Goal: Task Accomplishment & Management: Use online tool/utility

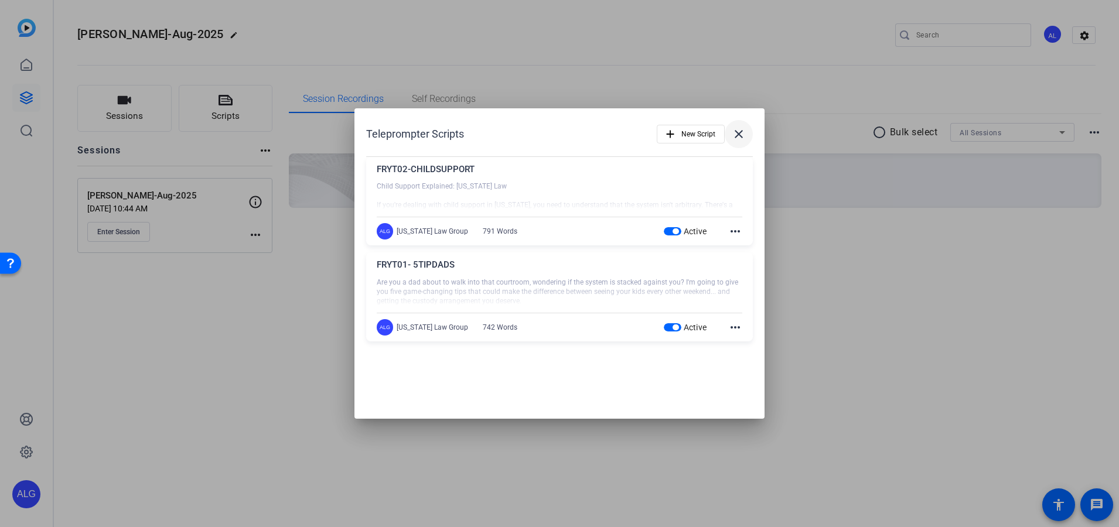
click at [742, 131] on mat-icon "close" at bounding box center [739, 134] width 14 height 14
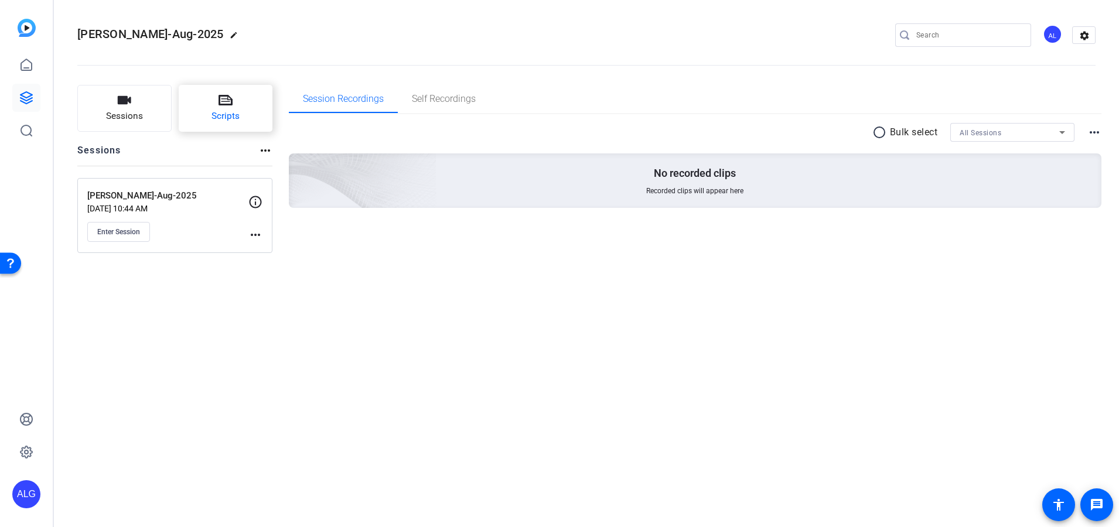
click at [239, 101] on button "Scripts" at bounding box center [226, 108] width 94 height 47
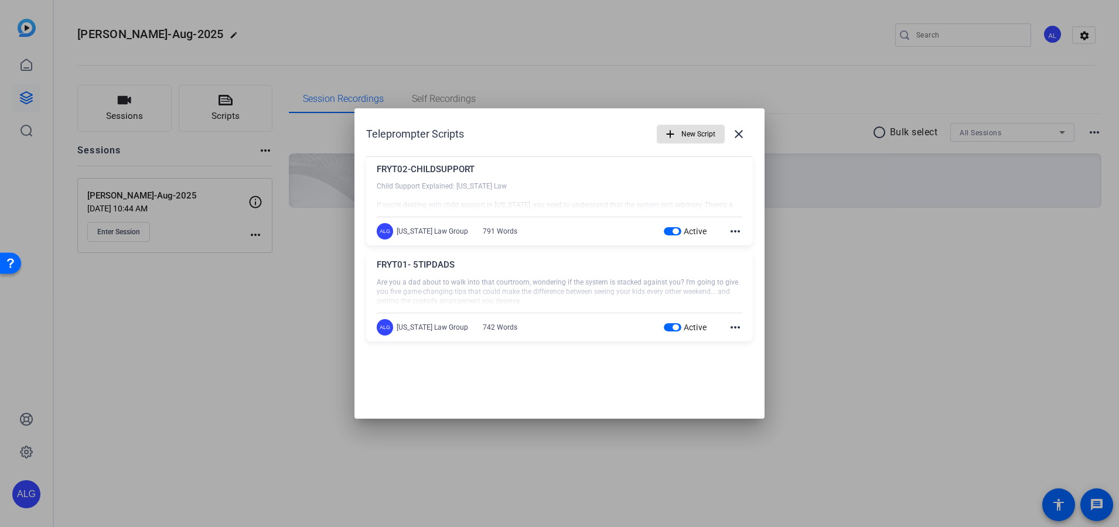
click at [699, 131] on span "New Script" at bounding box center [699, 134] width 34 height 22
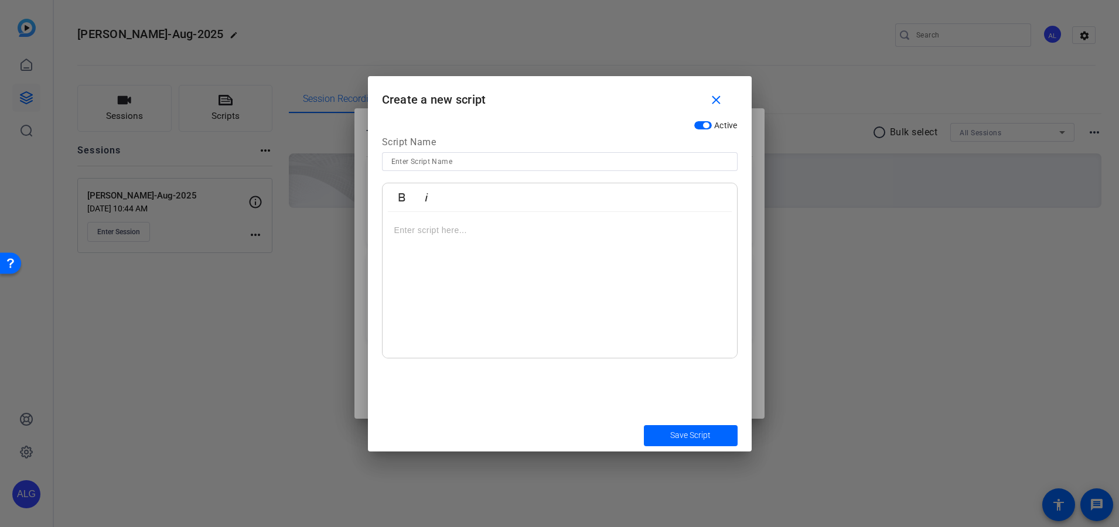
click at [423, 250] on div at bounding box center [560, 285] width 355 height 147
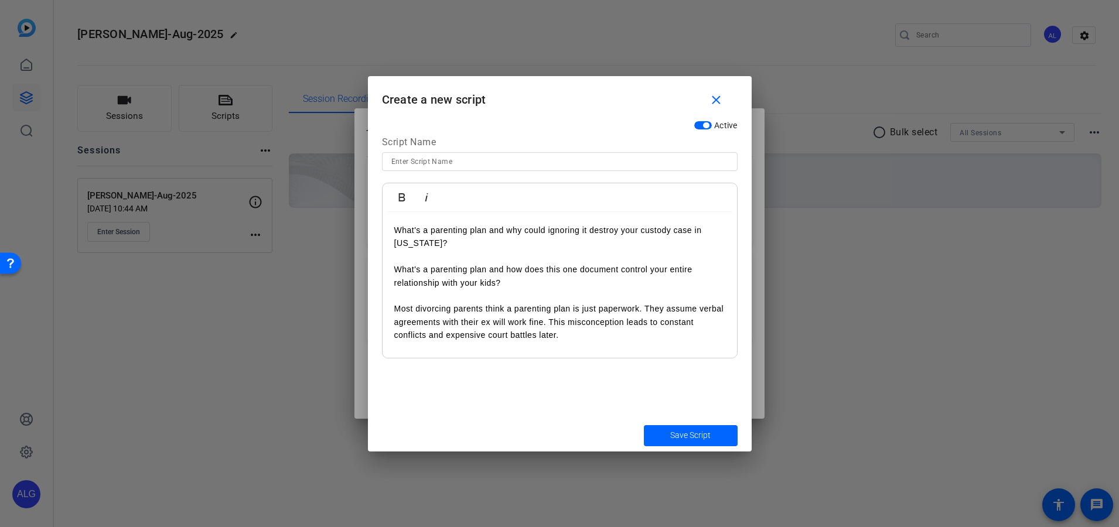
scroll to position [115, 0]
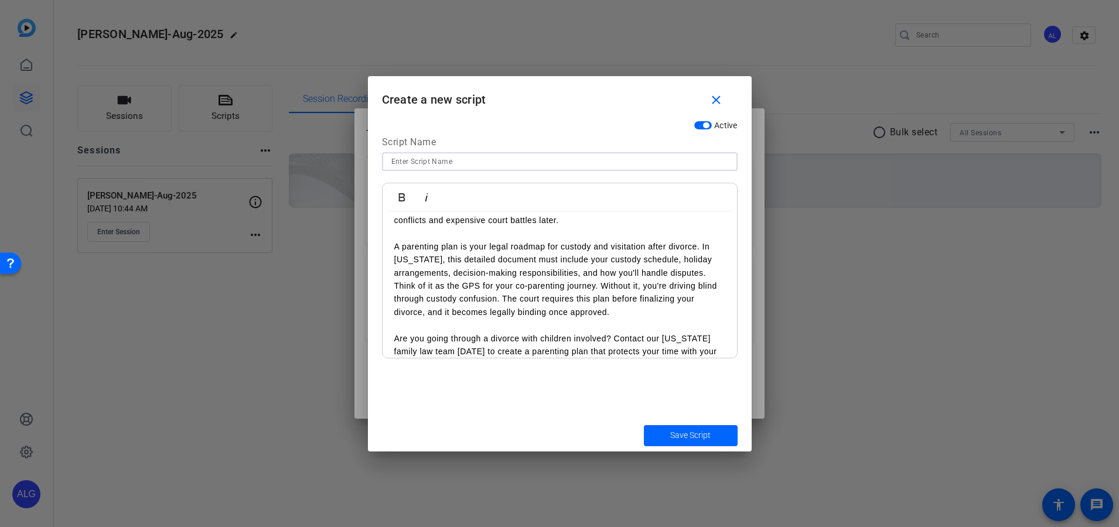
click at [427, 167] on input at bounding box center [559, 162] width 337 height 14
paste input "FR13-PARENTINGPLAN"
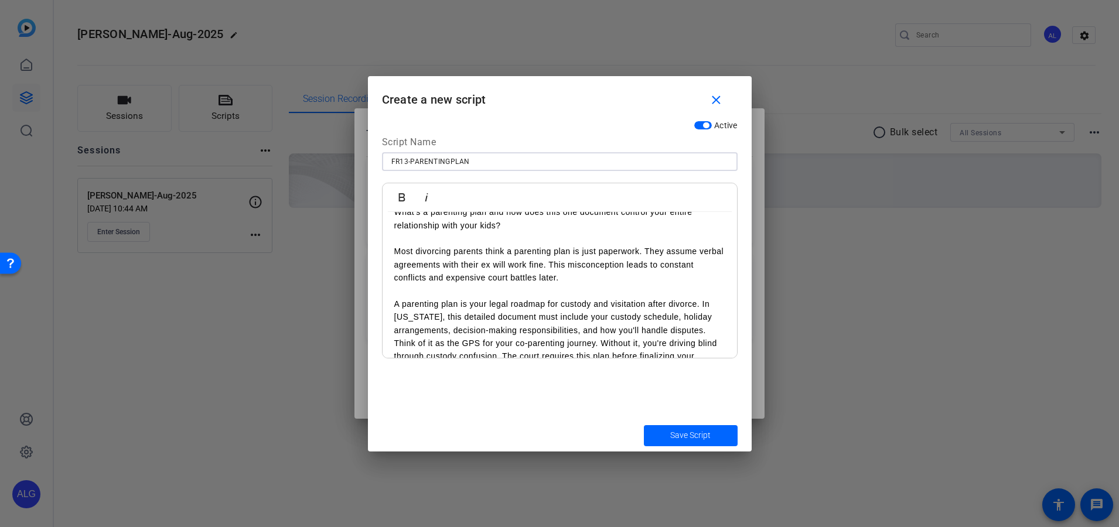
scroll to position [126, 0]
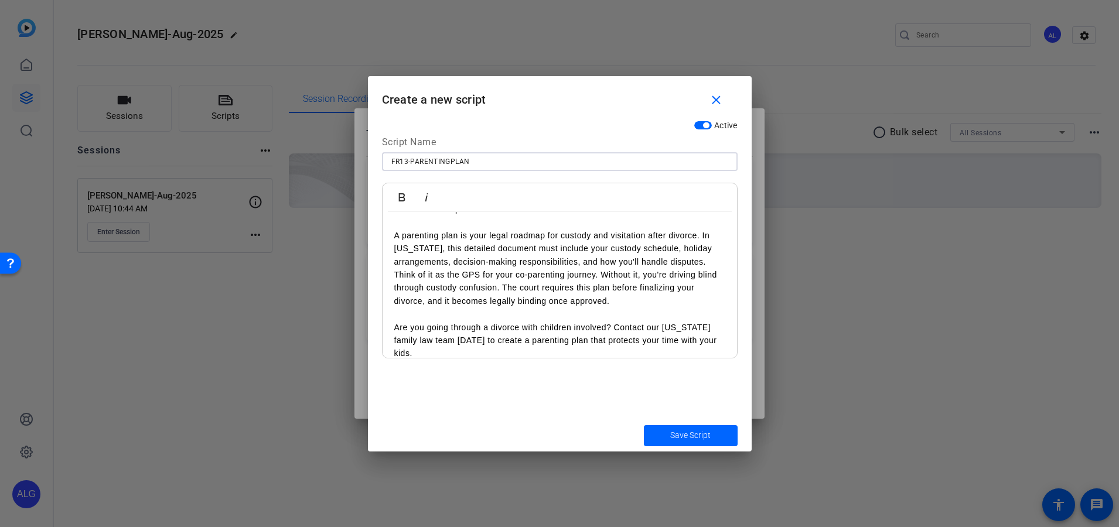
type input "FR13-PARENTINGPLAN"
click at [714, 258] on p "A parenting plan is your legal roadmap for custody and visitation after divorce…" at bounding box center [559, 268] width 331 height 79
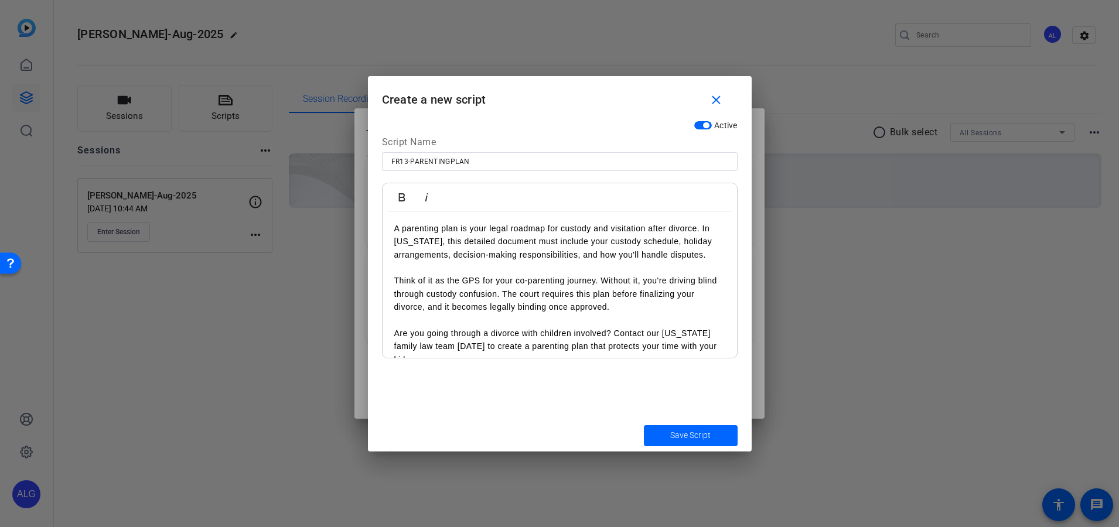
scroll to position [139, 0]
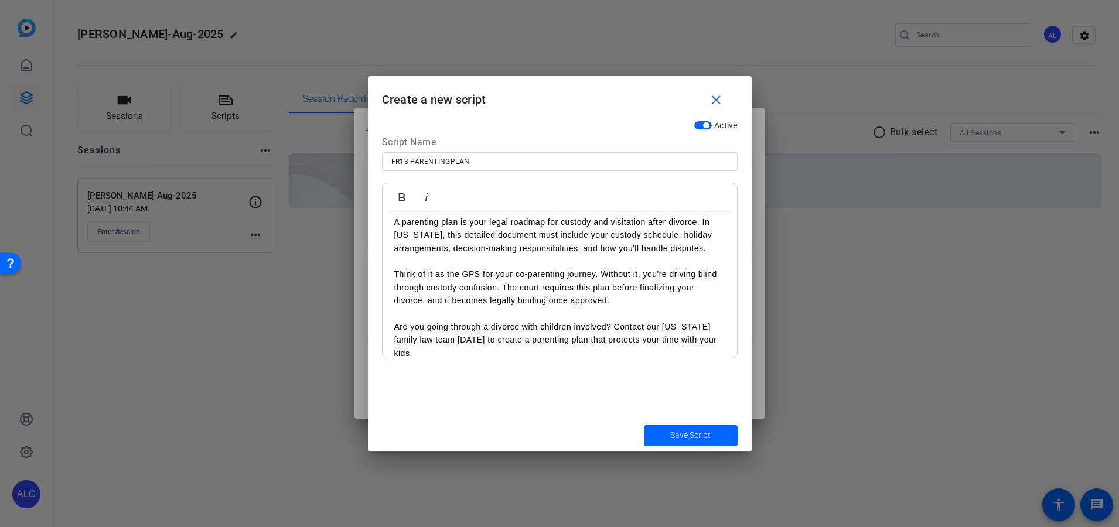
click at [669, 427] on span "submit" at bounding box center [691, 436] width 94 height 28
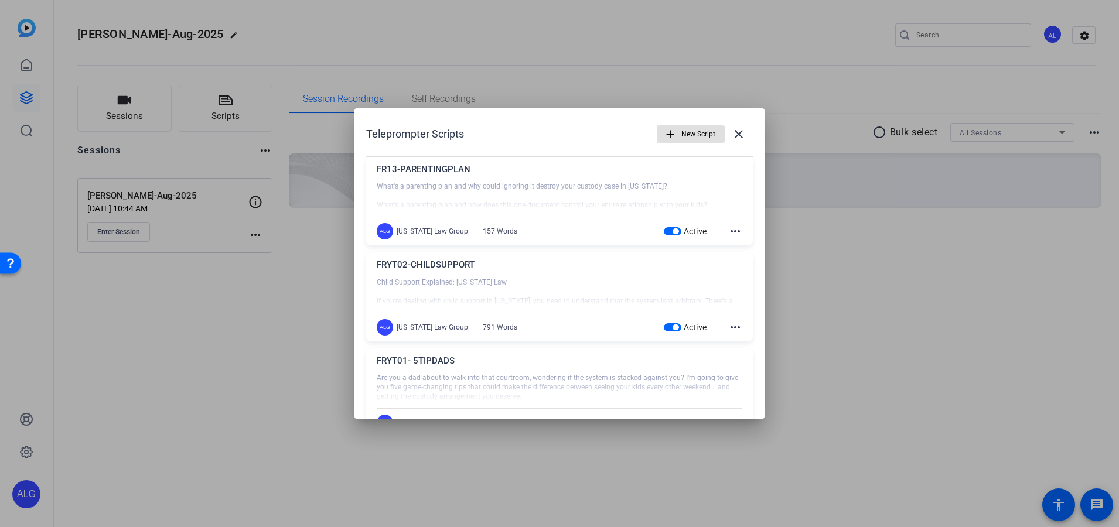
click at [683, 138] on span "New Script" at bounding box center [699, 134] width 34 height 22
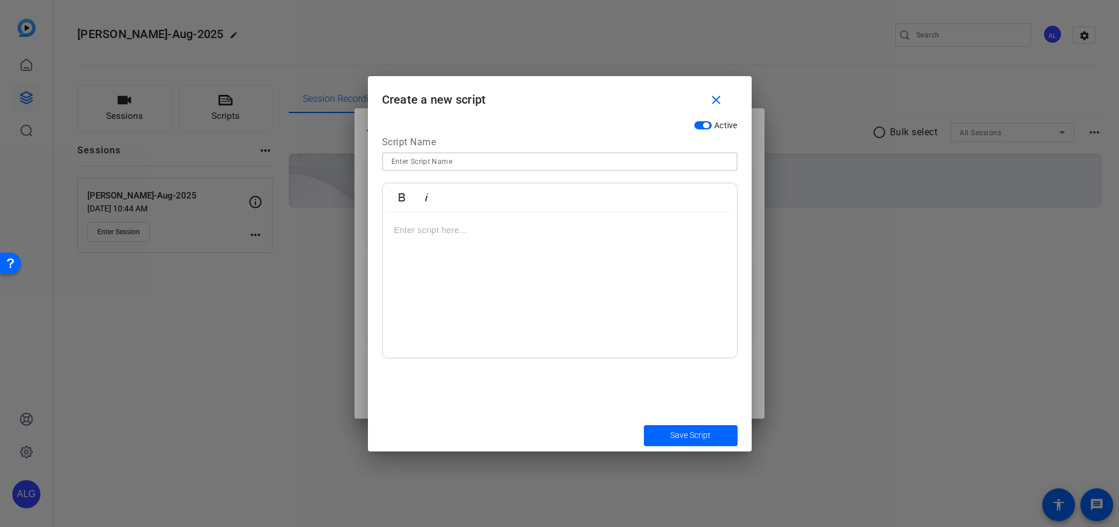
click at [488, 162] on input at bounding box center [559, 162] width 337 height 14
paste input "FR14-INCREASESUPPORT"
type input "FR14-INCREASESUPPORT"
click at [517, 260] on div at bounding box center [560, 285] width 355 height 147
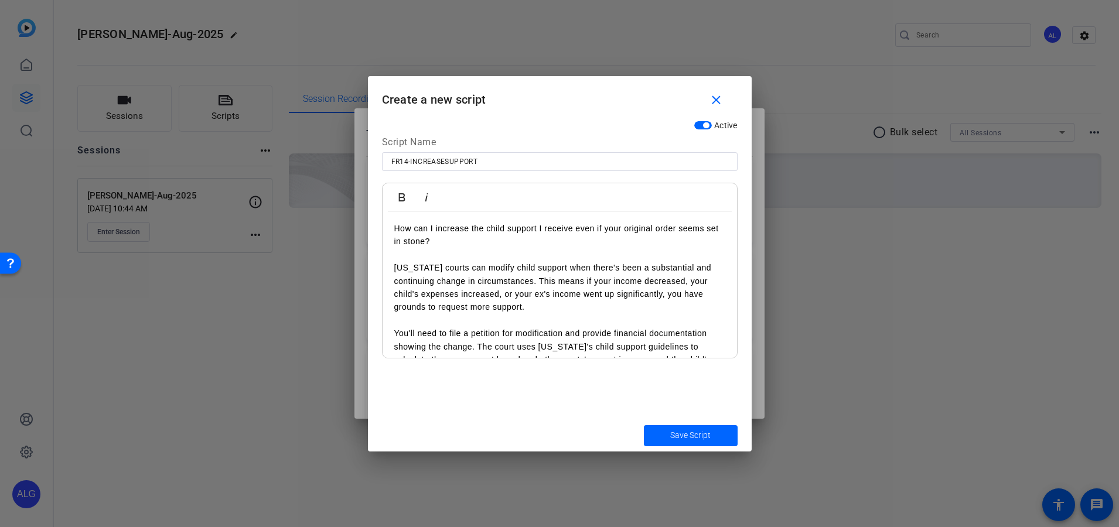
scroll to position [0, 0]
click at [691, 445] on span "submit" at bounding box center [691, 436] width 94 height 28
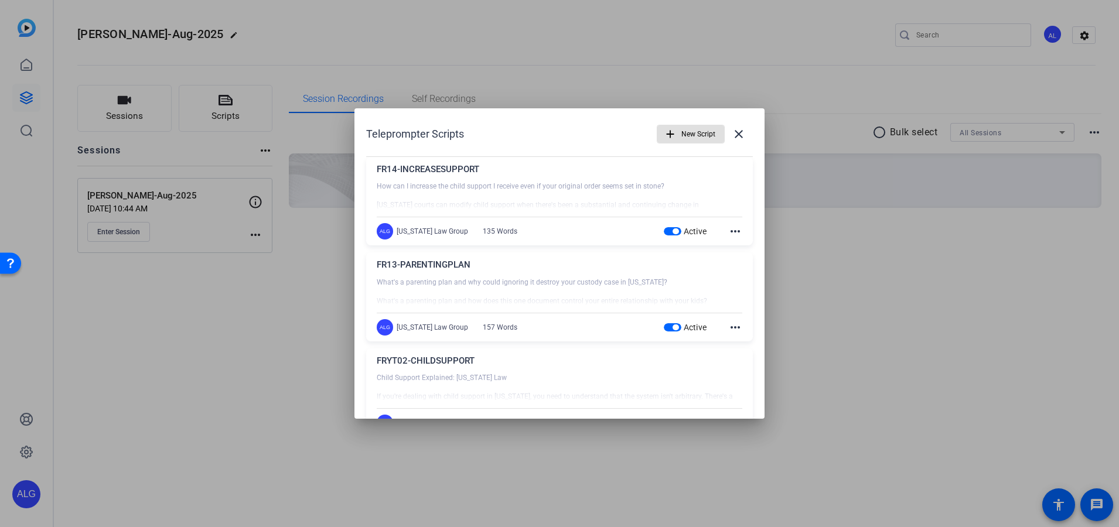
click at [691, 135] on span "New Script" at bounding box center [699, 134] width 34 height 22
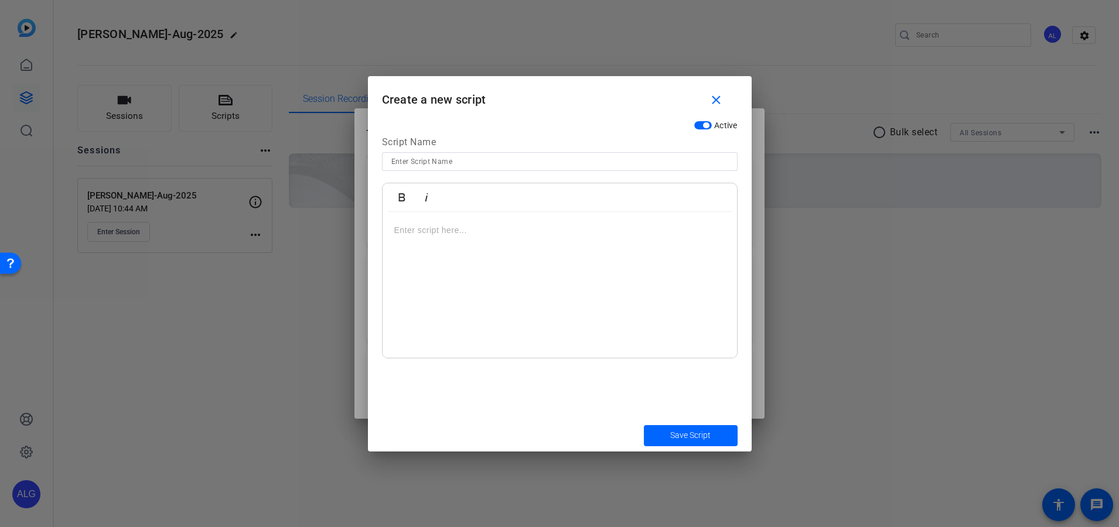
click at [440, 159] on input at bounding box center [559, 162] width 337 height 14
paste input "FR17-TYPESCUSTODY"
type input "FR17-TYPESCUSTODY"
click at [528, 273] on div at bounding box center [560, 285] width 355 height 147
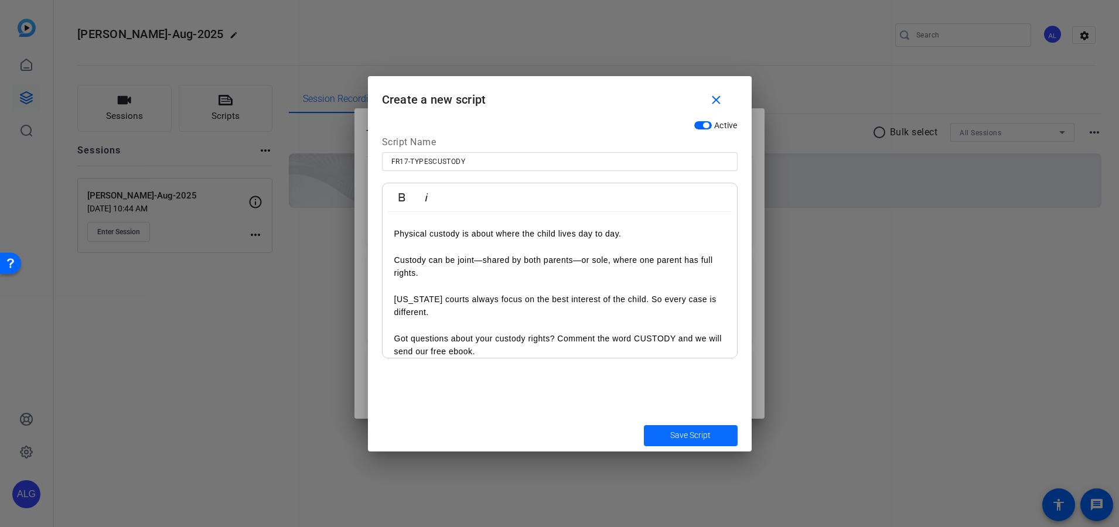
click at [718, 428] on span "submit" at bounding box center [691, 436] width 94 height 28
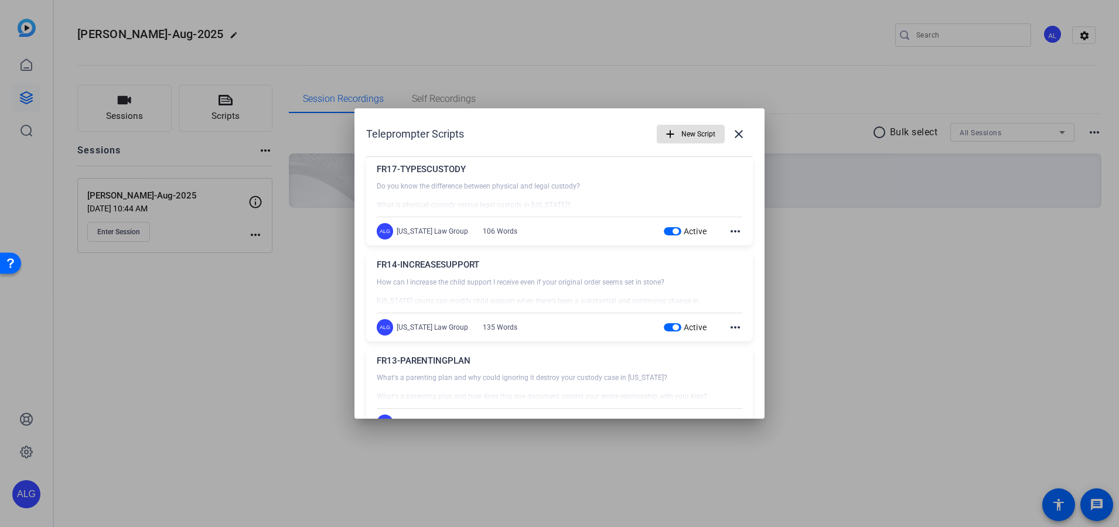
click at [664, 135] on mat-icon "add" at bounding box center [670, 134] width 13 height 13
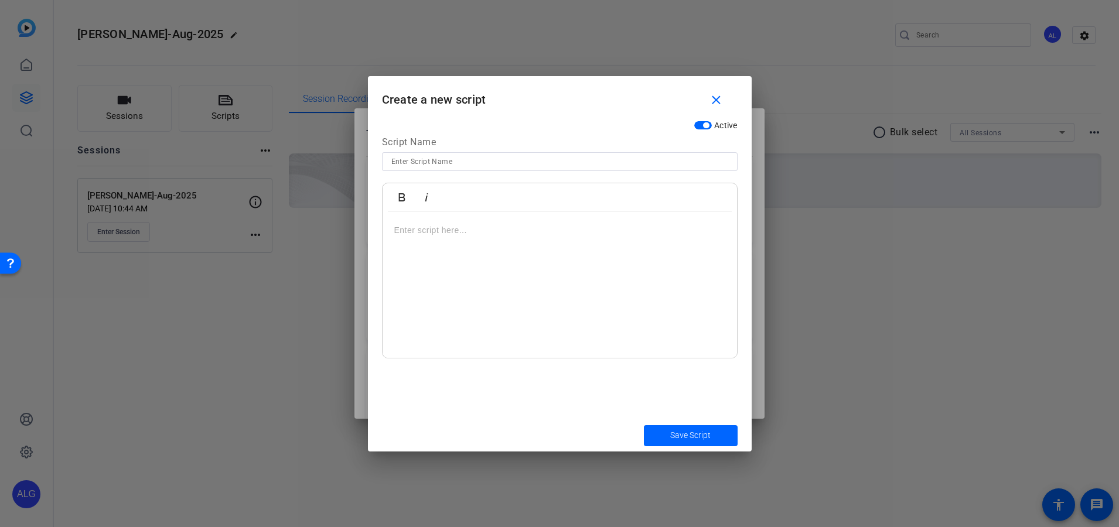
click at [513, 165] on input at bounding box center [559, 162] width 337 height 14
paste input "FR18-CHILDSUPPORTCALC"
type input "FR18-CHILDSUPPORTCALC"
click at [441, 274] on div at bounding box center [560, 285] width 355 height 147
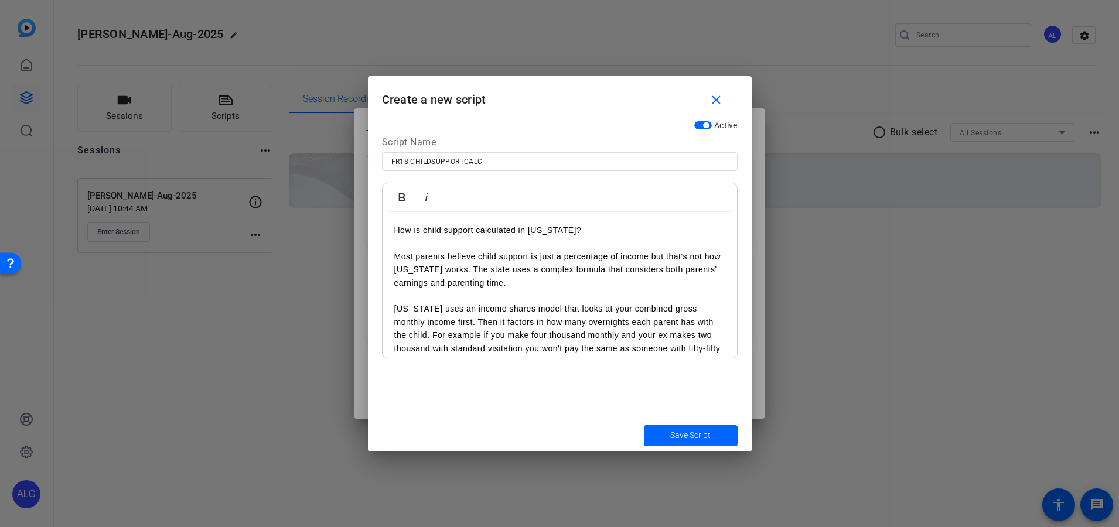
scroll to position [49, 0]
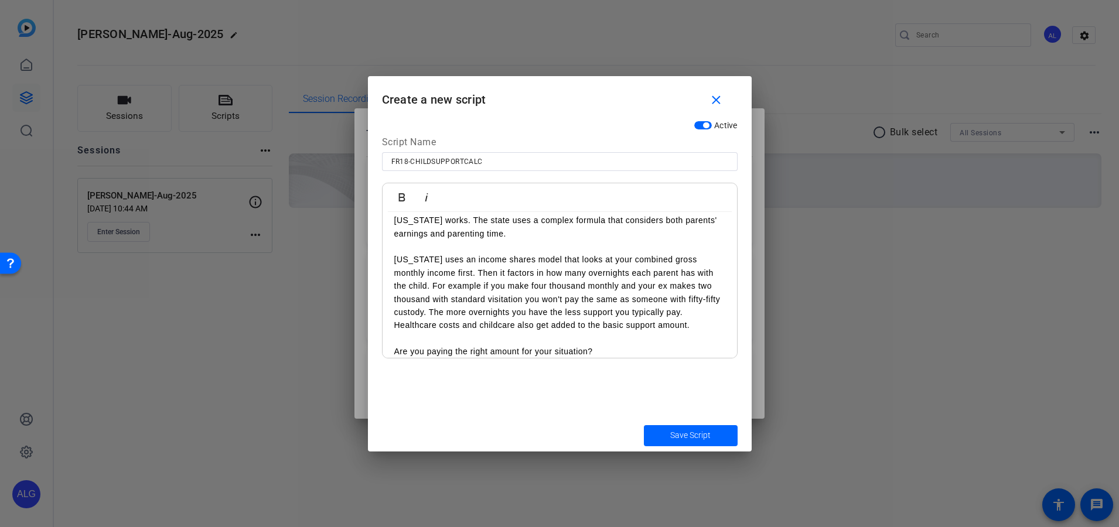
click at [719, 299] on div "How is child support calculated in [US_STATE]? Most parents believe child suppo…" at bounding box center [560, 266] width 355 height 207
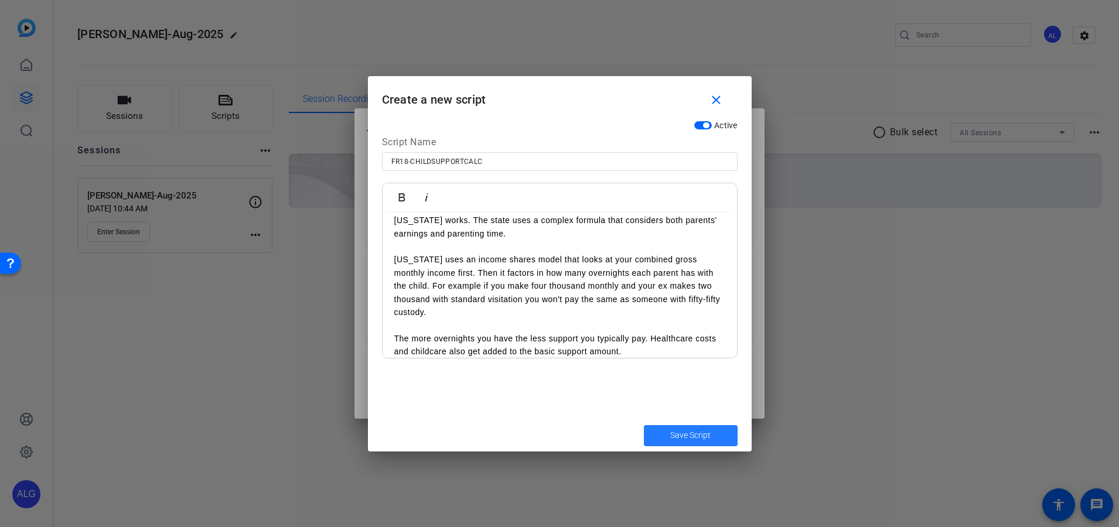
click at [707, 428] on span "submit" at bounding box center [691, 436] width 94 height 28
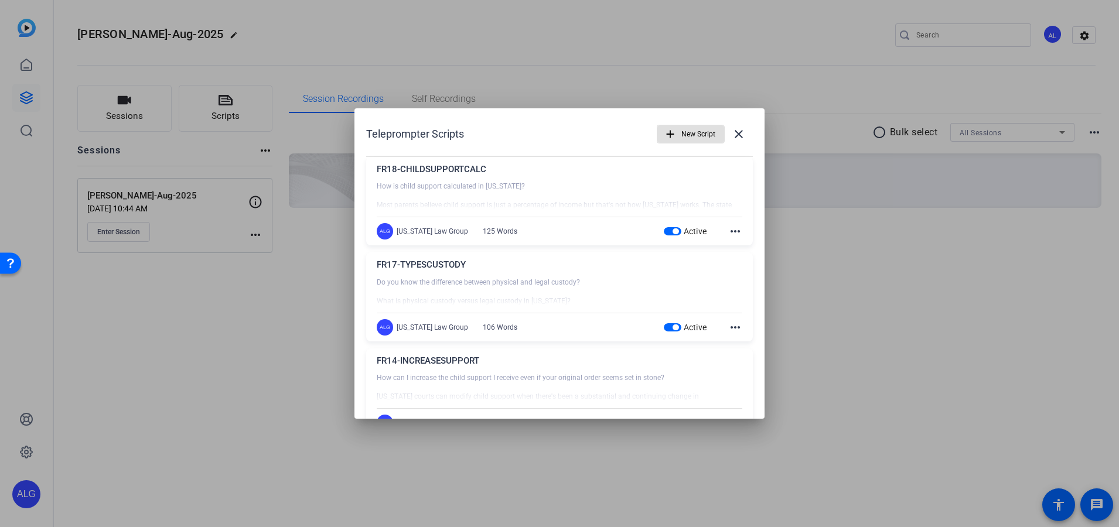
click at [658, 130] on span "button" at bounding box center [691, 134] width 67 height 28
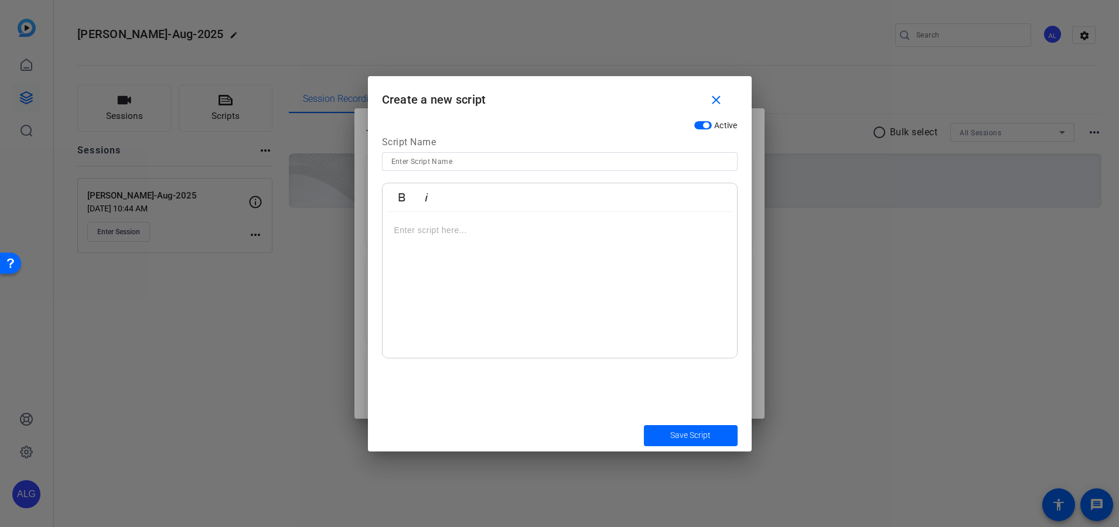
click at [488, 161] on input at bounding box center [559, 162] width 337 height 14
paste input "FR19-CHILDCHOICE"
type input "FR19-CHILDCHOICE"
click at [426, 287] on div at bounding box center [560, 285] width 355 height 147
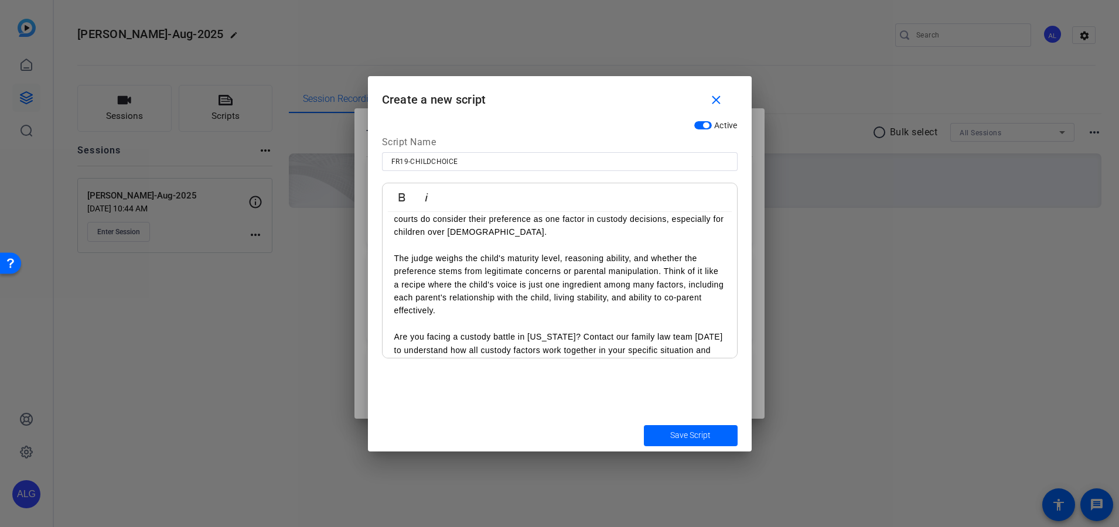
scroll to position [104, 0]
click at [676, 435] on span "Save Script" at bounding box center [690, 436] width 40 height 12
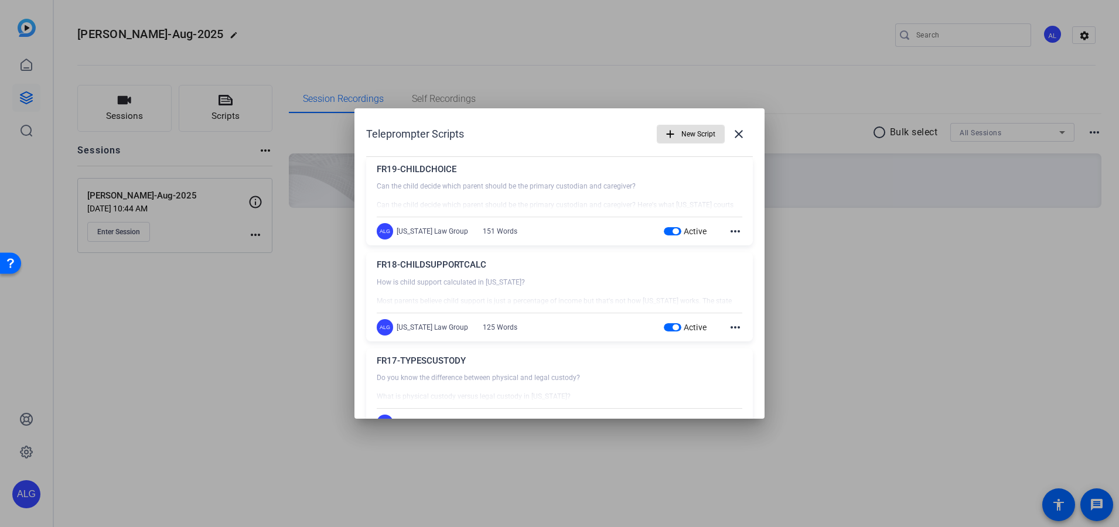
click at [672, 130] on span "button" at bounding box center [691, 134] width 67 height 28
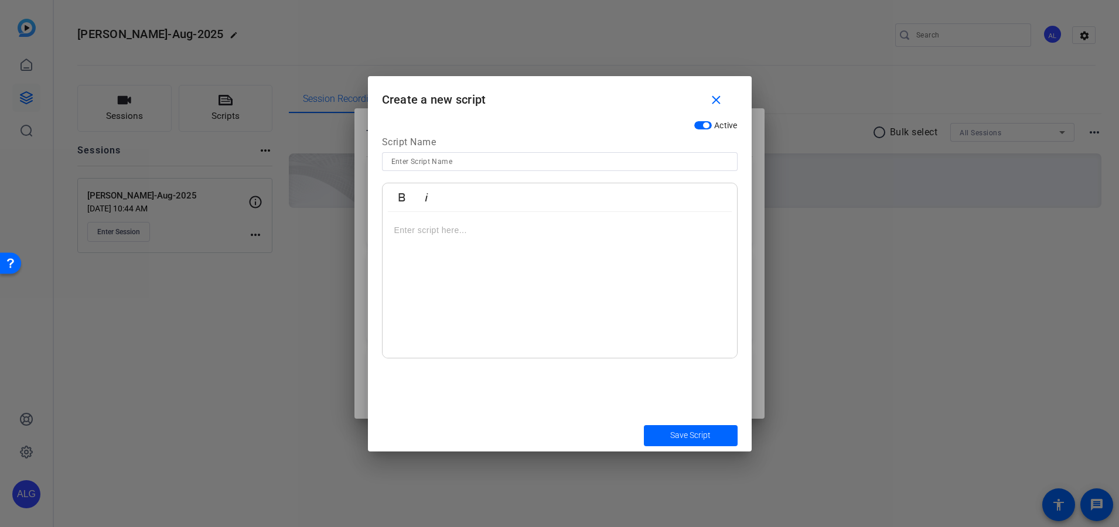
click at [447, 231] on p at bounding box center [559, 230] width 331 height 13
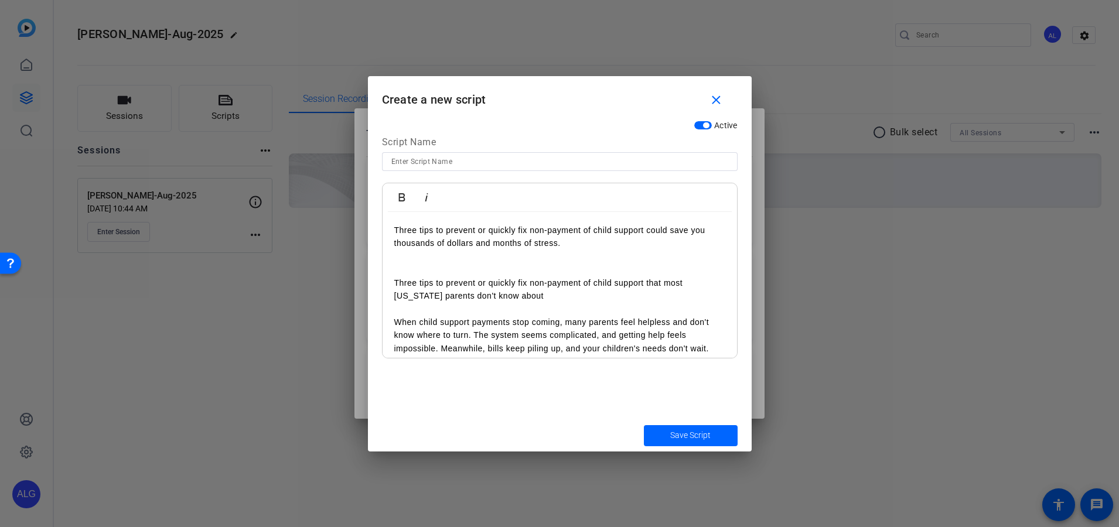
scroll to position [193, 0]
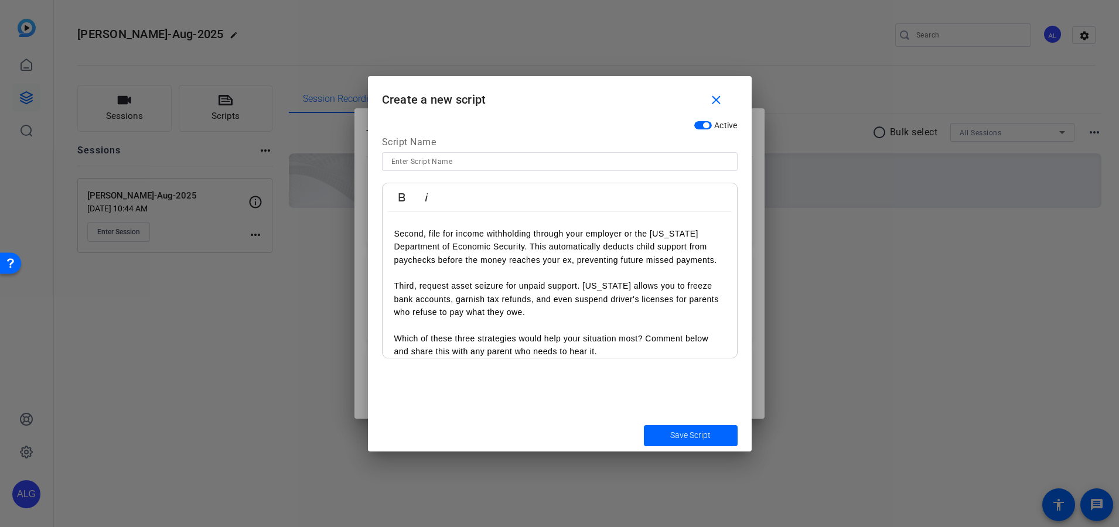
click at [490, 166] on input at bounding box center [559, 162] width 337 height 14
paste input "FR21-CHILDSUPPORT"
type input "FR21-CHILDSUPPORT"
click at [697, 442] on span "submit" at bounding box center [691, 436] width 94 height 28
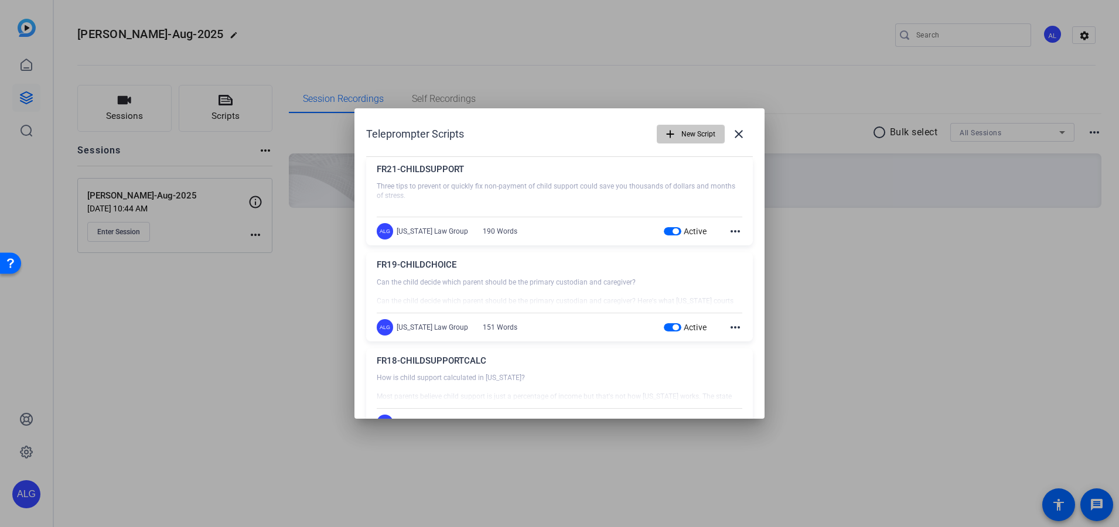
click at [685, 132] on span "New Script" at bounding box center [699, 134] width 34 height 22
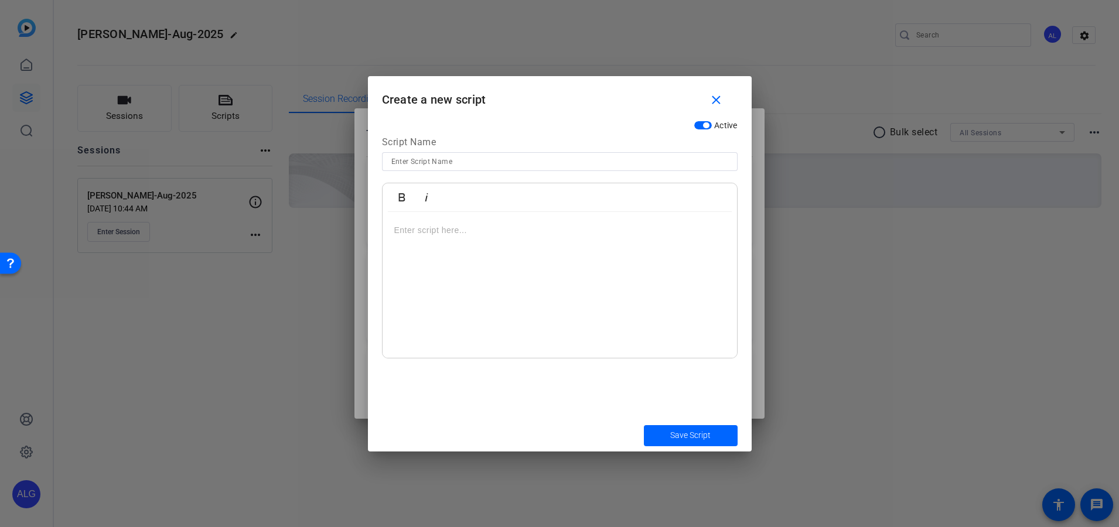
click at [410, 170] on div at bounding box center [559, 161] width 337 height 19
paste input "FR24-INCREASESUPPORT"
type input "FR24-INCREASESUPPORT"
click at [414, 287] on div at bounding box center [560, 285] width 355 height 147
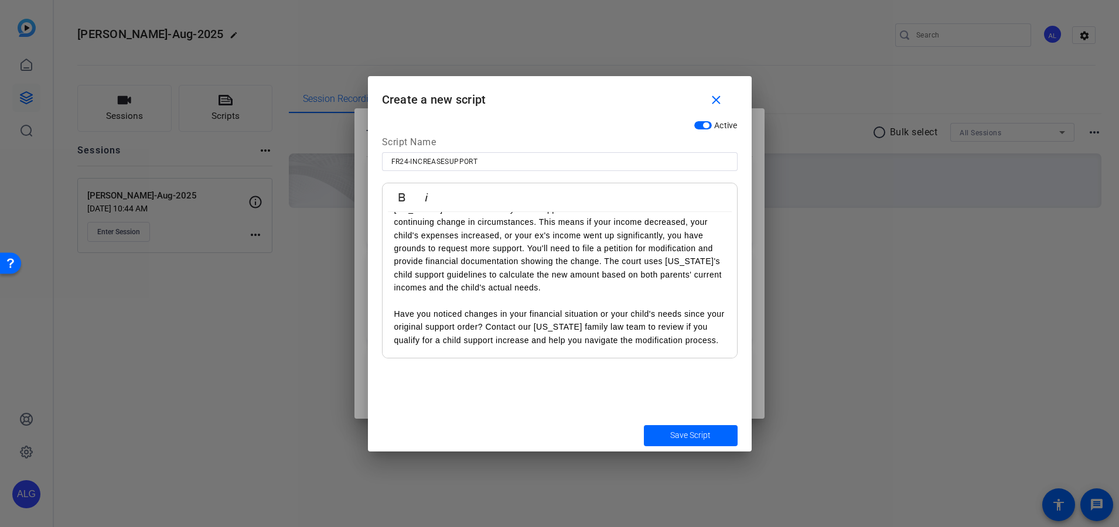
scroll to position [139, 0]
click at [669, 440] on span "submit" at bounding box center [691, 436] width 94 height 28
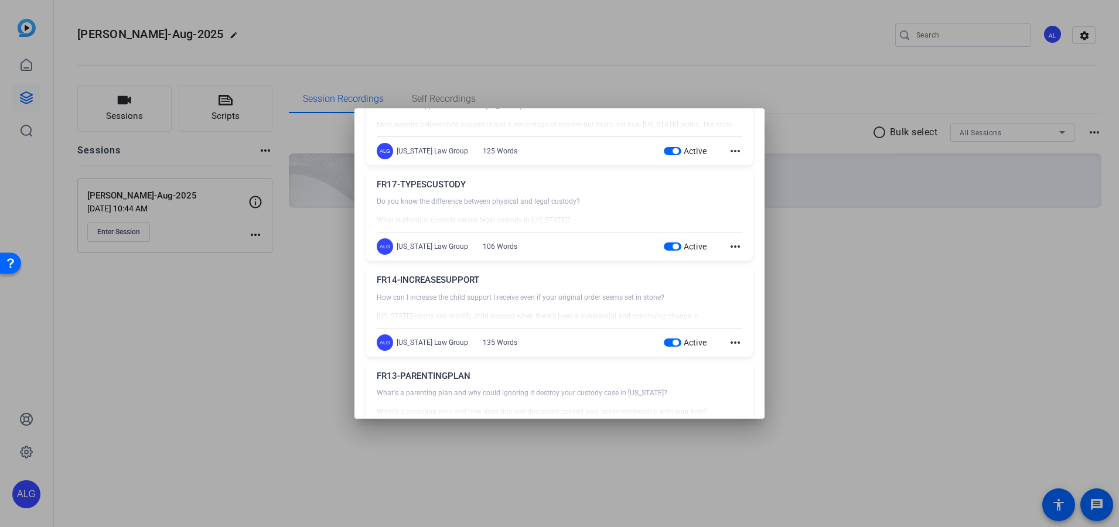
scroll to position [612, 0]
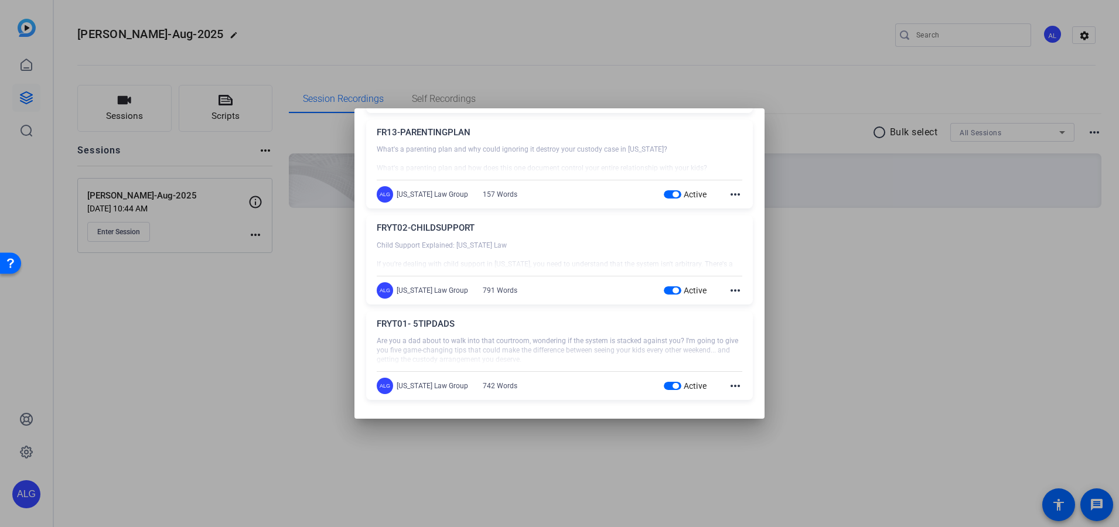
click at [728, 379] on mat-icon "more_horiz" at bounding box center [735, 386] width 14 height 14
click at [730, 400] on button "Edit" at bounding box center [755, 403] width 66 height 15
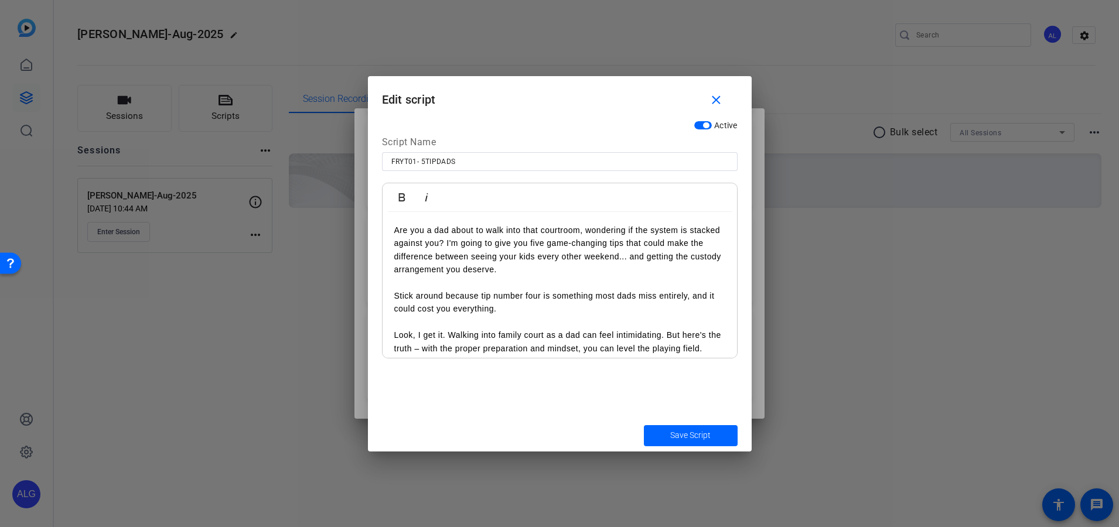
click at [533, 292] on p "Stick around because tip number four is something most dads miss entirely, and …" at bounding box center [559, 303] width 331 height 26
click at [397, 227] on p "Are you a dad about to walk into that courtroom, wondering if the system is sta…" at bounding box center [559, 250] width 331 height 53
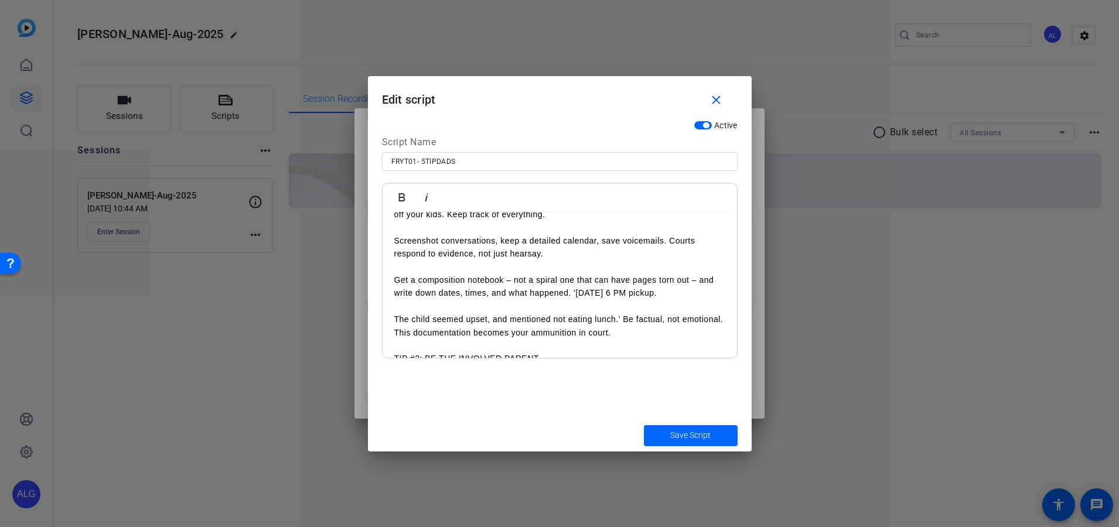
scroll to position [0, 0]
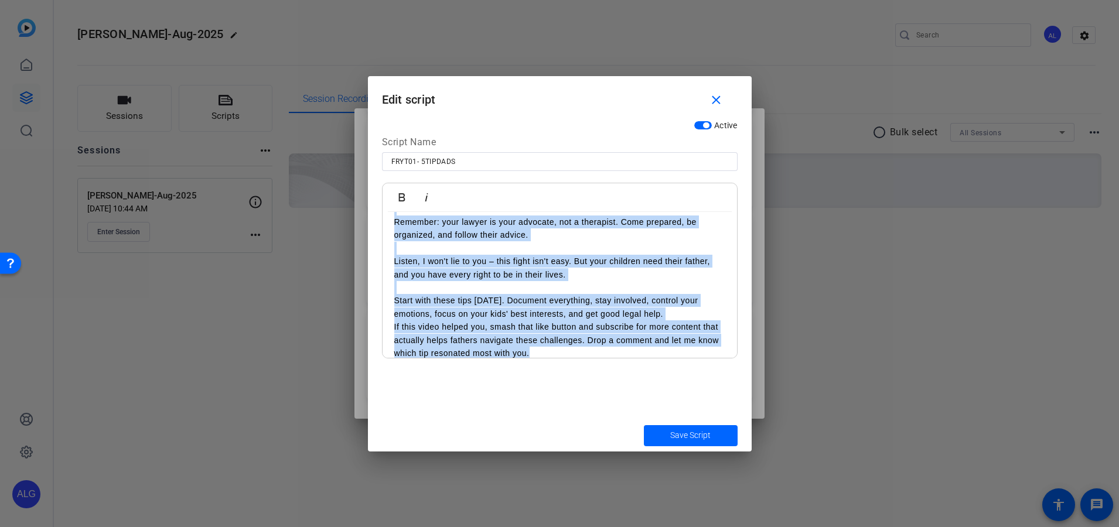
drag, startPoint x: 393, startPoint y: 230, endPoint x: 625, endPoint y: 458, distance: 325.3
click at [625, 458] on div "Teleprompter Scripts add New Script close FR24-INCREASESUPPORT How can I increa…" at bounding box center [559, 263] width 1119 height 527
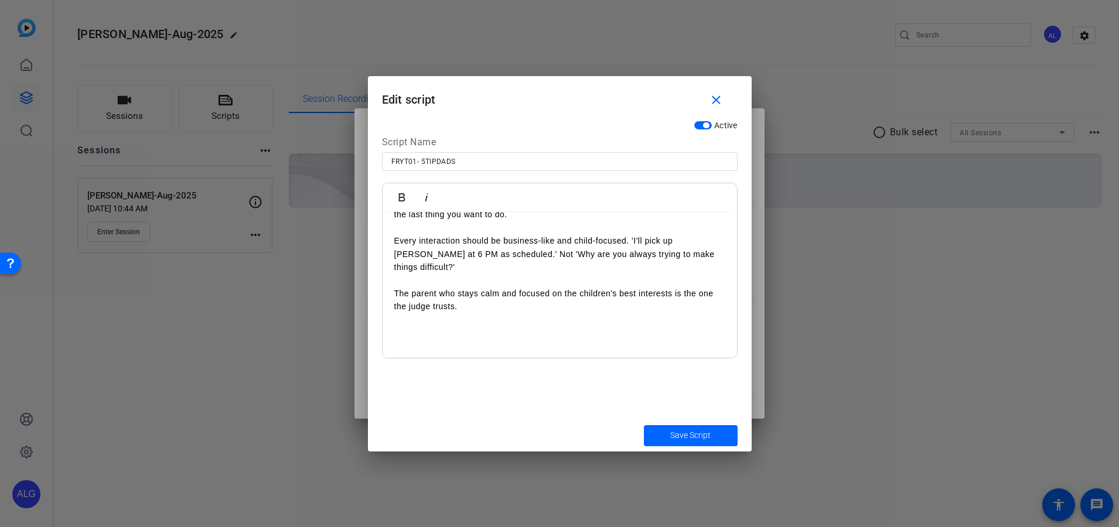
scroll to position [810, 0]
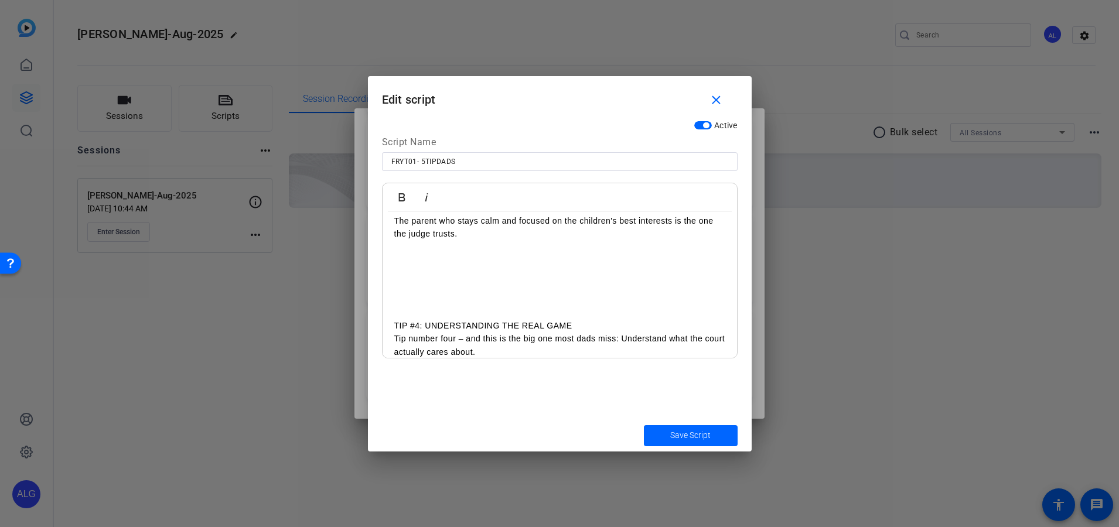
click at [445, 293] on p at bounding box center [559, 299] width 331 height 13
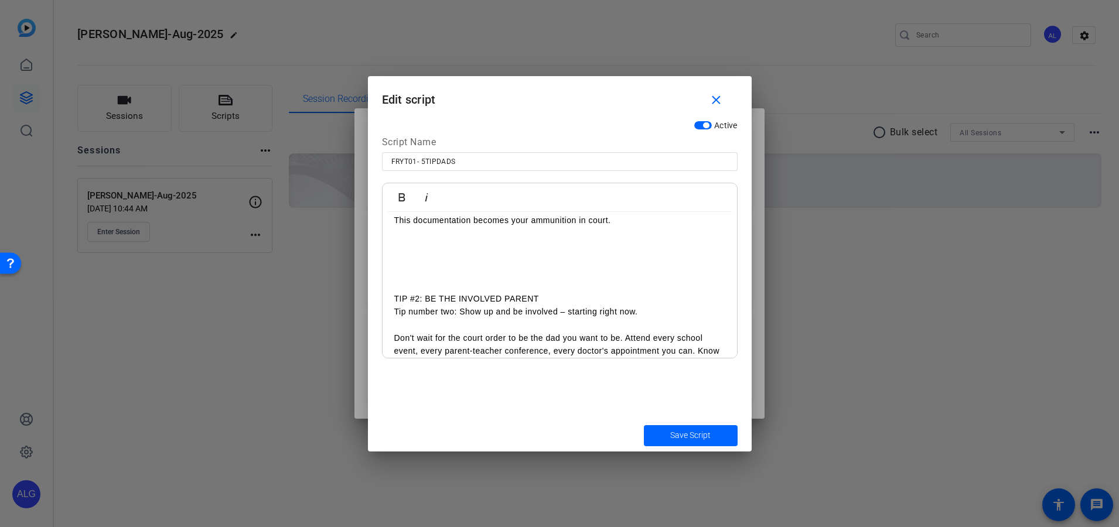
scroll to position [363, 0]
click at [447, 279] on p at bounding box center [559, 274] width 331 height 13
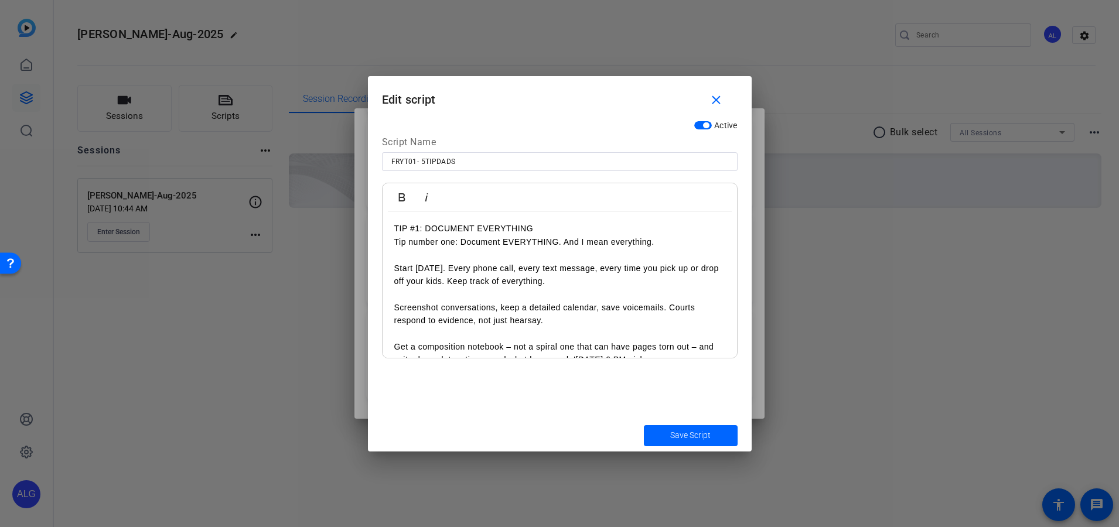
scroll to position [0, 0]
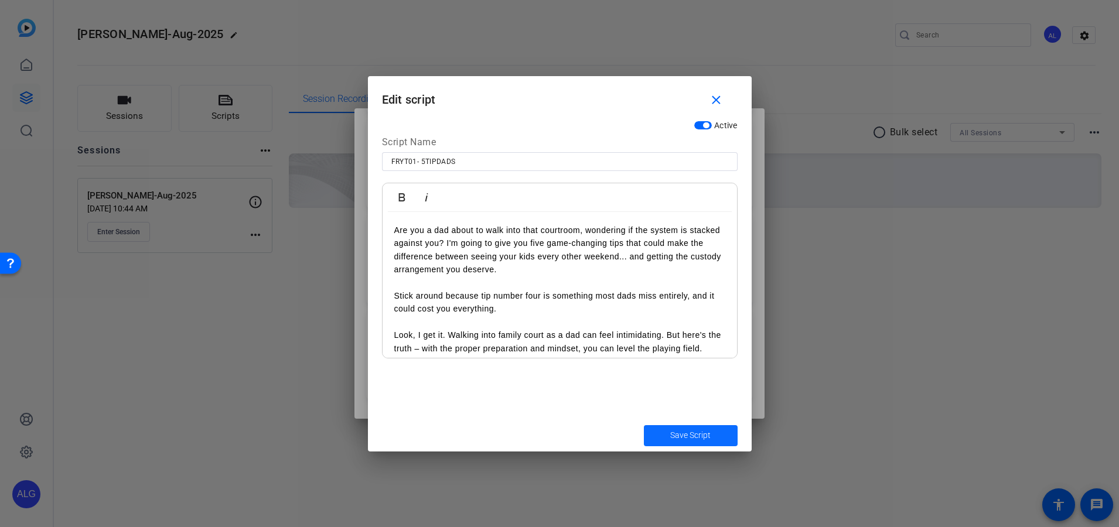
click at [706, 444] on span "submit" at bounding box center [691, 436] width 94 height 28
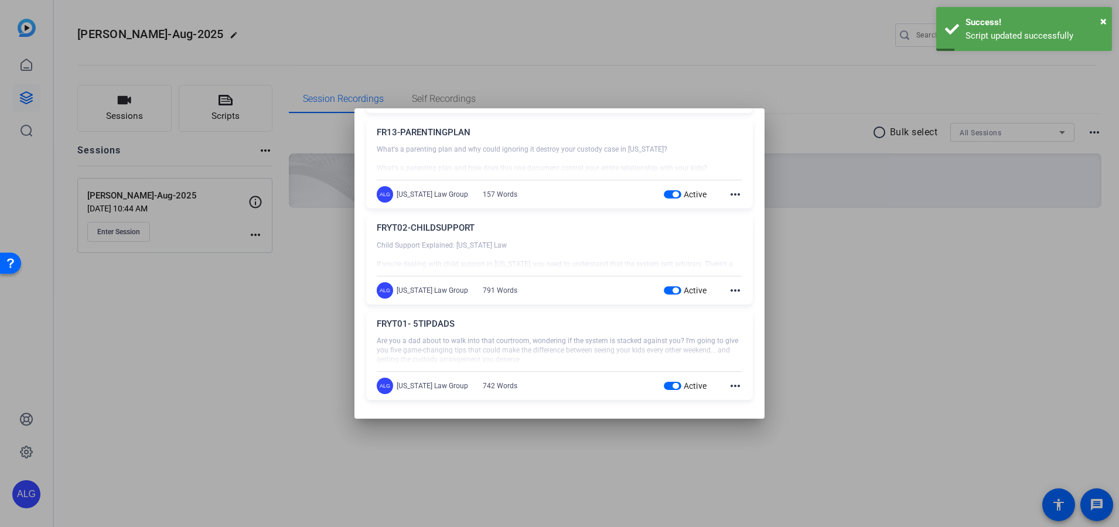
click at [728, 291] on mat-icon "more_horiz" at bounding box center [735, 291] width 14 height 14
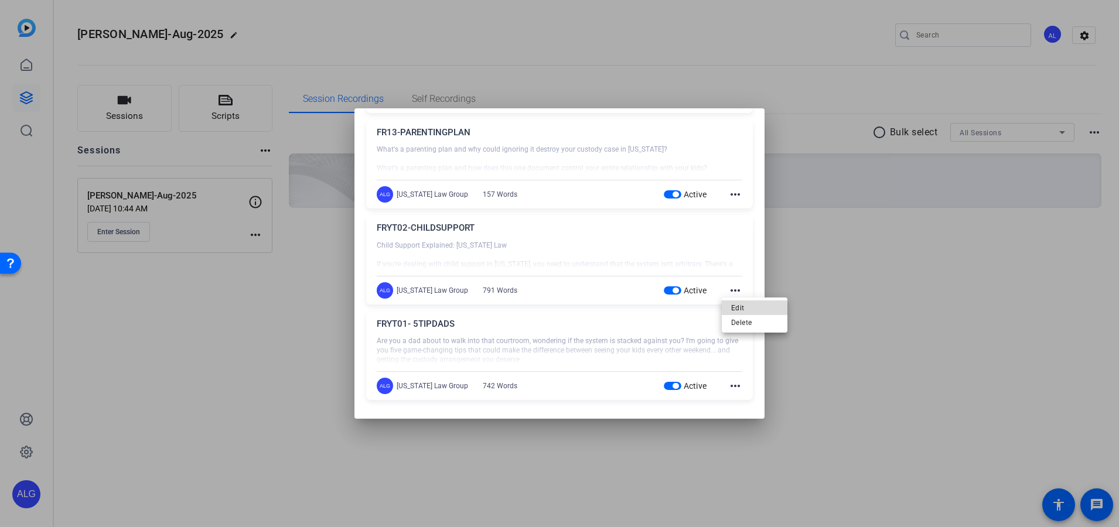
click at [734, 305] on span "Edit" at bounding box center [754, 308] width 47 height 14
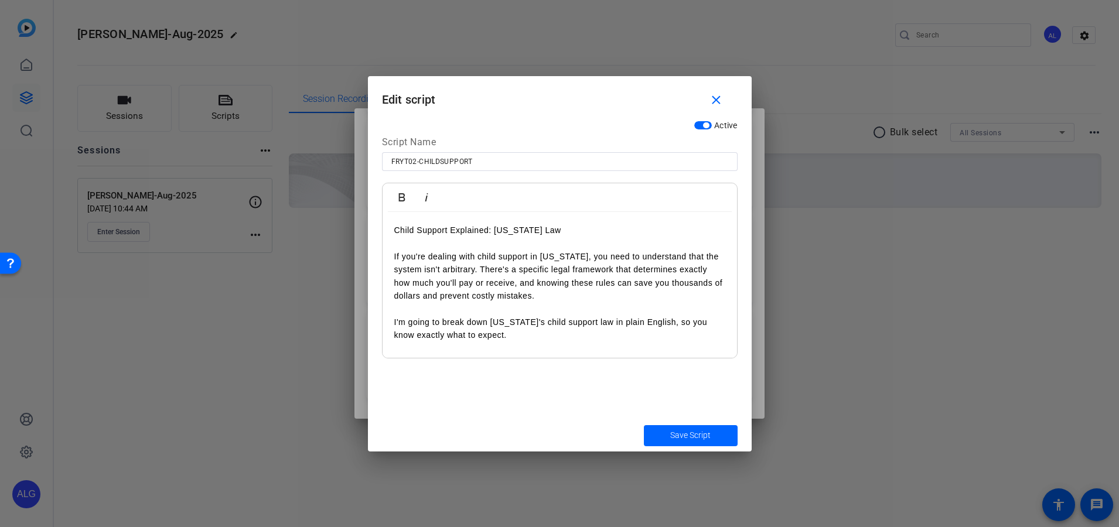
click at [401, 247] on p at bounding box center [559, 243] width 331 height 13
click at [399, 233] on p "Child Support Explained: [US_STATE] Law" at bounding box center [559, 230] width 331 height 13
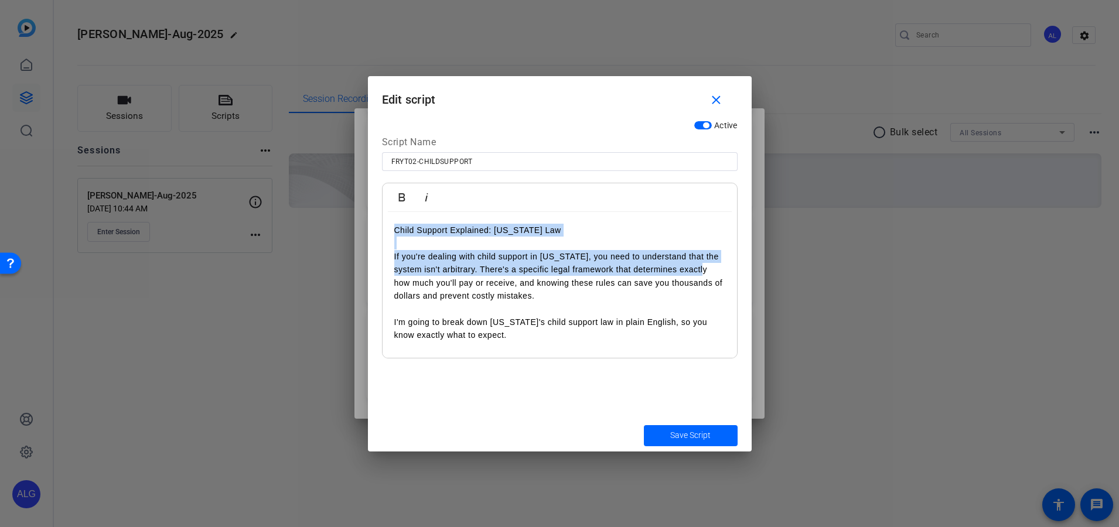
drag, startPoint x: 393, startPoint y: 229, endPoint x: 401, endPoint y: 294, distance: 65.5
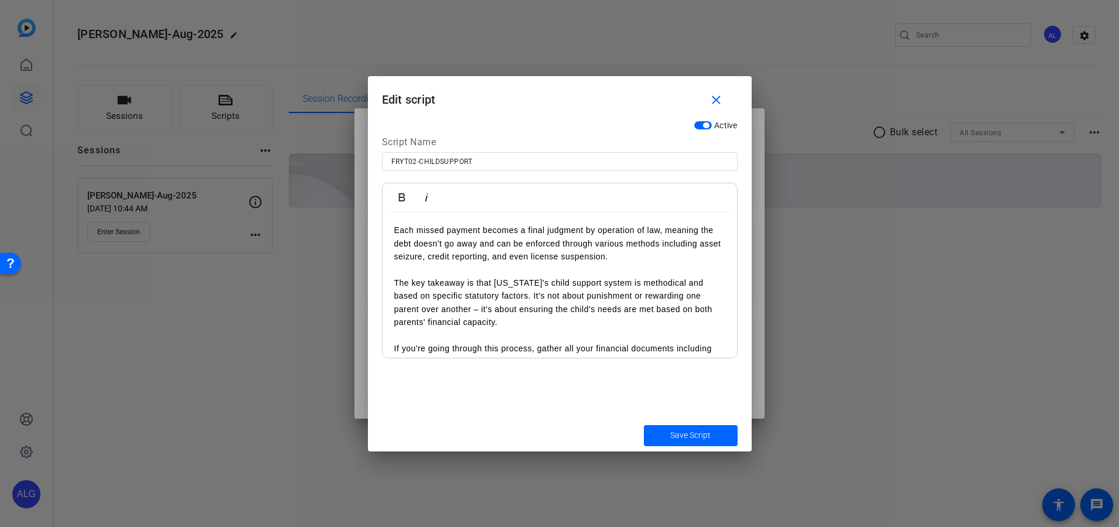
scroll to position [1242, 0]
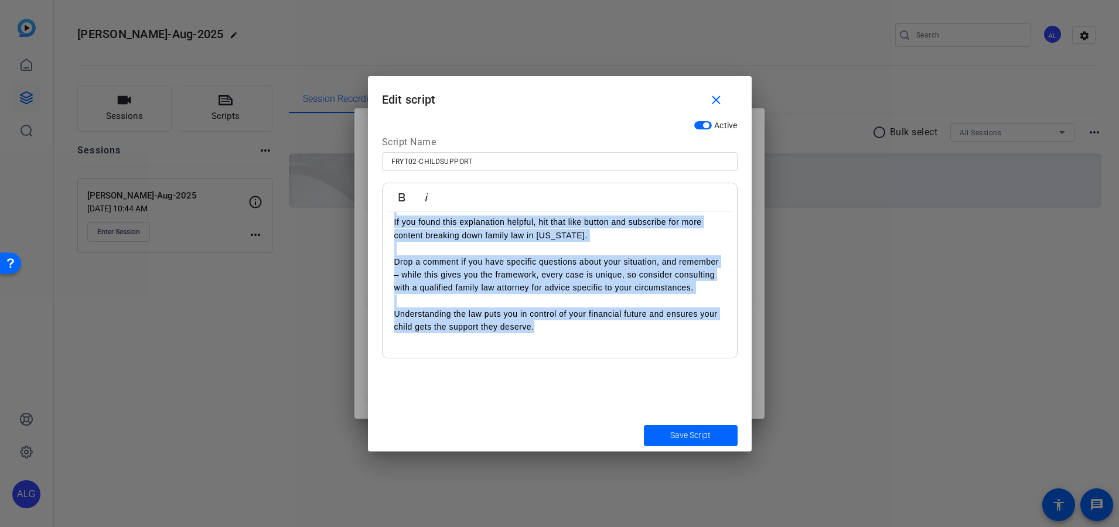
click at [534, 332] on p "Understanding the law puts you in control of your financial future and ensures …" at bounding box center [559, 321] width 331 height 26
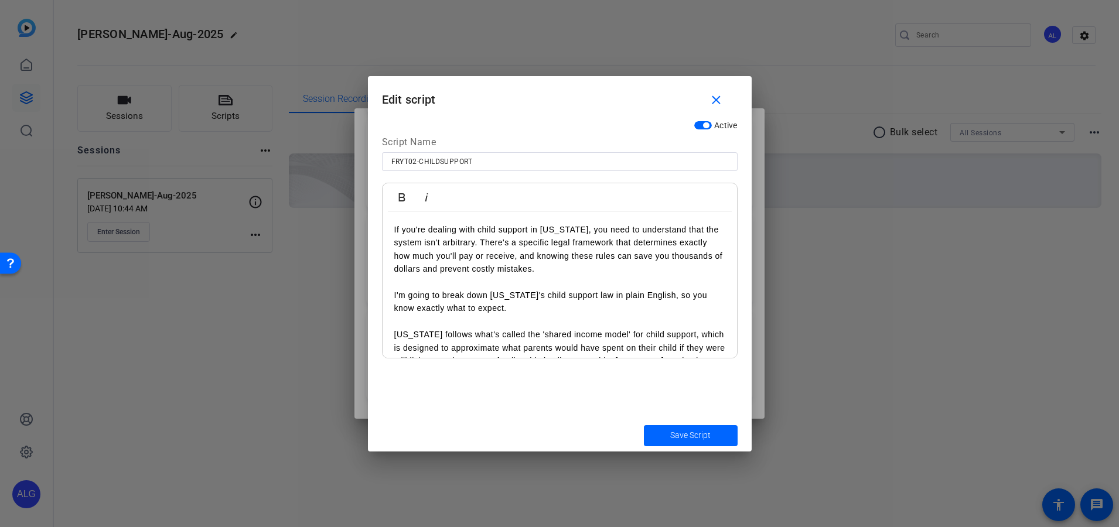
scroll to position [0, 0]
click at [689, 430] on span "Save Script" at bounding box center [690, 436] width 40 height 12
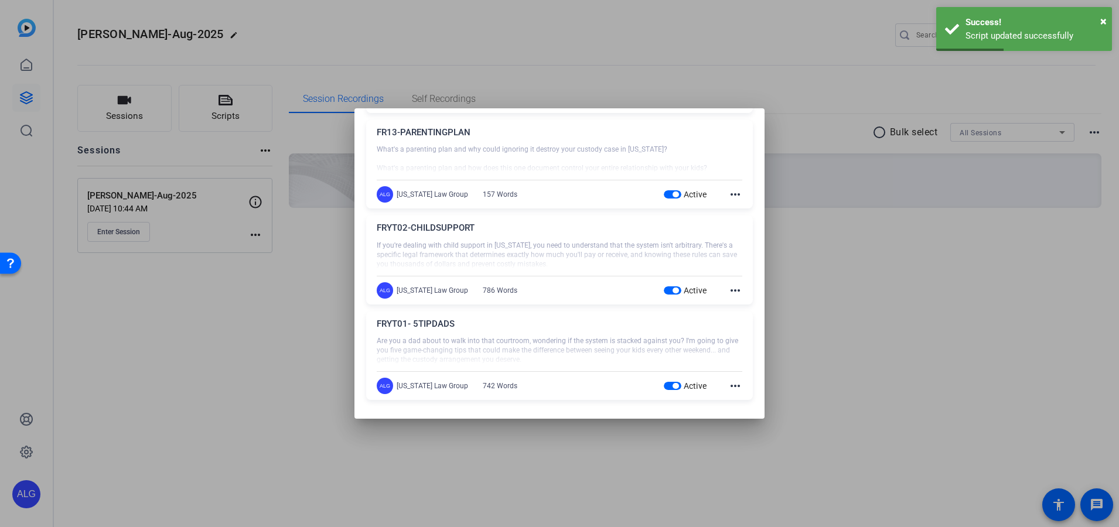
click at [287, 172] on div at bounding box center [559, 263] width 1119 height 527
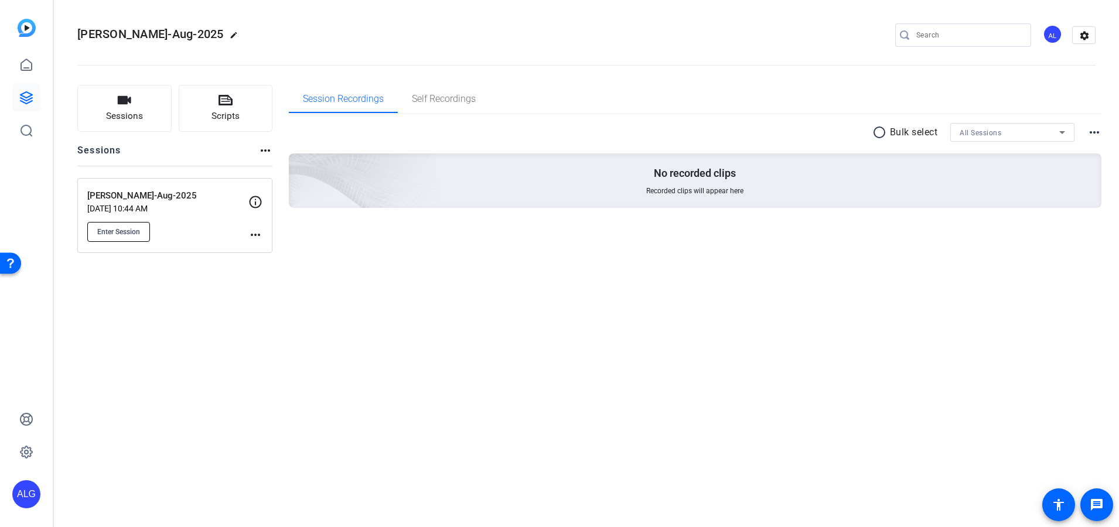
click at [118, 230] on span "Enter Session" at bounding box center [118, 231] width 43 height 9
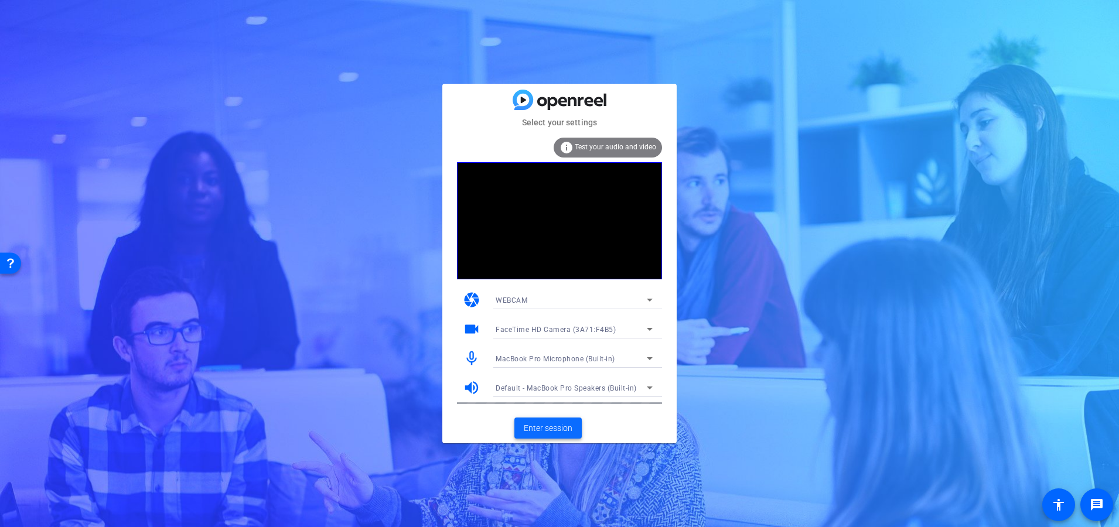
click at [555, 427] on span "Enter session" at bounding box center [548, 429] width 49 height 12
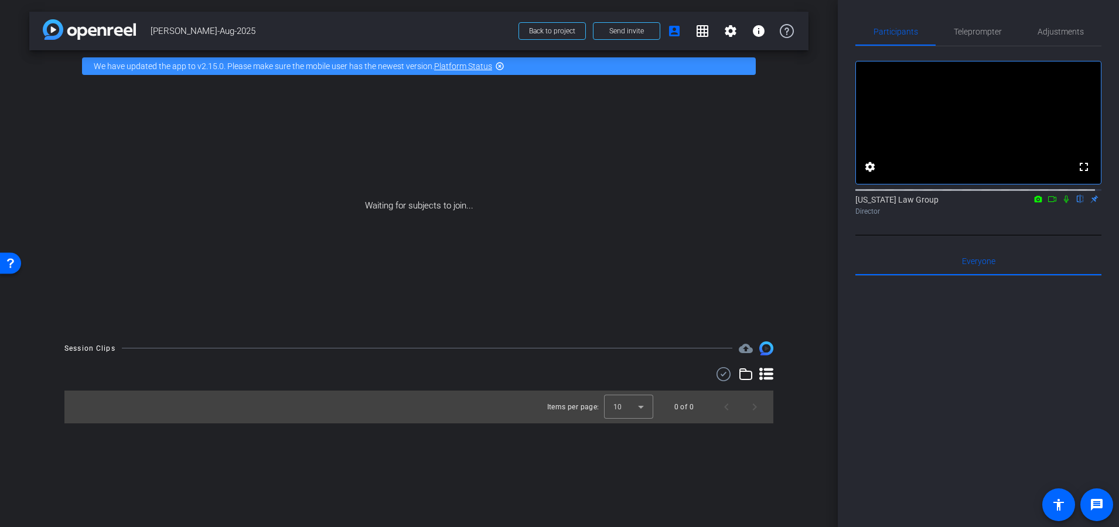
click at [1062, 203] on icon at bounding box center [1066, 199] width 9 height 8
click at [1048, 202] on icon at bounding box center [1052, 199] width 8 height 6
click at [1076, 203] on icon at bounding box center [1080, 199] width 9 height 8
click at [1063, 202] on icon at bounding box center [1066, 199] width 6 height 6
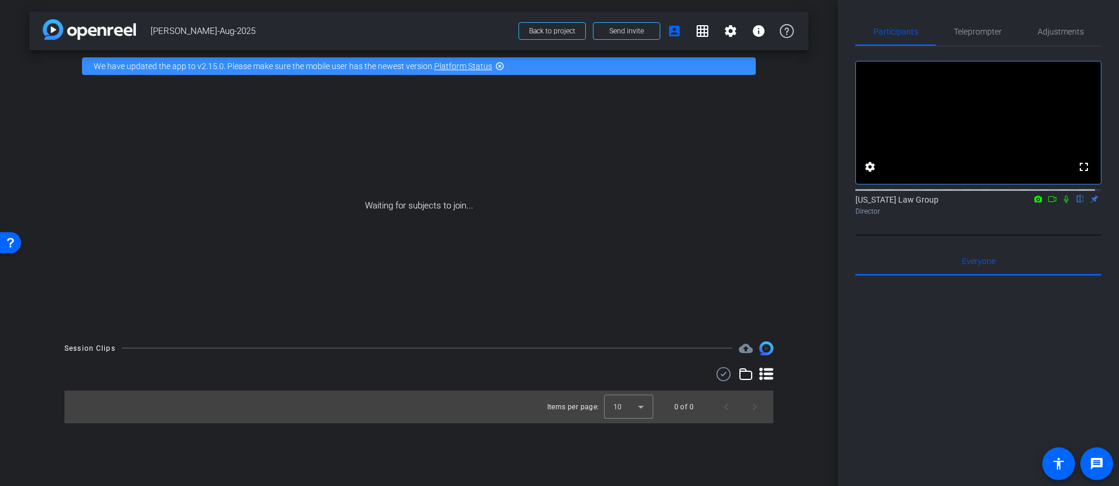
click at [1062, 203] on icon at bounding box center [1066, 199] width 9 height 8
click at [1051, 205] on mat-icon at bounding box center [1053, 199] width 14 height 11
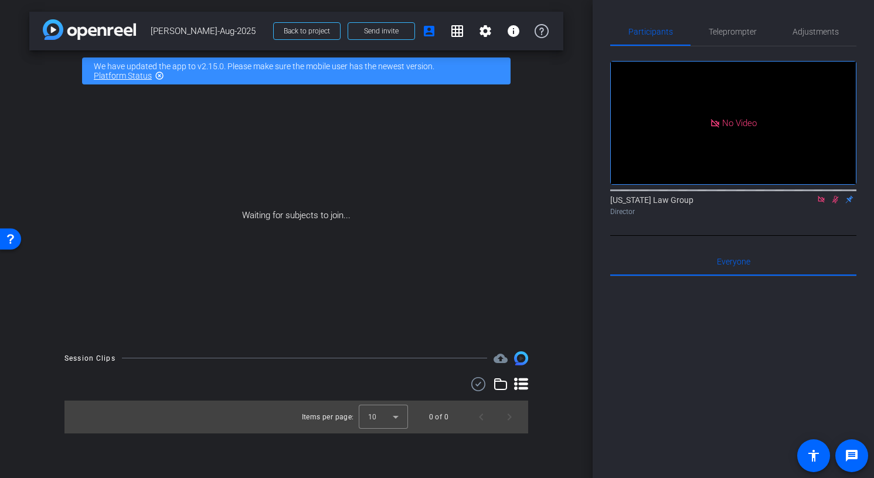
click at [818, 202] on icon at bounding box center [821, 199] width 6 height 6
click at [737, 28] on span "Teleprompter" at bounding box center [733, 32] width 48 height 8
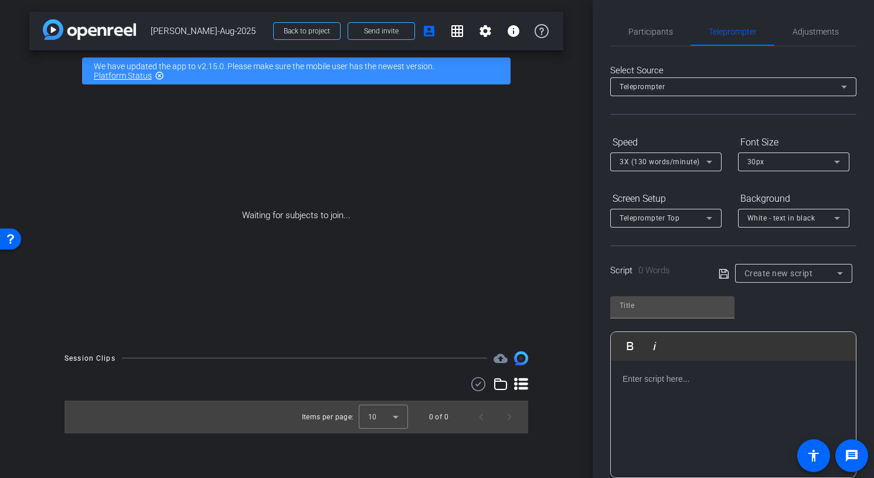
click at [788, 270] on span "Create new script" at bounding box center [778, 272] width 69 height 9
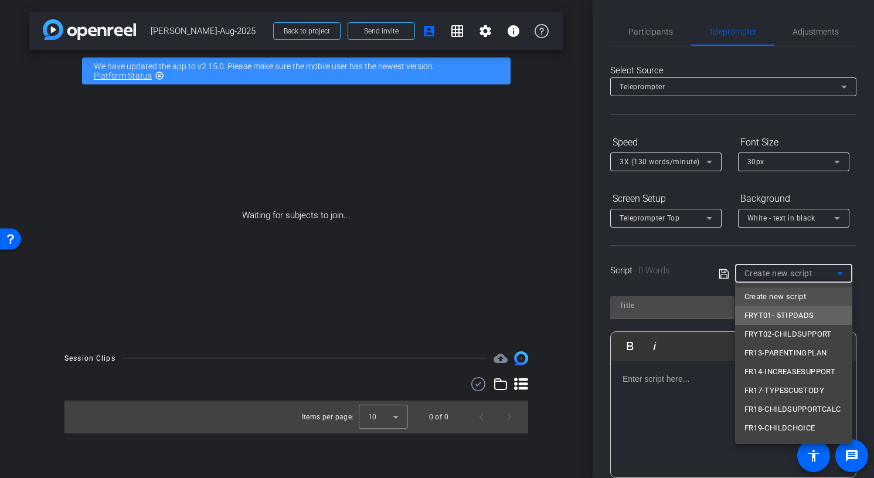
click at [794, 317] on span "FRYT01- 5TIPDADS" at bounding box center [779, 315] width 70 height 14
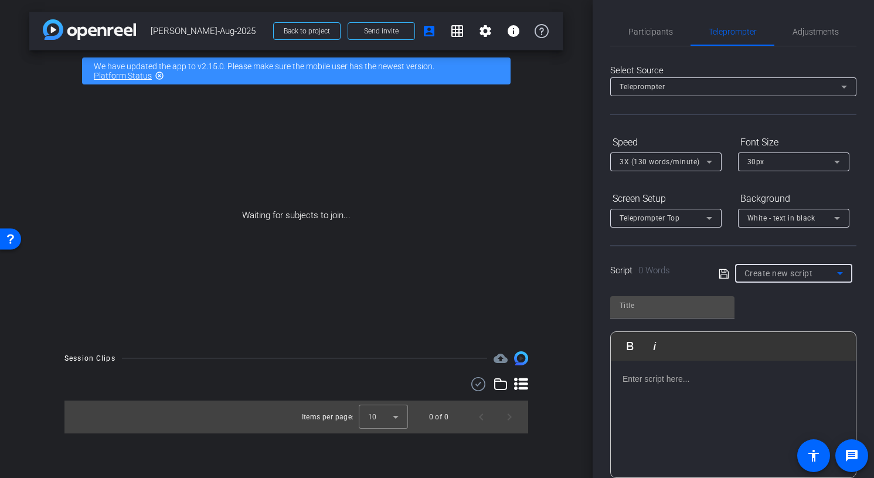
type input "FRYT01- 5TIPDADS"
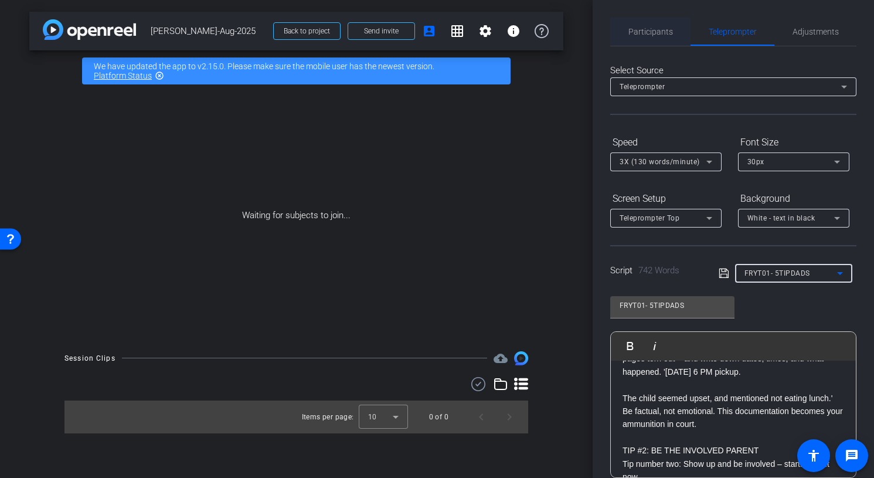
click at [663, 33] on span "Participants" at bounding box center [650, 32] width 45 height 8
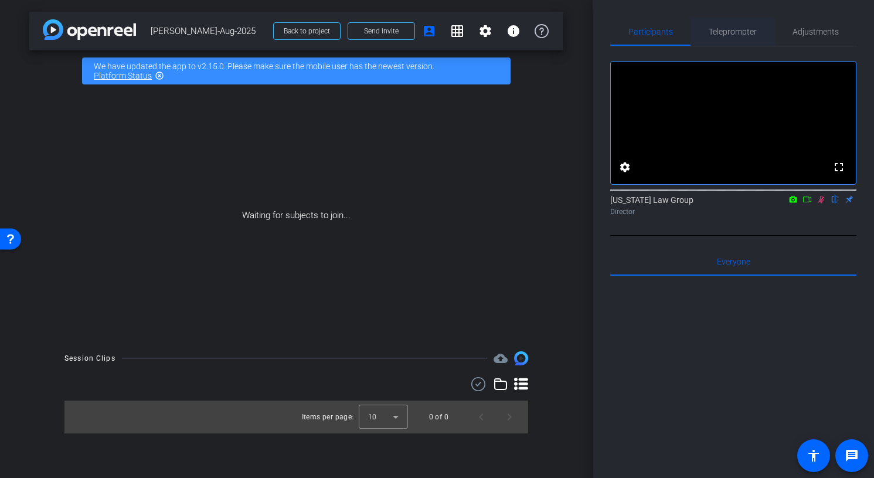
click at [714, 33] on span "Teleprompter" at bounding box center [733, 32] width 48 height 8
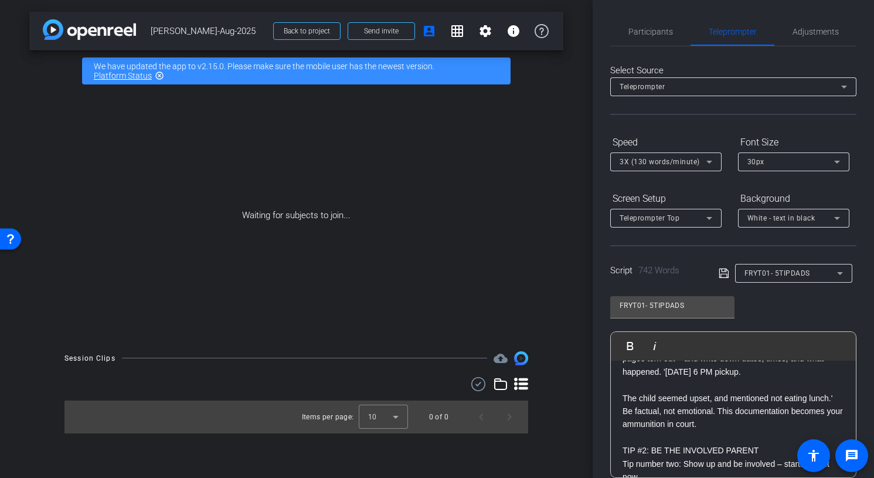
click at [809, 270] on div "FRYT01- 5TIPDADS" at bounding box center [790, 272] width 93 height 15
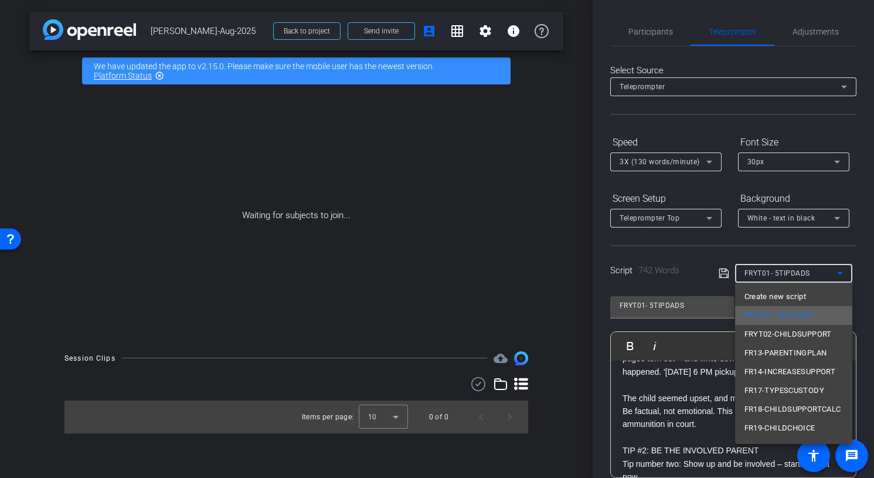
click at [781, 315] on span "FRYT01- 5TIPDADS" at bounding box center [779, 315] width 70 height 14
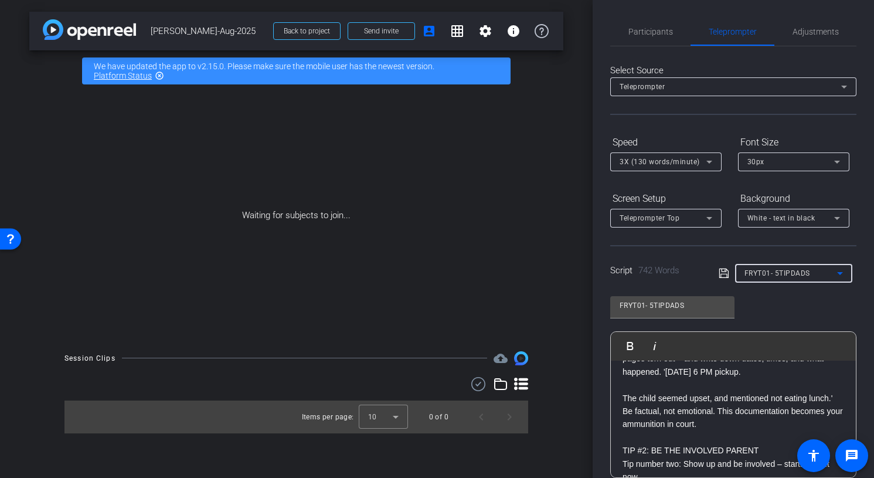
click at [861, 292] on div "Participants Teleprompter Adjustments settings Arizona Law Group flip Director …" at bounding box center [732, 239] width 281 height 478
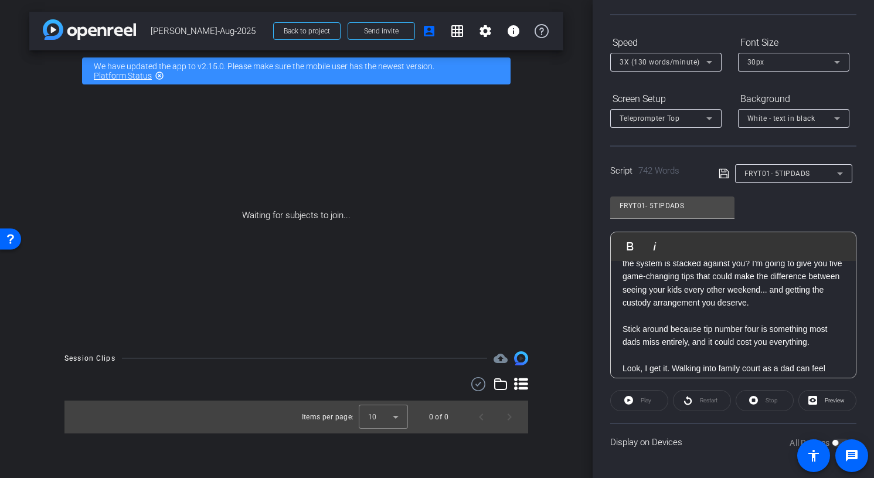
scroll to position [40, 0]
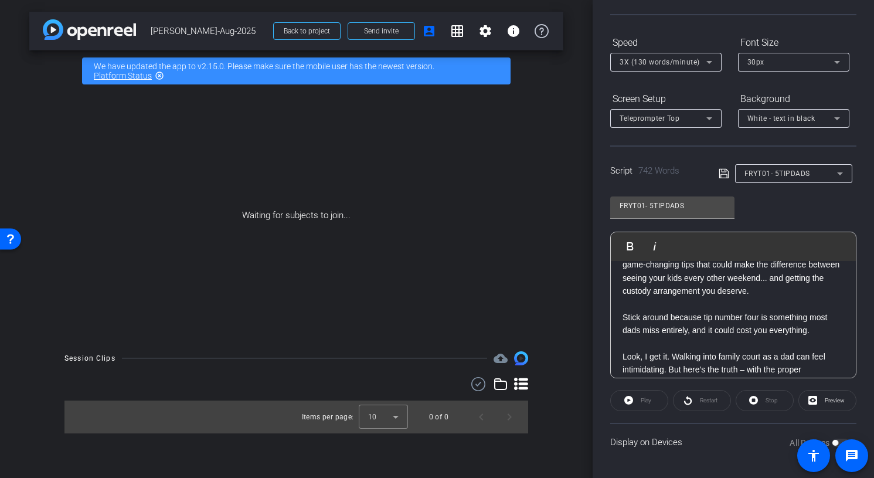
click at [649, 403] on div "Play" at bounding box center [639, 400] width 58 height 21
click at [822, 403] on span "Preview" at bounding box center [833, 400] width 23 height 16
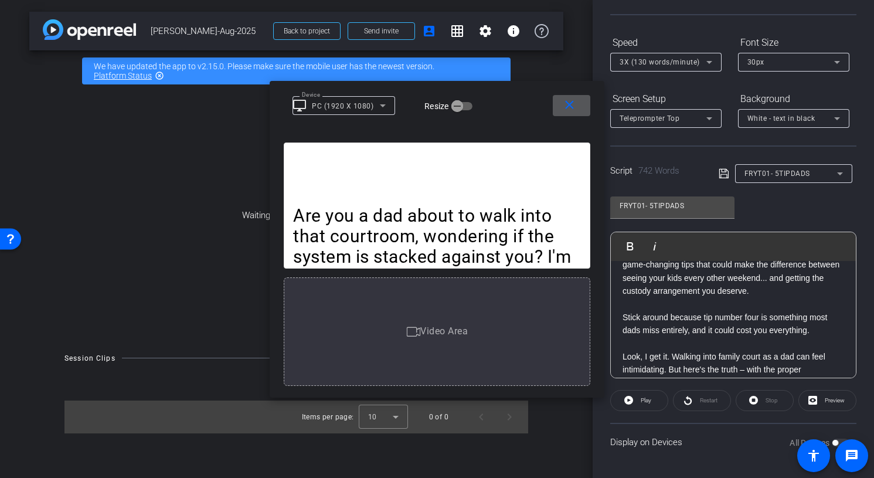
click at [567, 110] on mat-icon "close" at bounding box center [569, 105] width 15 height 15
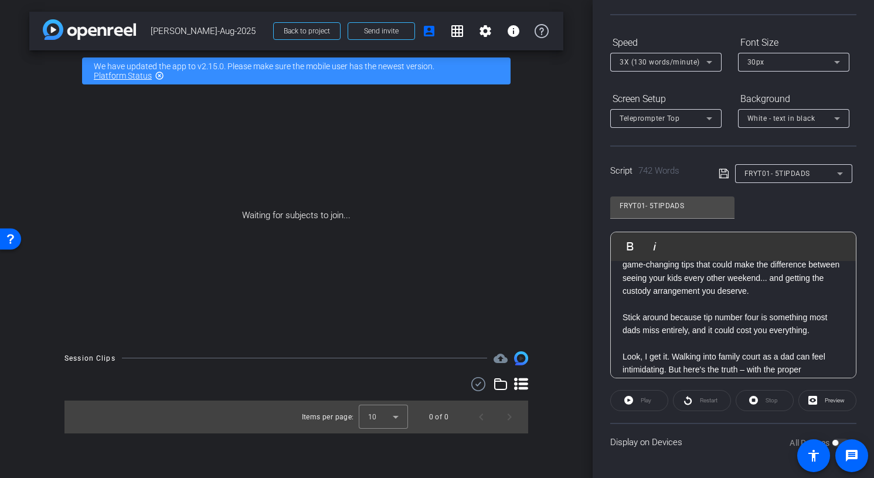
click at [596, 196] on div "Participants Teleprompter Adjustments settings Arizona Law Group flip Director …" at bounding box center [732, 239] width 281 height 478
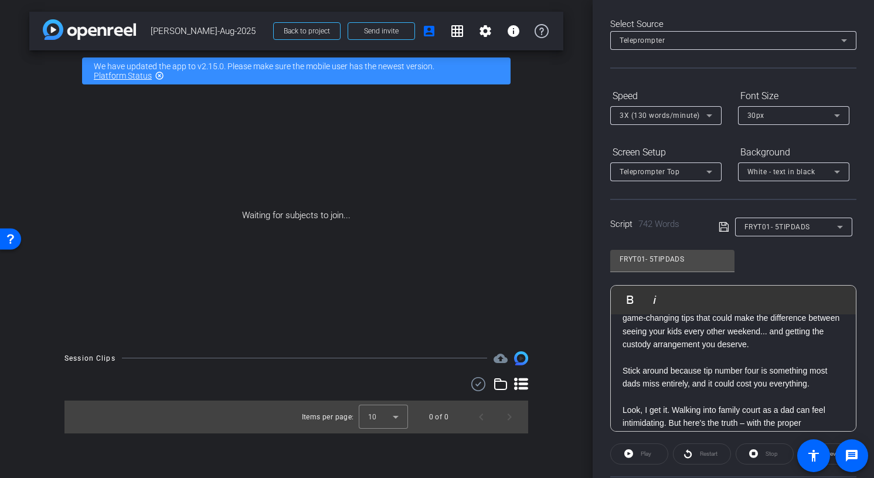
scroll to position [0, 0]
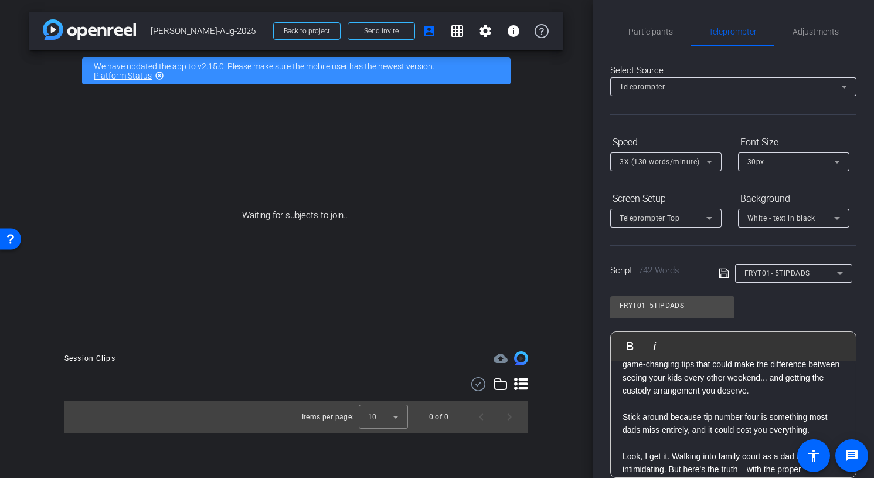
click at [113, 74] on link "Platform Status" at bounding box center [123, 75] width 58 height 9
click at [49, 199] on div "Waiting for subjects to join..." at bounding box center [296, 215] width 534 height 248
click at [830, 21] on span "Adjustments" at bounding box center [815, 32] width 46 height 28
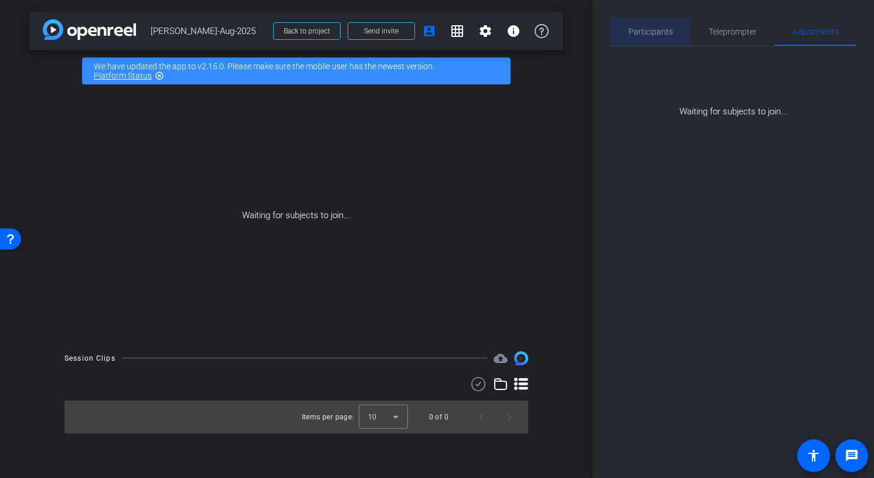
click at [673, 33] on div "Participants" at bounding box center [650, 32] width 80 height 28
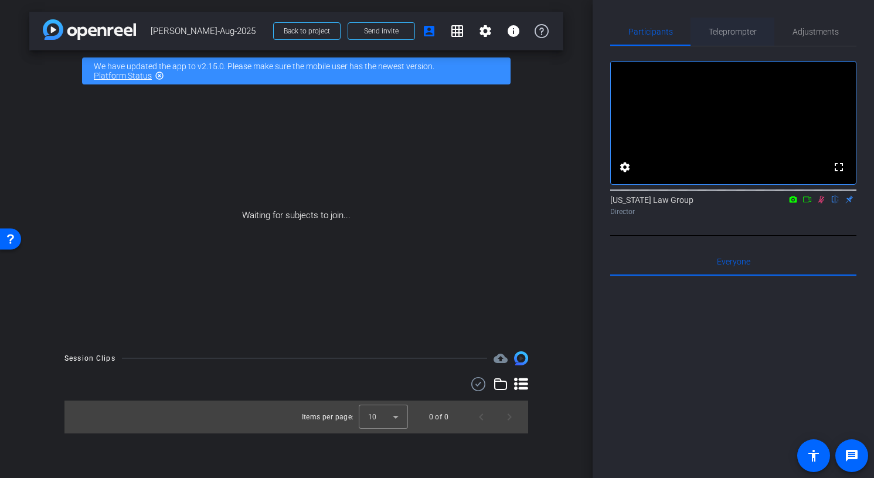
click at [733, 25] on span "Teleprompter" at bounding box center [733, 32] width 48 height 28
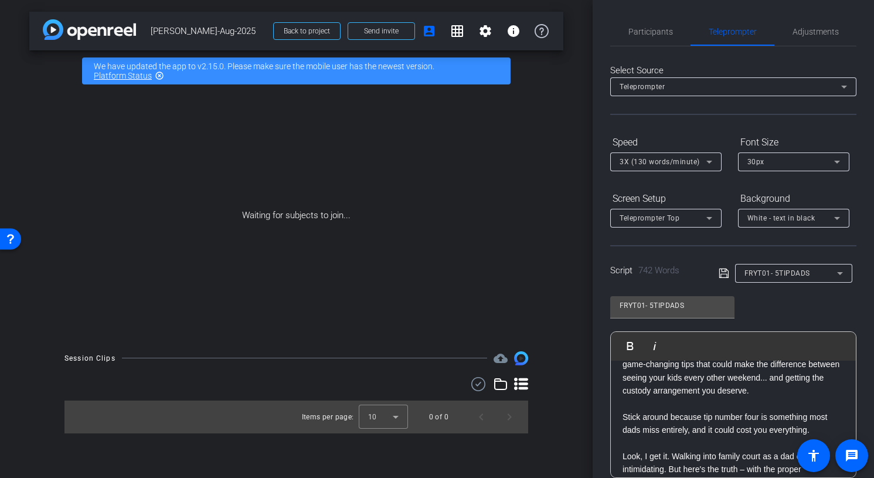
click at [766, 270] on span "FRYT01- 5TIPDADS" at bounding box center [777, 273] width 66 height 8
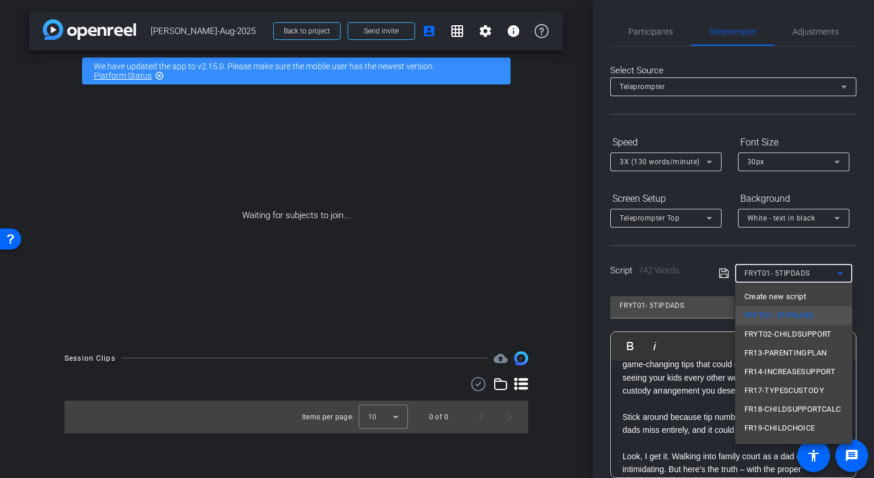
click at [721, 251] on div at bounding box center [437, 239] width 874 height 478
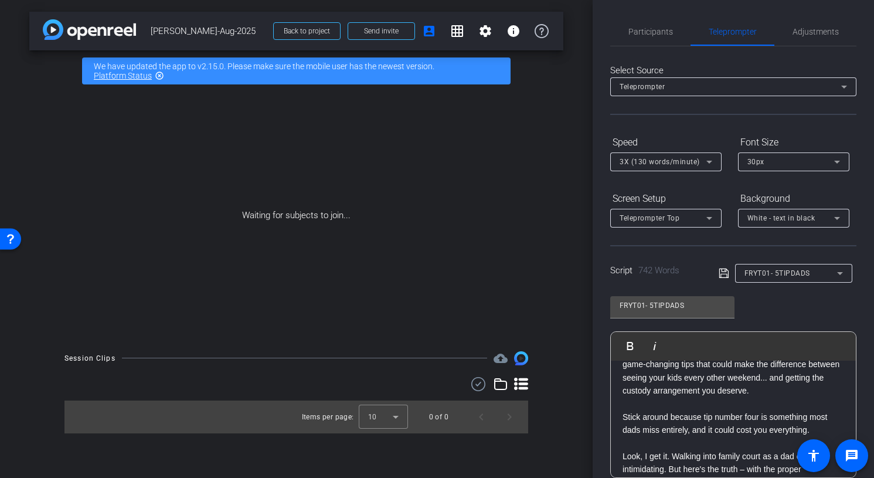
click at [563, 299] on div "arrow_back Scott-Aug-2025 Back to project Send invite account_box grid_on setti…" at bounding box center [296, 239] width 592 height 478
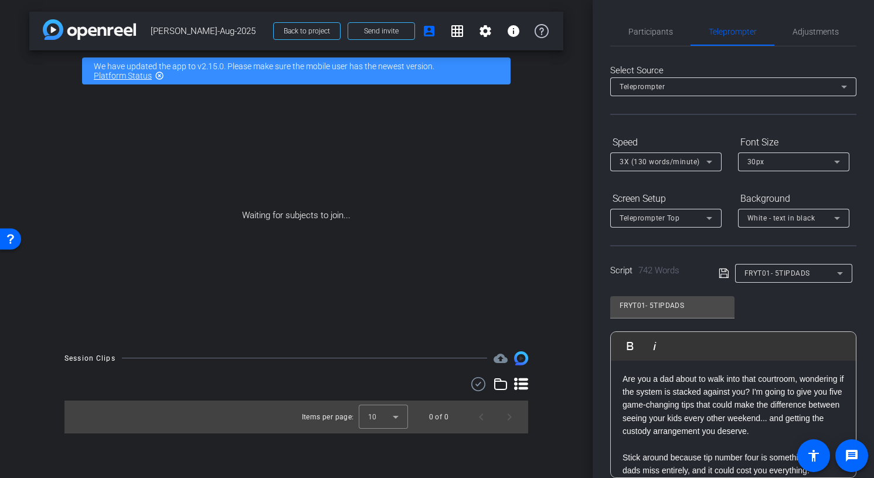
click at [571, 141] on div "arrow_back Scott-Aug-2025 Back to project Send invite account_box grid_on setti…" at bounding box center [296, 239] width 592 height 478
click at [651, 29] on span "Participants" at bounding box center [650, 32] width 45 height 8
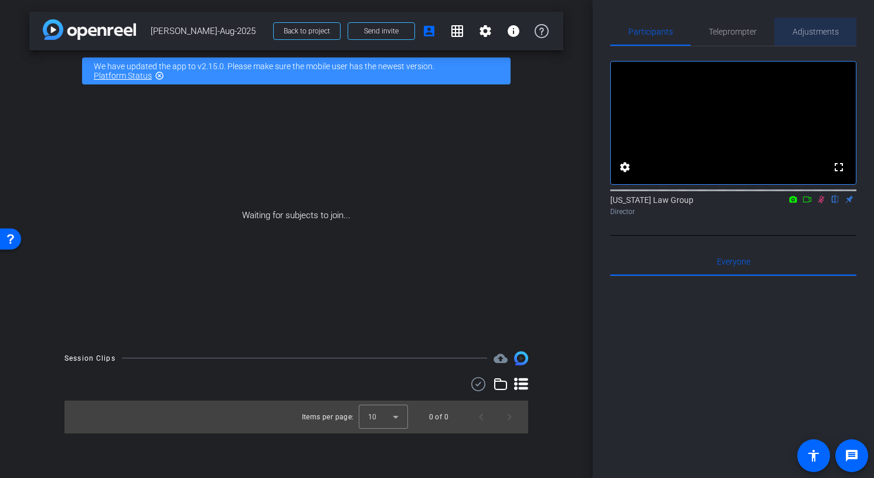
click at [791, 36] on div "Adjustments" at bounding box center [815, 32] width 82 height 28
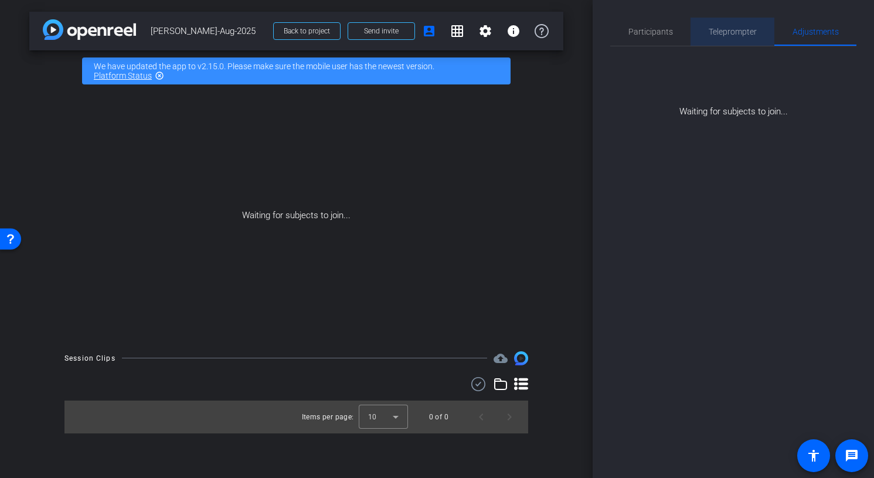
click at [744, 37] on span "Teleprompter" at bounding box center [733, 32] width 48 height 28
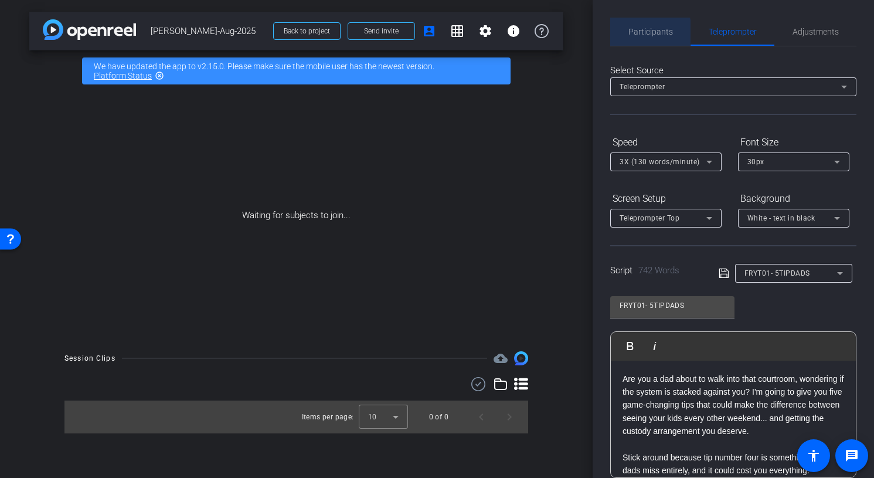
click at [635, 32] on span "Participants" at bounding box center [650, 32] width 45 height 8
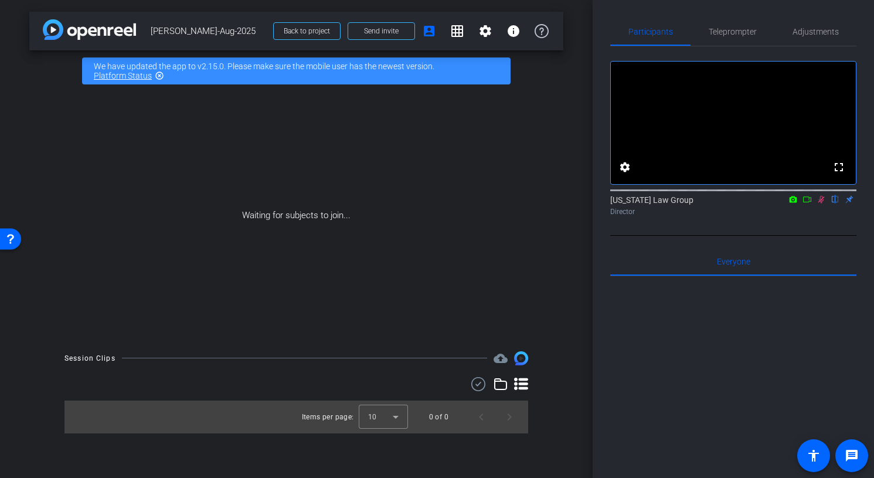
click at [543, 96] on div "Waiting for subjects to join..." at bounding box center [296, 215] width 534 height 248
click at [727, 32] on span "Teleprompter" at bounding box center [733, 32] width 48 height 8
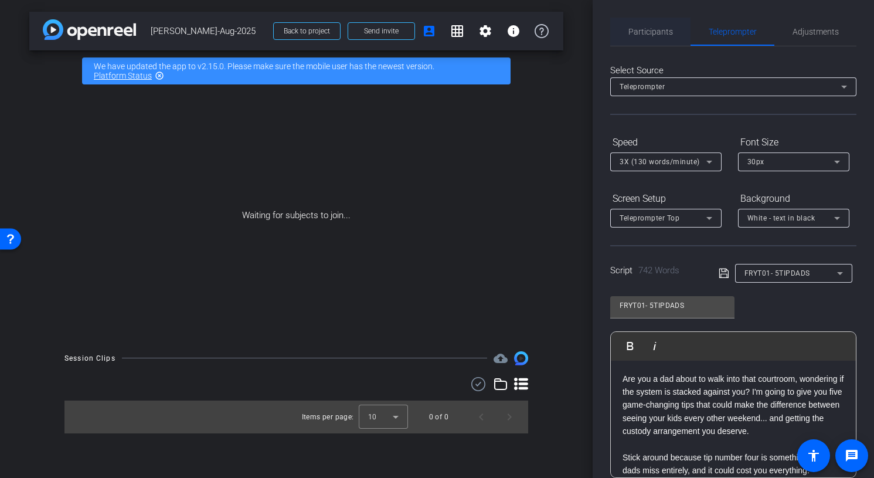
click at [673, 32] on div "Participants" at bounding box center [650, 32] width 80 height 28
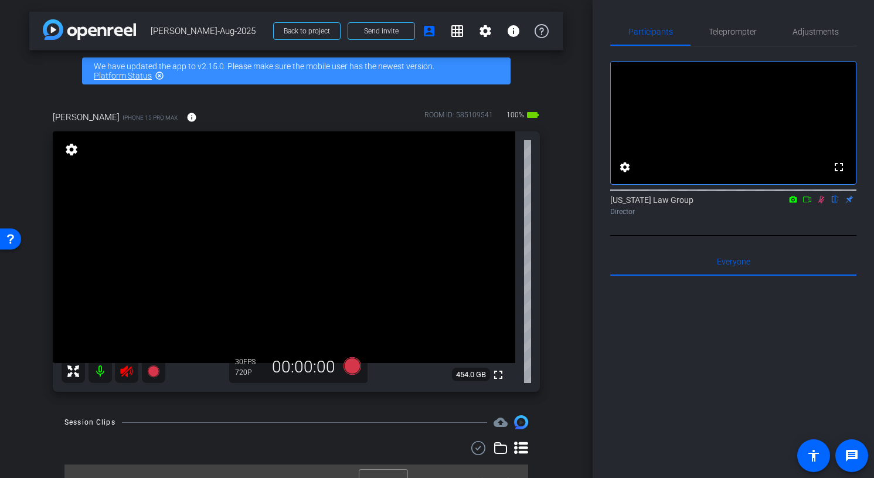
click at [822, 203] on icon at bounding box center [820, 199] width 9 height 8
click at [796, 29] on span "Adjustments" at bounding box center [815, 32] width 46 height 8
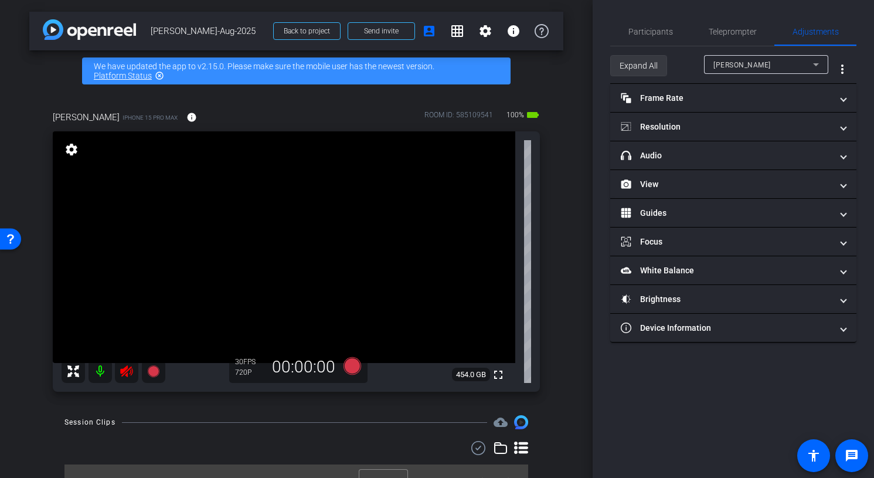
click at [645, 68] on span "Expand All" at bounding box center [638, 66] width 38 height 22
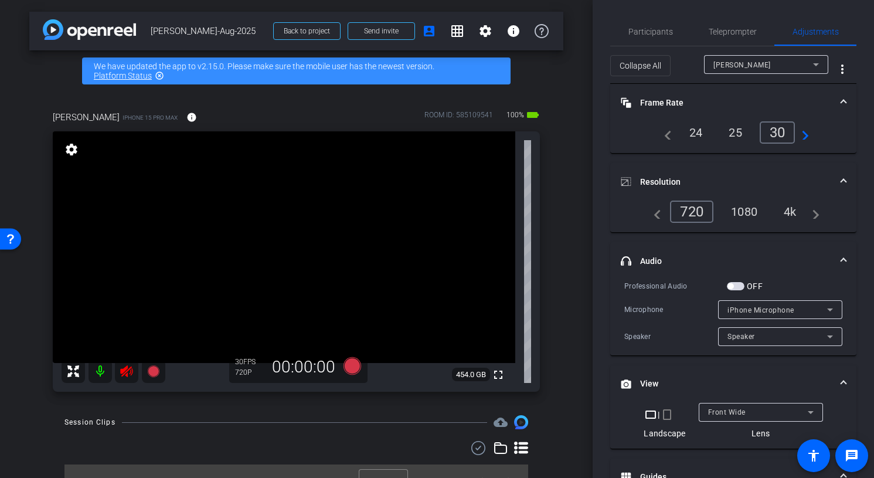
click at [122, 377] on icon at bounding box center [127, 371] width 14 height 14
click at [791, 211] on div "4k" at bounding box center [790, 212] width 30 height 20
click at [805, 131] on mat-icon "navigate_next" at bounding box center [802, 132] width 14 height 14
click at [784, 130] on div "60" at bounding box center [779, 132] width 31 height 20
click at [738, 33] on span "Teleprompter" at bounding box center [733, 32] width 48 height 8
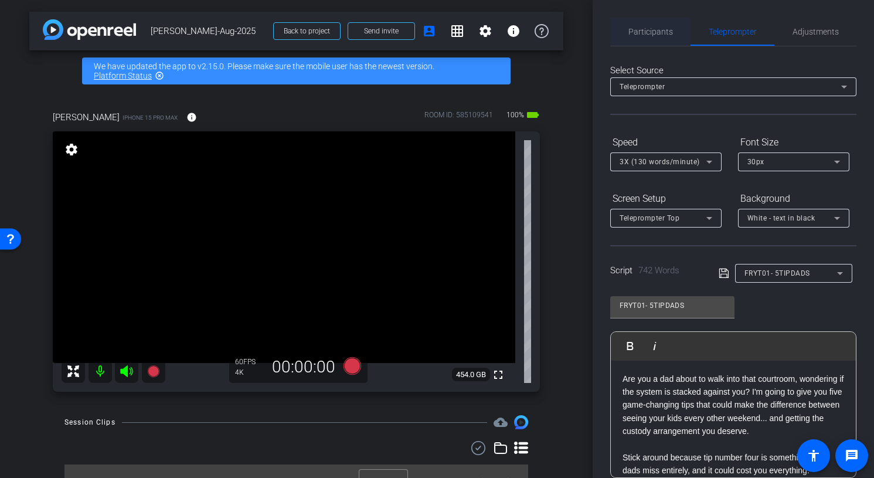
click at [628, 34] on span "Participants" at bounding box center [650, 32] width 45 height 8
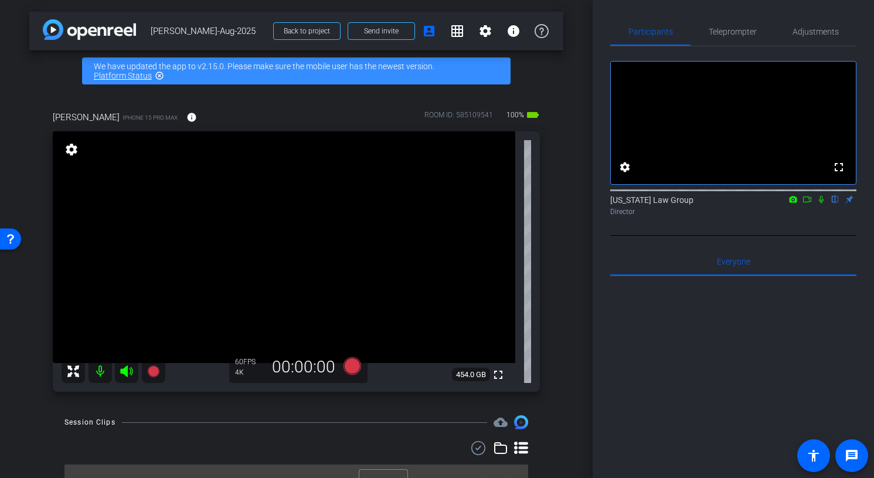
click at [826, 16] on div "Participants Teleprompter Adjustments fullscreen settings Arizona Law Group fli…" at bounding box center [732, 239] width 281 height 478
click at [817, 22] on span "Adjustments" at bounding box center [815, 32] width 46 height 28
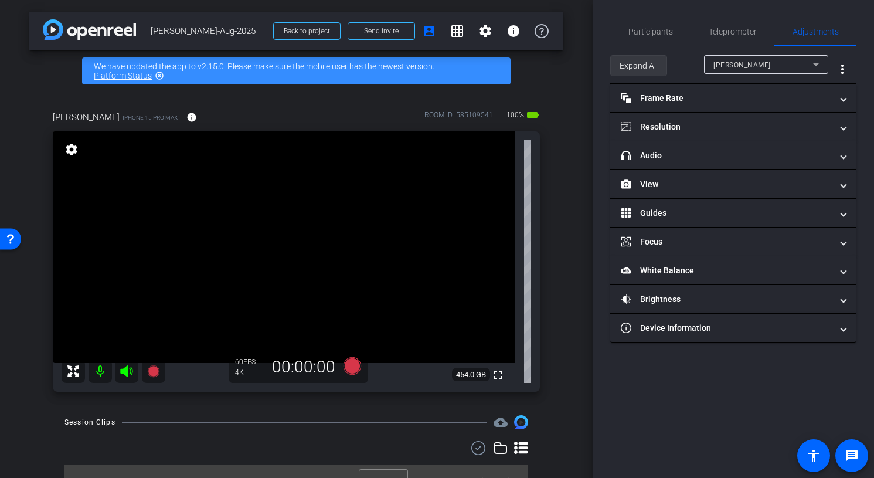
click at [636, 68] on span "Expand All" at bounding box center [638, 66] width 38 height 22
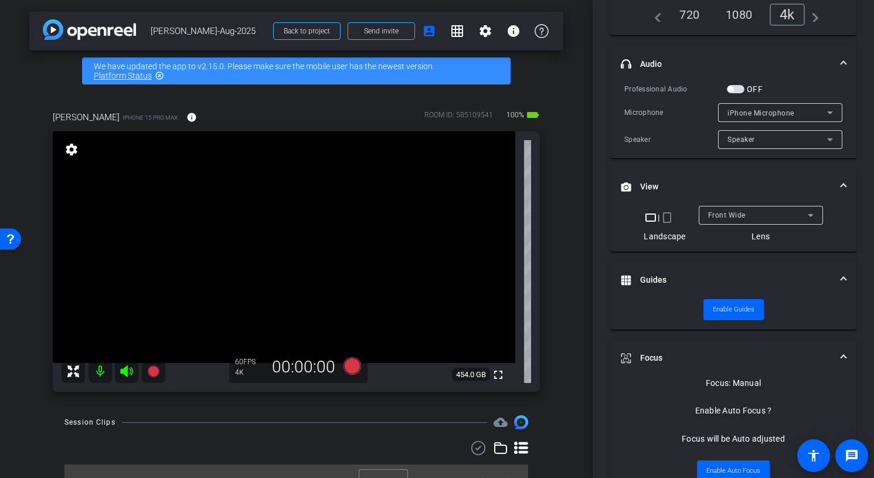
scroll to position [205, 0]
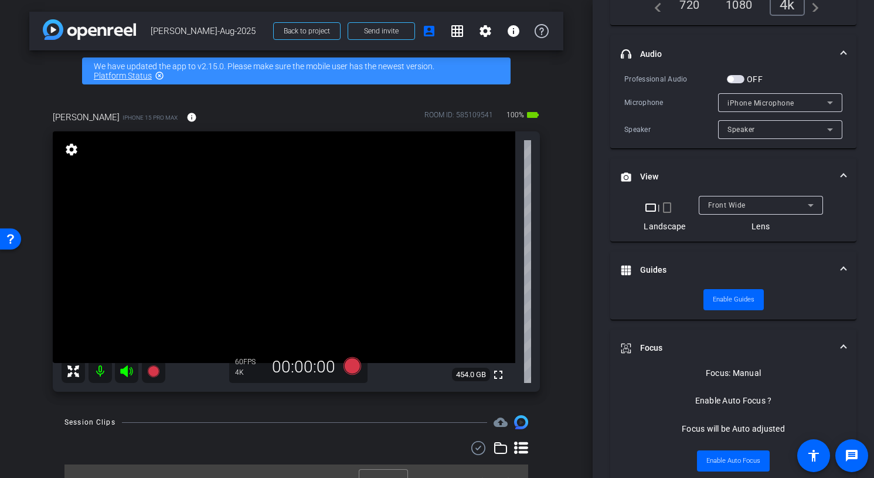
click at [668, 207] on mat-icon "crop_portrait" at bounding box center [667, 207] width 14 height 14
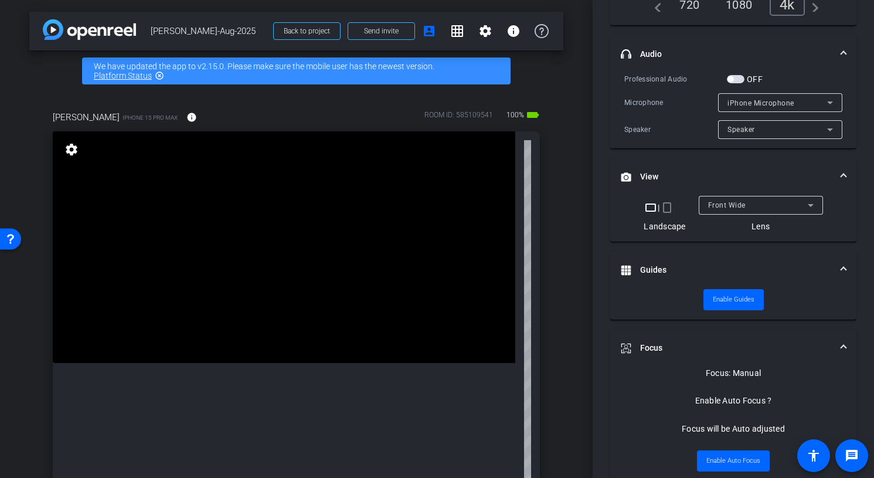
click at [668, 207] on mat-icon "crop_portrait" at bounding box center [667, 207] width 14 height 14
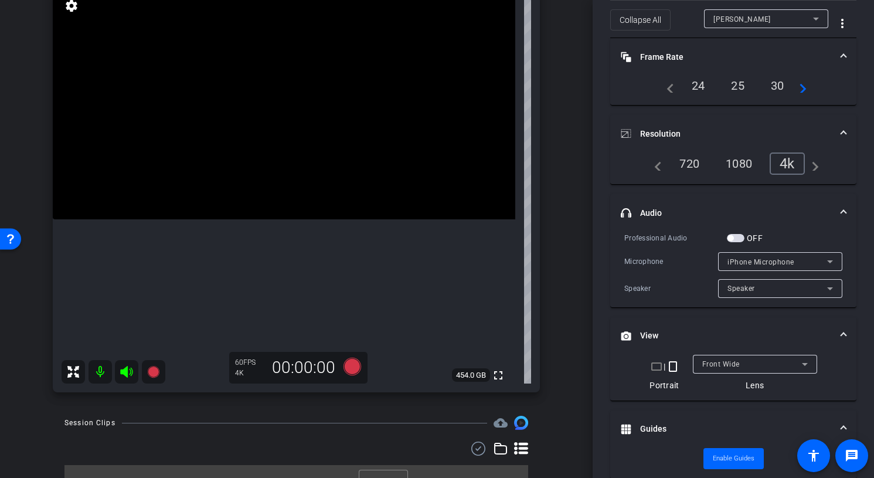
scroll to position [60, 0]
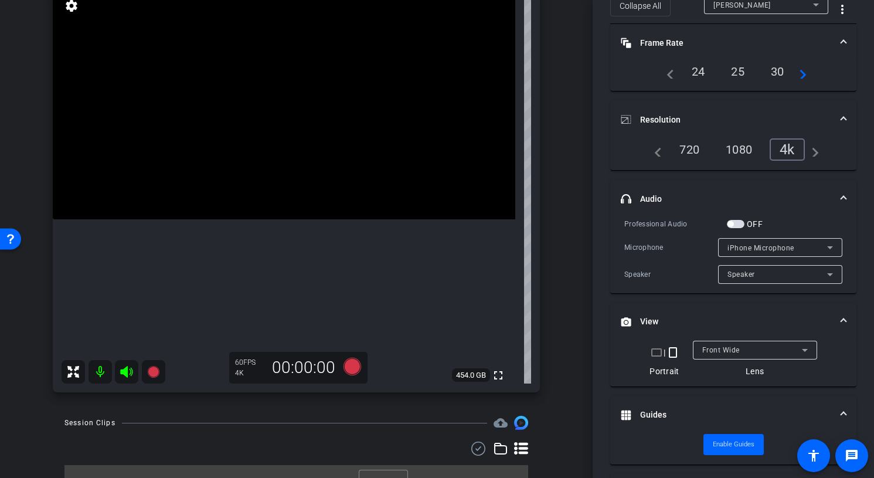
click at [735, 225] on span "button" at bounding box center [736, 224] width 18 height 8
click at [744, 245] on span "iPhone Microphone" at bounding box center [760, 248] width 67 height 8
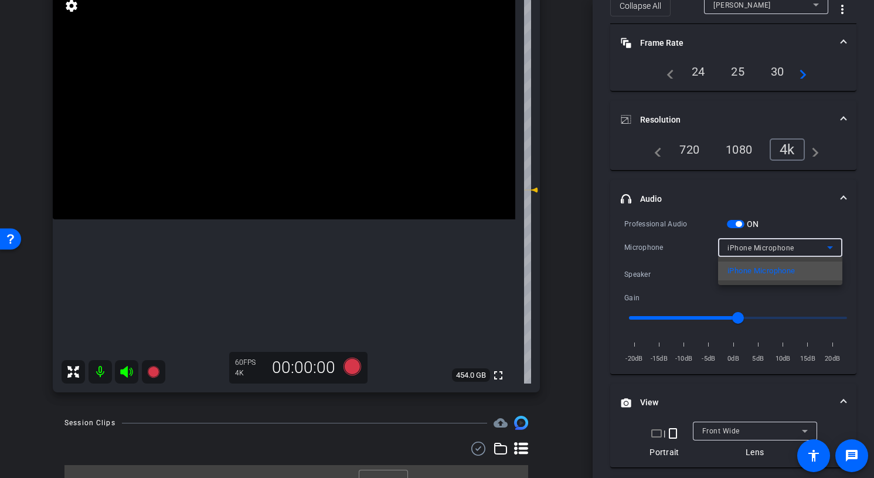
click at [689, 237] on div at bounding box center [437, 239] width 874 height 478
click at [727, 244] on span "iPhone Microphone" at bounding box center [760, 248] width 67 height 8
click at [714, 226] on div at bounding box center [437, 239] width 874 height 478
click at [735, 248] on span "iPhone Microphone" at bounding box center [760, 248] width 67 height 8
click at [735, 248] on div at bounding box center [437, 239] width 874 height 478
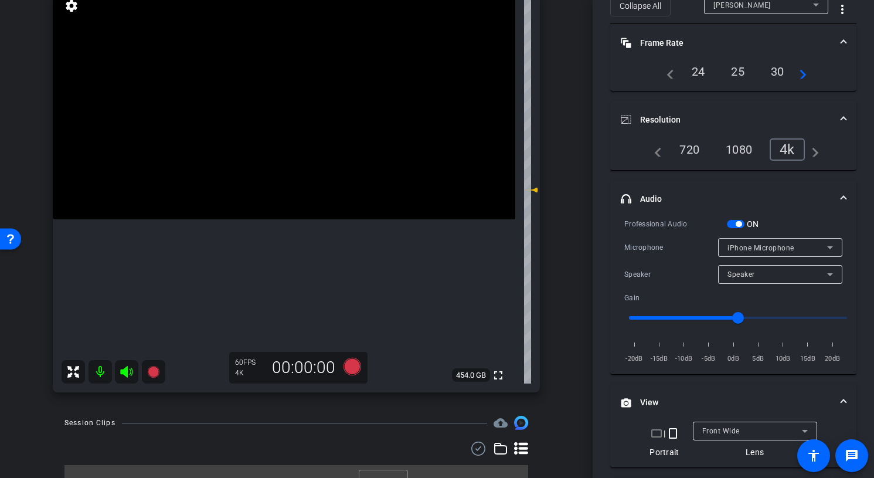
click at [740, 227] on span "button" at bounding box center [736, 224] width 18 height 8
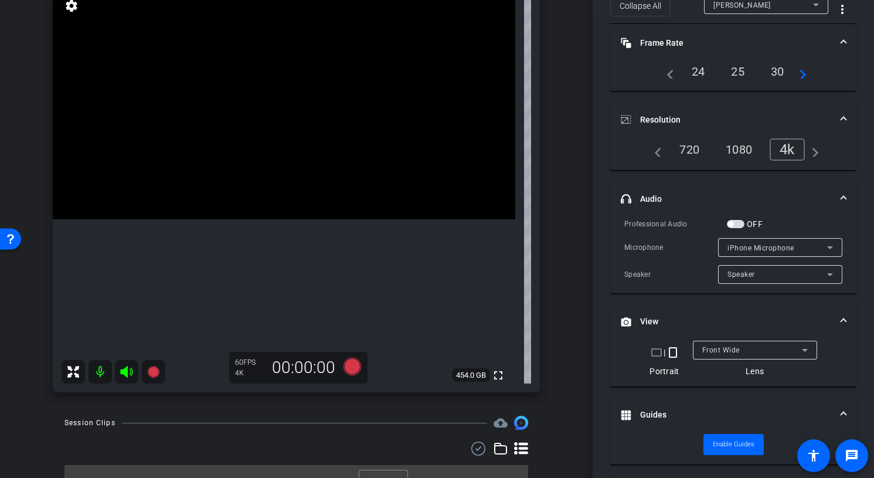
click at [743, 246] on span "iPhone Microphone" at bounding box center [760, 248] width 67 height 8
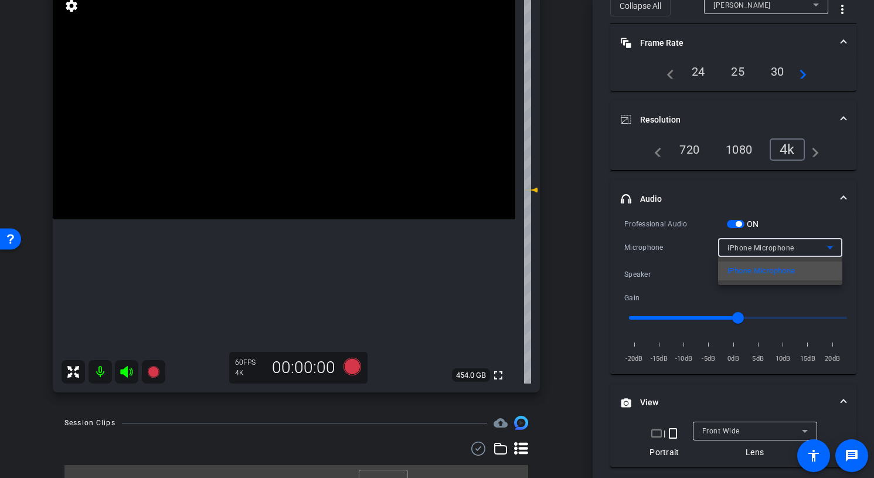
click at [709, 236] on div at bounding box center [437, 239] width 874 height 478
click at [741, 222] on span "button" at bounding box center [738, 224] width 6 height 6
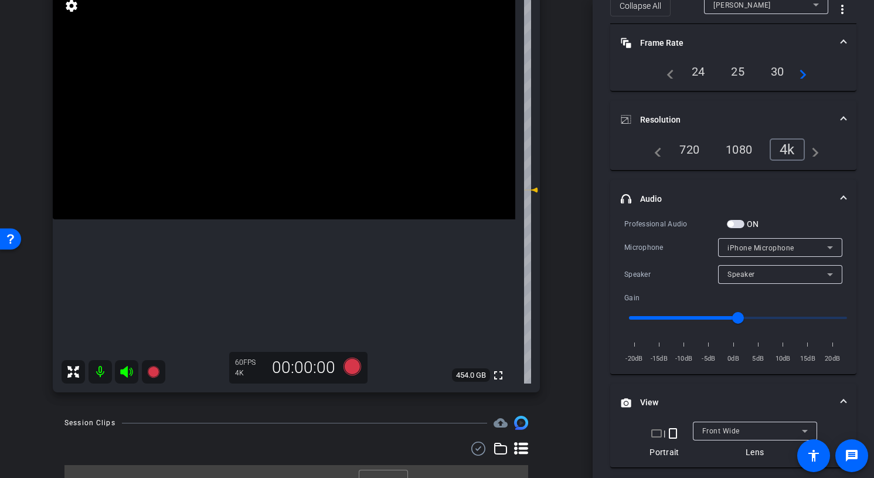
click at [741, 222] on span "button" at bounding box center [736, 224] width 18 height 8
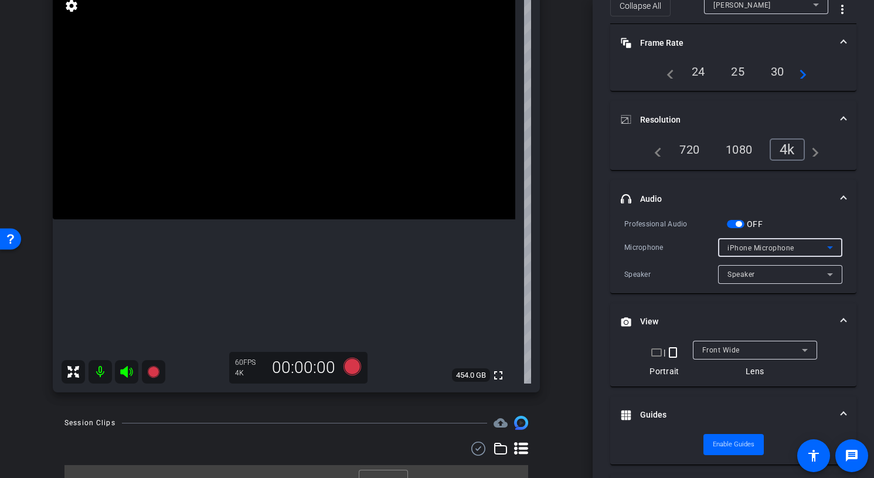
click at [744, 244] on span "iPhone Microphone" at bounding box center [760, 248] width 67 height 8
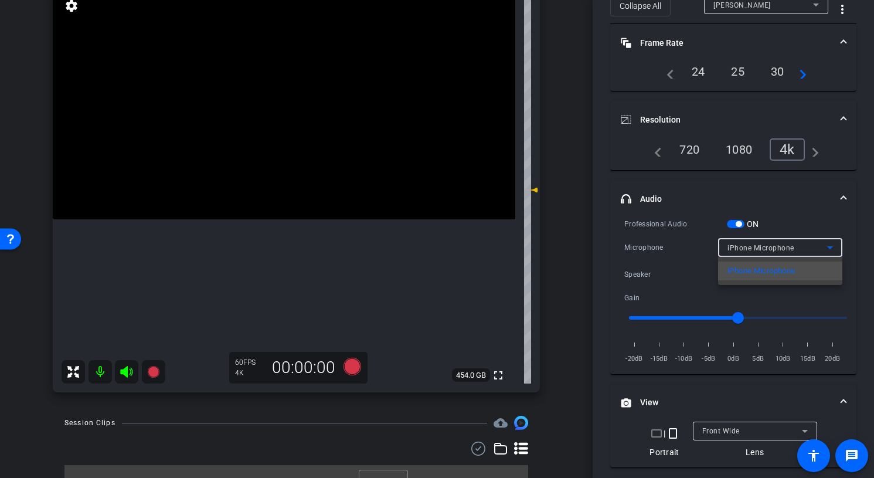
click at [713, 234] on div at bounding box center [437, 239] width 874 height 478
click at [737, 224] on span "button" at bounding box center [738, 224] width 6 height 6
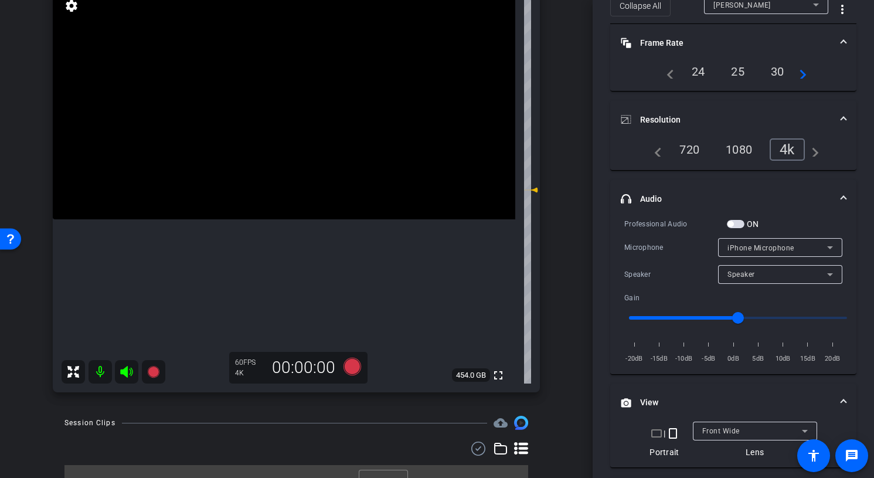
click at [737, 224] on span "button" at bounding box center [736, 224] width 18 height 8
click at [731, 246] on span "iPhone Microphone" at bounding box center [760, 248] width 67 height 8
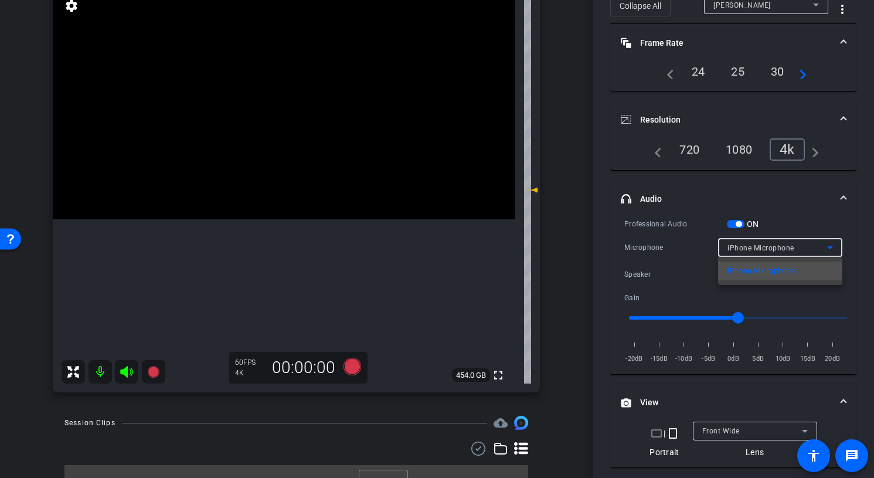
click at [704, 223] on div at bounding box center [437, 239] width 874 height 478
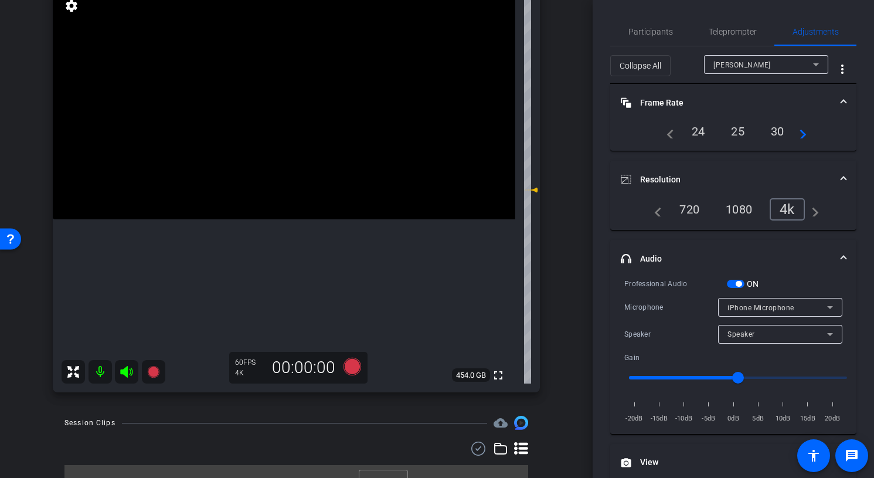
click at [796, 134] on mat-icon "navigate_next" at bounding box center [799, 131] width 14 height 14
click at [845, 137] on div "navigate_before 25 30 60 navigate_next" at bounding box center [733, 137] width 246 height 32
click at [720, 30] on span "Teleprompter" at bounding box center [733, 32] width 48 height 8
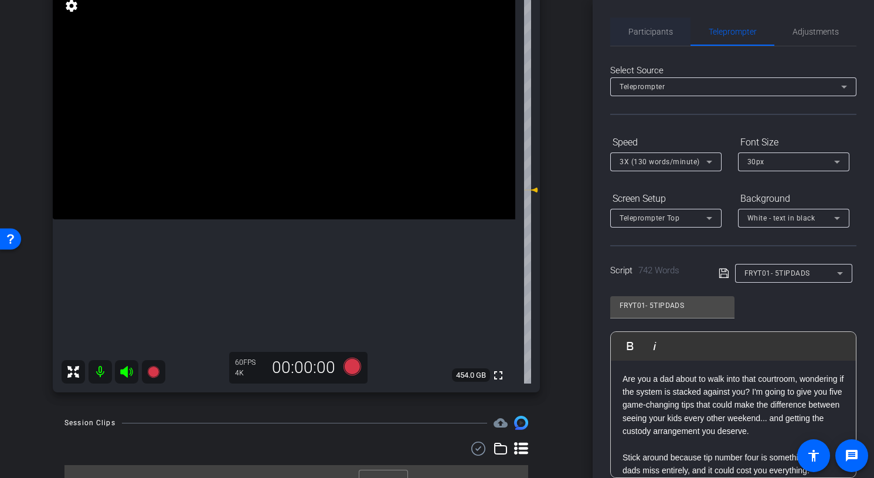
click at [659, 33] on span "Participants" at bounding box center [650, 32] width 45 height 8
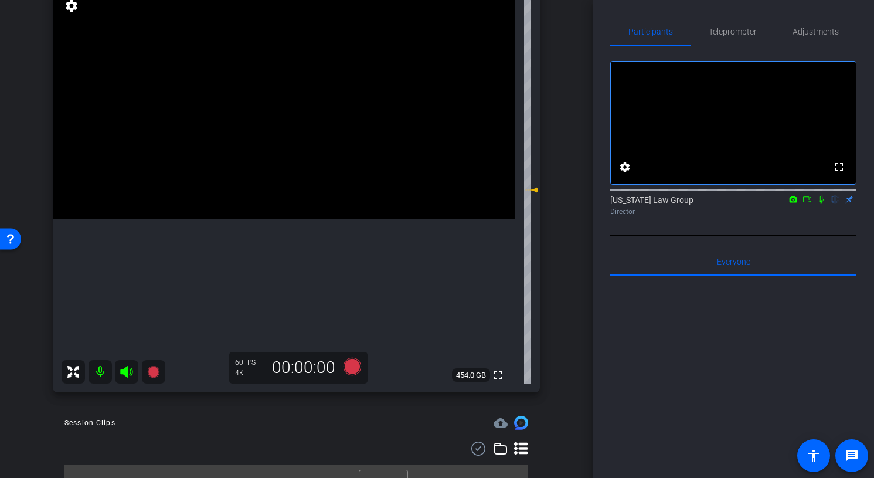
click at [807, 203] on icon at bounding box center [806, 199] width 9 height 8
click at [775, 217] on div "Director" at bounding box center [733, 211] width 246 height 11
click at [792, 38] on span "Adjustments" at bounding box center [815, 32] width 46 height 28
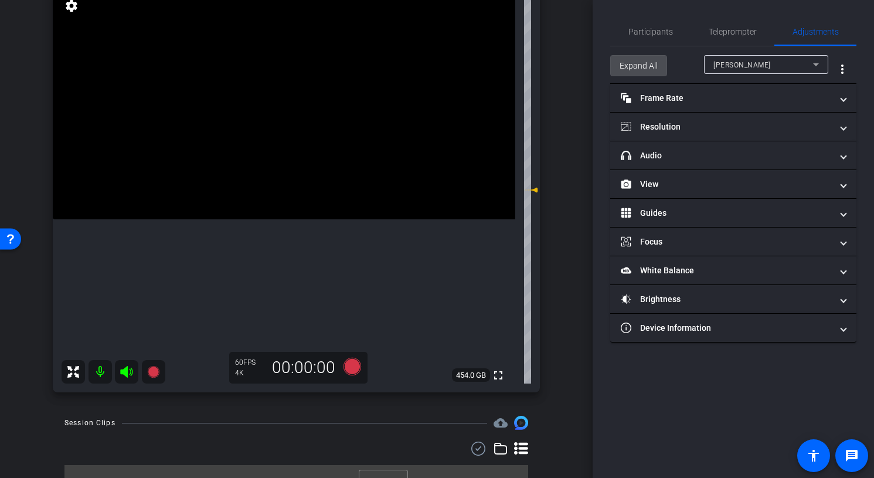
click at [652, 69] on span "Expand All" at bounding box center [638, 66] width 38 height 22
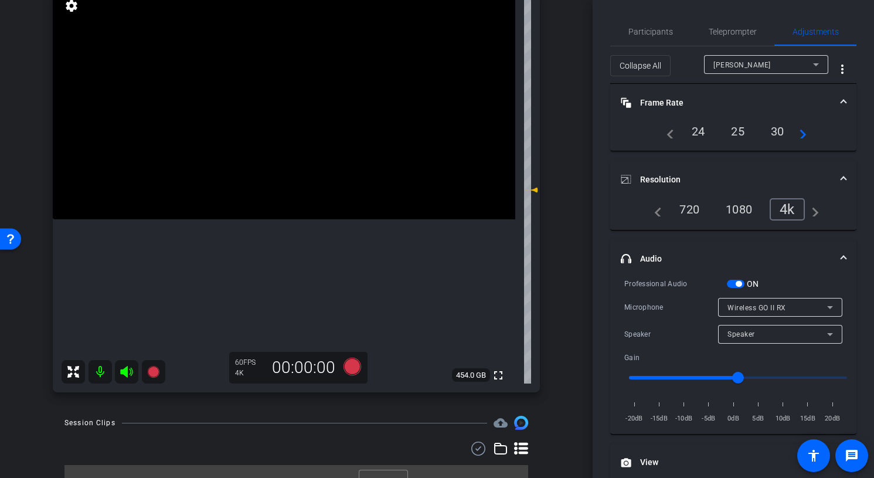
click at [728, 305] on span "Wireless GO II RX" at bounding box center [756, 308] width 59 height 8
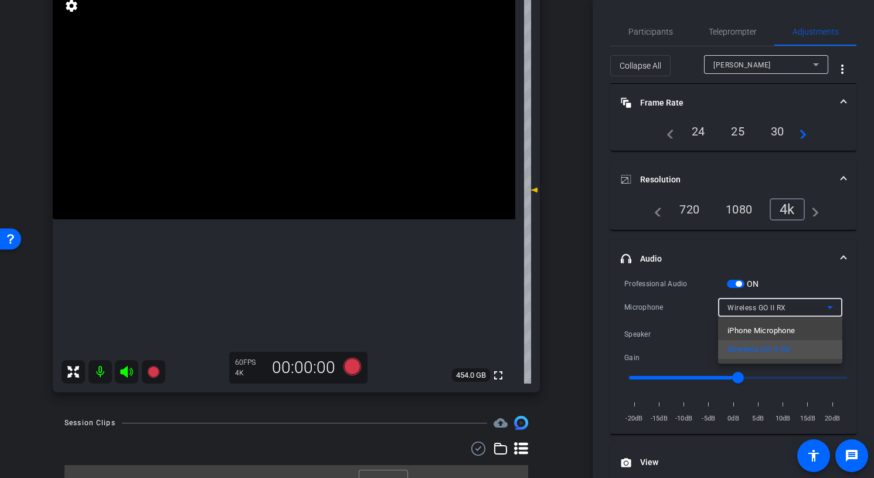
click at [737, 260] on div at bounding box center [437, 239] width 874 height 478
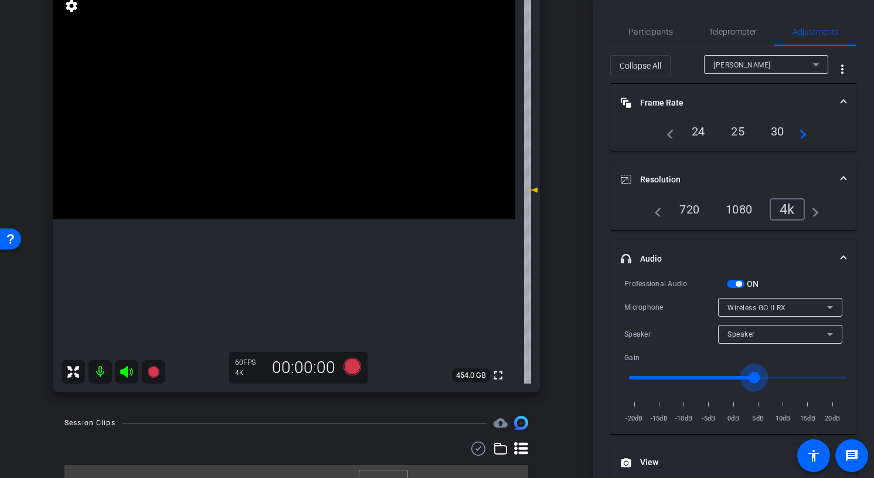
drag, startPoint x: 740, startPoint y: 374, endPoint x: 755, endPoint y: 374, distance: 15.2
type input "3"
click at [755, 374] on input "range" at bounding box center [738, 378] width 243 height 26
click at [853, 292] on div "Professional Audio ON Microphone Wireless GO II RX Speaker Speaker Gain -20dB -…" at bounding box center [733, 355] width 246 height 156
click at [601, 113] on div "Participants Teleprompter Adjustments Arizona Law Group Director Everyone 0 Mar…" at bounding box center [732, 239] width 281 height 478
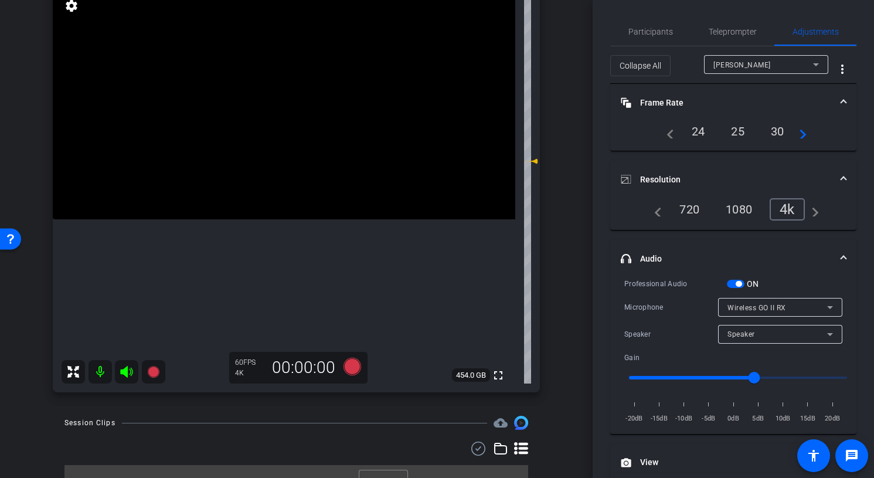
click at [611, 126] on div "navigate_before 24 25 30 navigate_next" at bounding box center [733, 135] width 246 height 29
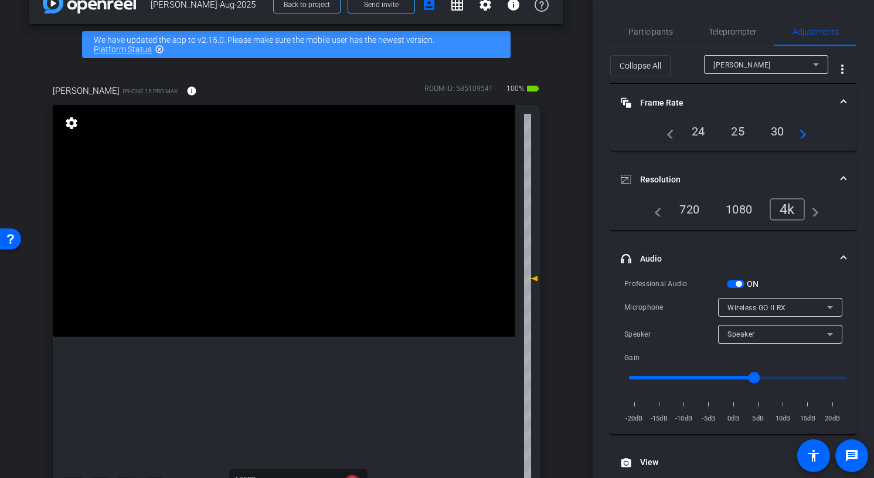
scroll to position [164, 0]
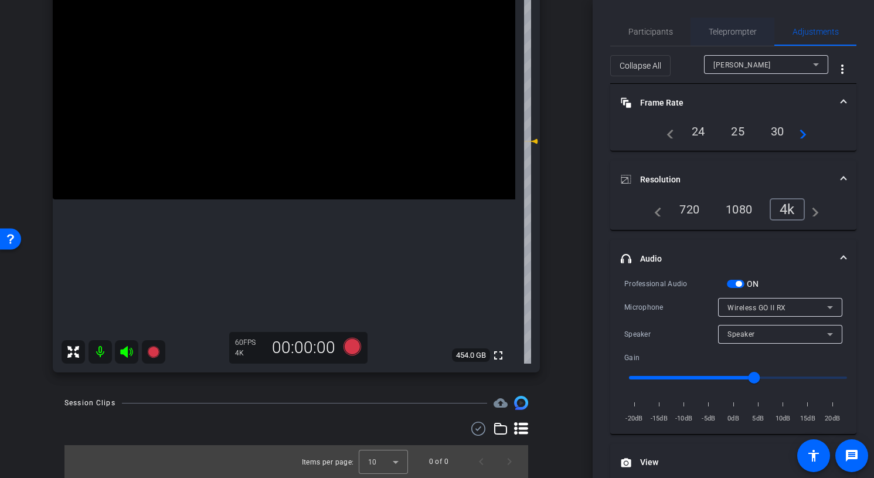
click at [730, 35] on span "Teleprompter" at bounding box center [733, 32] width 48 height 8
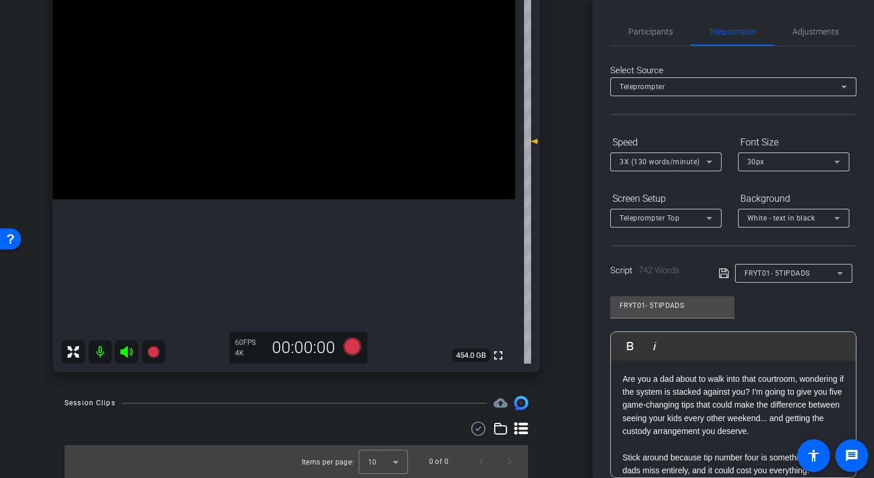
click at [820, 308] on div "FRYT01- 5TIPDADS Play Play from this location Play Selected Play and display th…" at bounding box center [733, 382] width 246 height 190
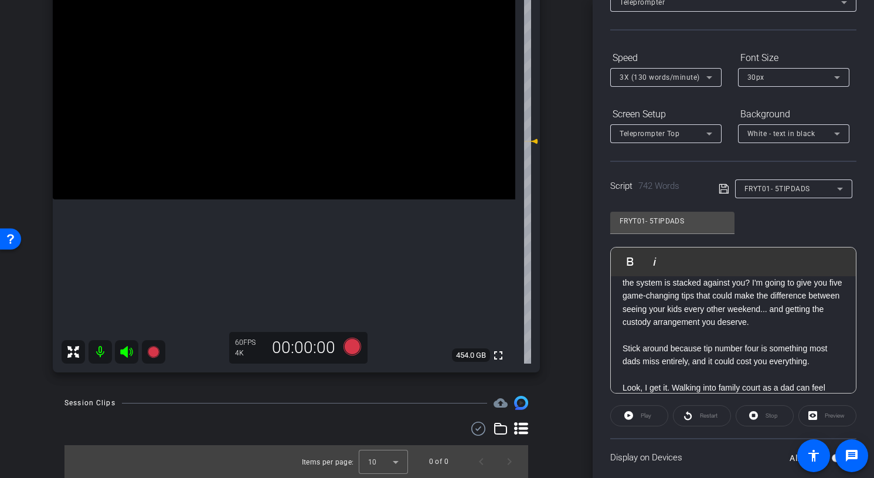
scroll to position [0, 0]
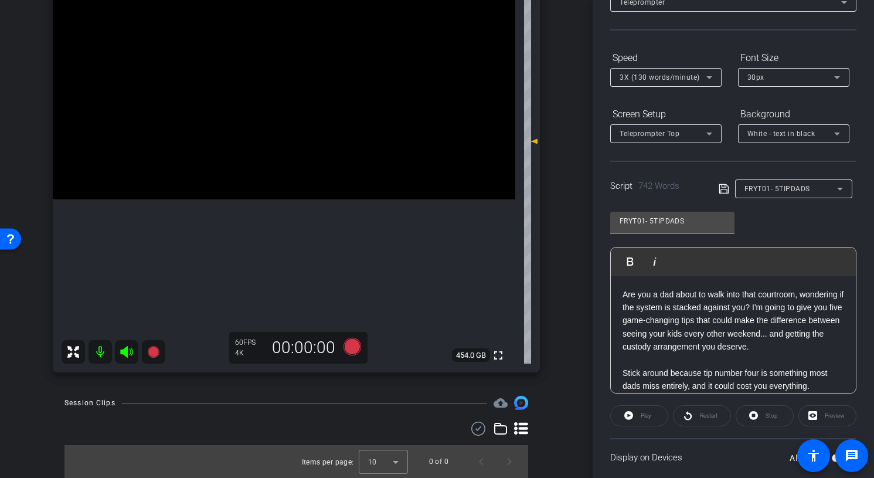
click at [869, 290] on div "Participants Teleprompter Adjustments Arizona Law Group Director Everyone 0 Mar…" at bounding box center [732, 239] width 281 height 478
click at [861, 288] on div "Participants Teleprompter Adjustments Arizona Law Group Director Everyone 0 Mar…" at bounding box center [732, 239] width 281 height 478
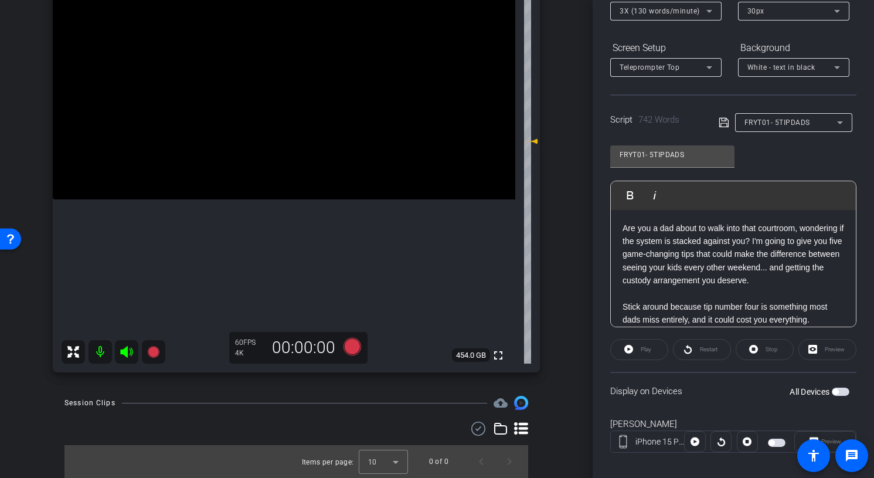
scroll to position [163, 0]
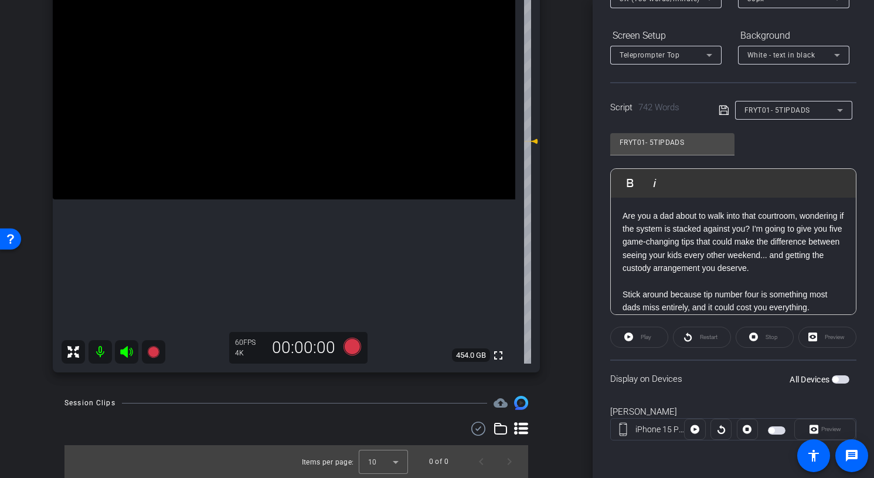
click at [843, 383] on div "All Devices" at bounding box center [819, 379] width 60 height 12
click at [843, 381] on span "button" at bounding box center [841, 379] width 18 height 8
click at [822, 427] on span "Preview" at bounding box center [831, 428] width 20 height 6
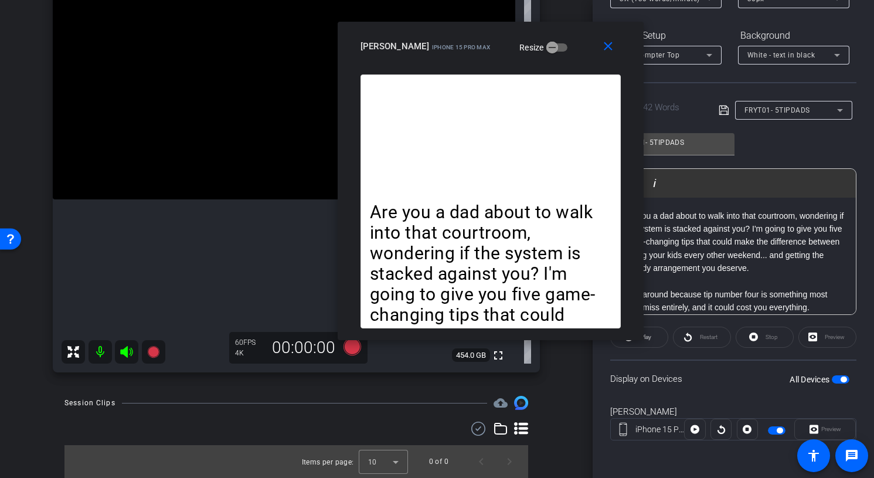
drag, startPoint x: 502, startPoint y: 118, endPoint x: 555, endPoint y: 60, distance: 78.4
click at [555, 60] on div "close howard iPhone 15 Pro Max Resize" at bounding box center [491, 48] width 306 height 53
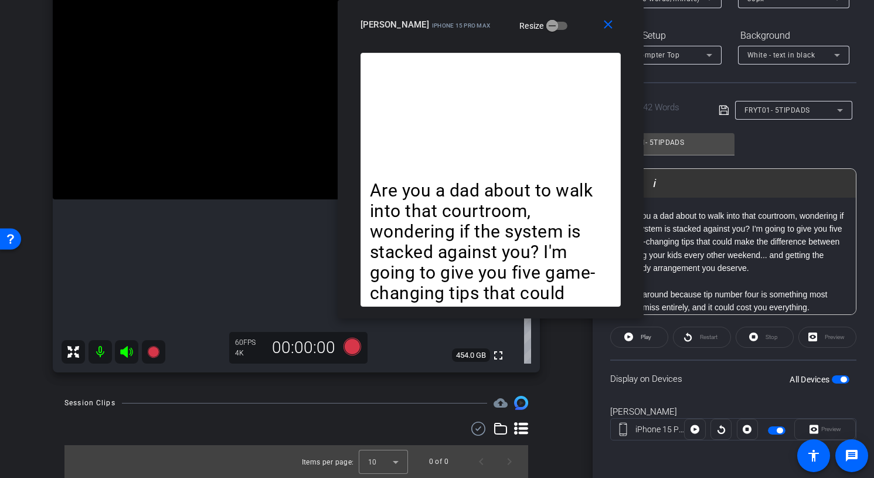
drag, startPoint x: 555, startPoint y: 60, endPoint x: 555, endPoint y: 23, distance: 37.5
click at [555, 23] on div "close howard iPhone 15 Pro Max Resize" at bounding box center [491, 26] width 306 height 53
click at [382, 186] on p "Are you a dad about to walk into that courtroom, wondering if the system is sta…" at bounding box center [490, 293] width 241 height 226
click at [649, 335] on span "Play" at bounding box center [646, 336] width 11 height 6
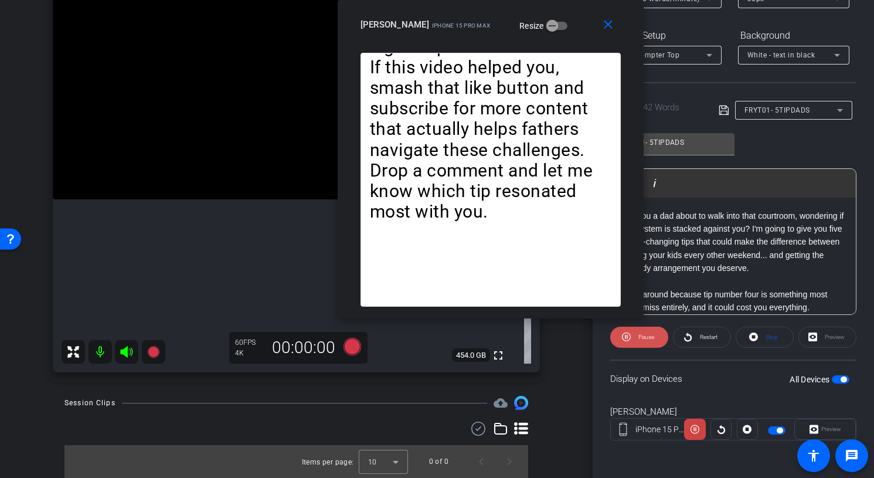
click at [642, 338] on span "Pause" at bounding box center [646, 336] width 16 height 6
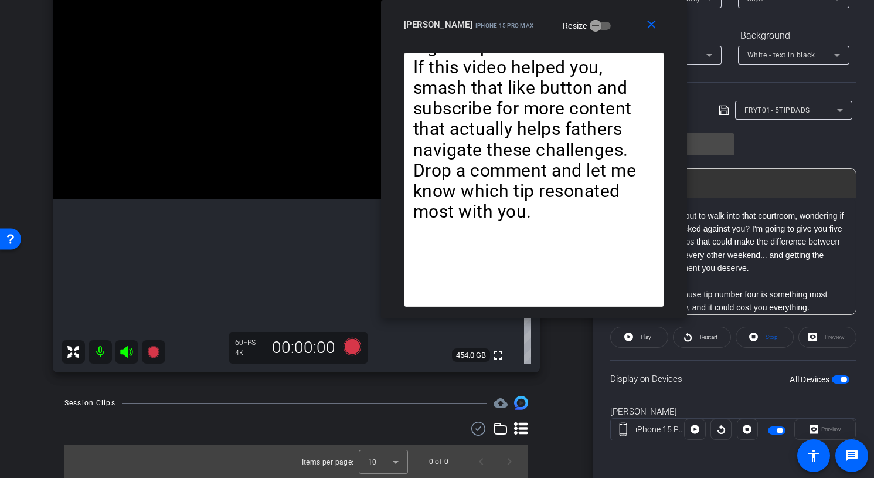
drag, startPoint x: 475, startPoint y: 38, endPoint x: 519, endPoint y: 35, distance: 43.5
click at [519, 36] on div "close howard iPhone 15 Pro Max Resize" at bounding box center [534, 26] width 306 height 53
click at [811, 156] on div "FRYT01- 5TIPDADS Play Play from this location Play Selected Play and display th…" at bounding box center [733, 219] width 246 height 190
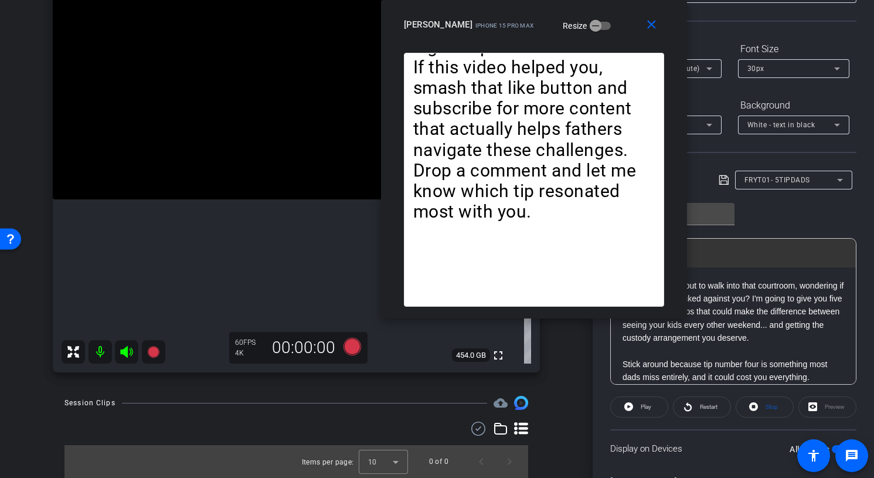
scroll to position [0, 0]
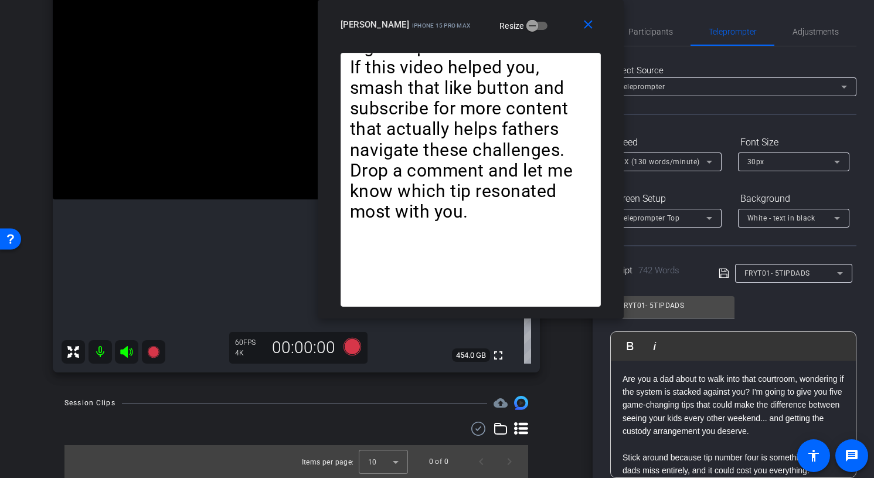
drag, startPoint x: 600, startPoint y: 33, endPoint x: 536, endPoint y: 17, distance: 66.5
click at [536, 16] on div "howard iPhone 15 Pro Max Resize" at bounding box center [474, 24] width 269 height 21
click at [813, 26] on span "Adjustments" at bounding box center [815, 32] width 46 height 28
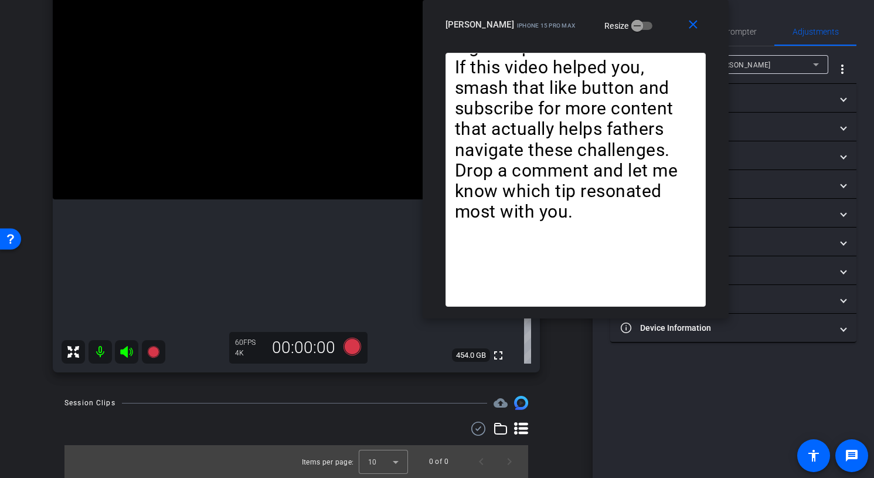
drag, startPoint x: 511, startPoint y: 32, endPoint x: 616, endPoint y: 17, distance: 105.9
click at [616, 17] on div "howard iPhone 15 Pro Max Resize" at bounding box center [579, 24] width 269 height 21
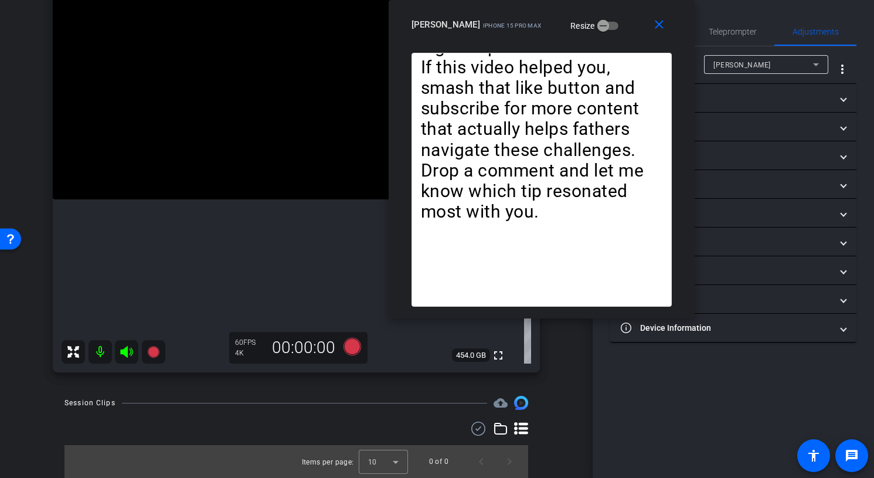
drag, startPoint x: 629, startPoint y: 28, endPoint x: 594, endPoint y: 21, distance: 35.2
click at [594, 21] on div "howard iPhone 15 Pro Max Resize" at bounding box center [545, 24] width 269 height 21
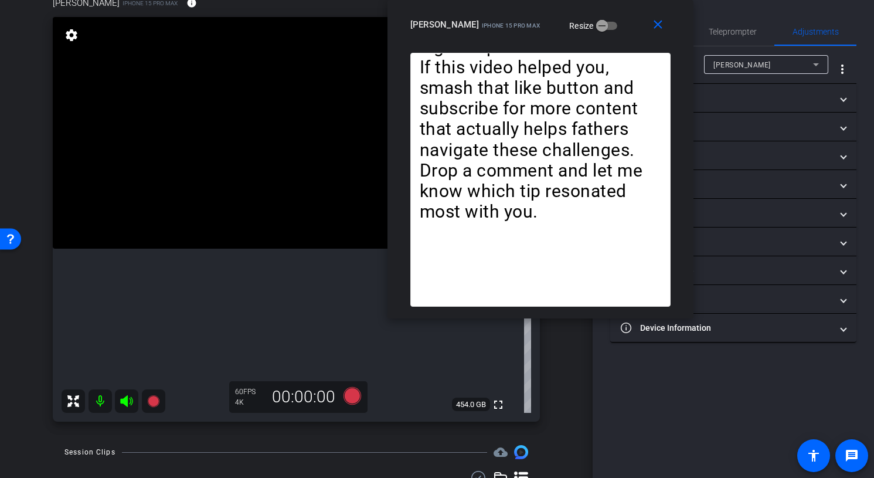
scroll to position [118, 0]
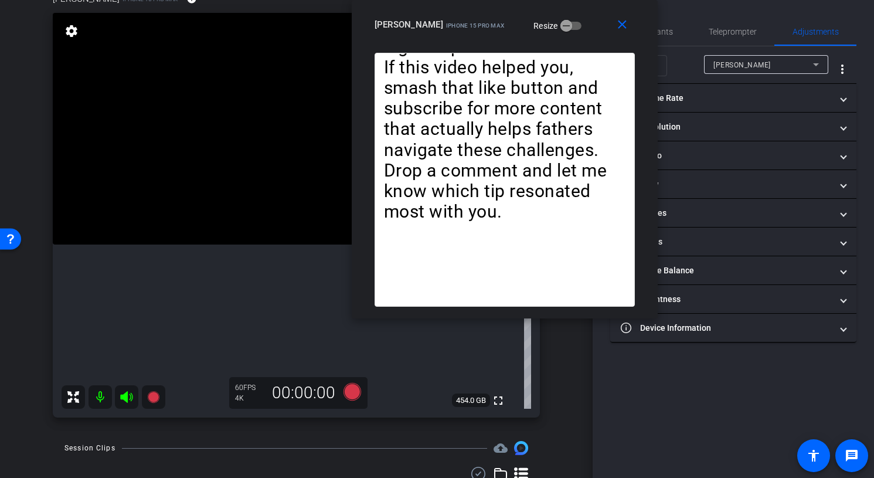
drag, startPoint x: 621, startPoint y: 36, endPoint x: 585, endPoint y: 32, distance: 36.0
click at [585, 32] on div "close howard iPhone 15 Pro Max Resize" at bounding box center [505, 26] width 306 height 53
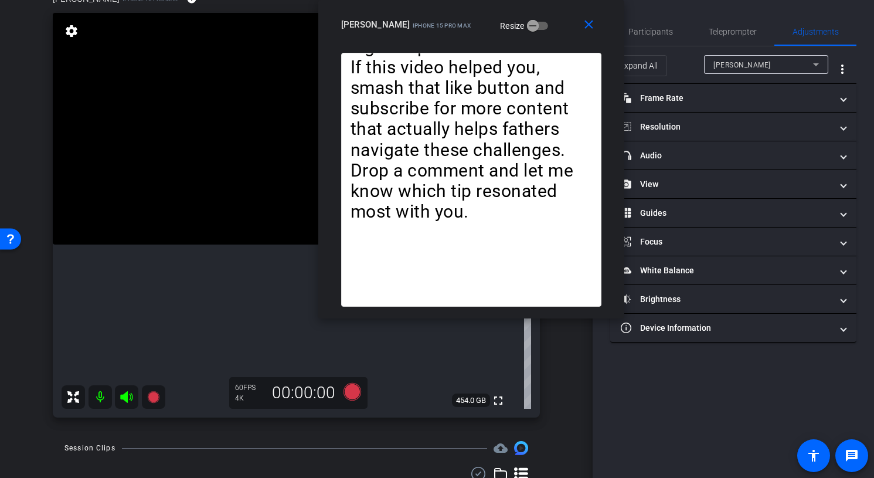
drag, startPoint x: 581, startPoint y: 38, endPoint x: 546, endPoint y: 35, distance: 35.3
click at [546, 35] on div "close howard iPhone 15 Pro Max Resize" at bounding box center [471, 26] width 306 height 53
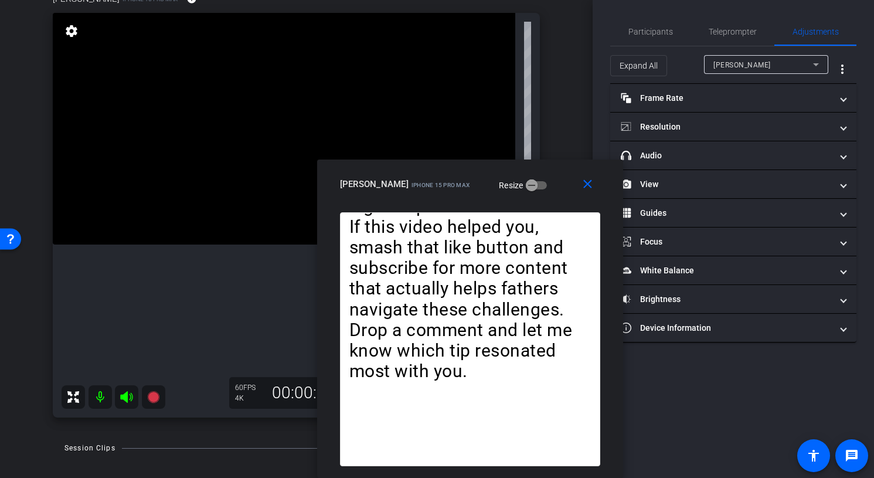
drag, startPoint x: 534, startPoint y: 30, endPoint x: 533, endPoint y: 216, distance: 185.8
click at [533, 216] on div "close howard iPhone 15 Pro Max Resize Are you a dad about to walk into that cou…" at bounding box center [470, 318] width 306 height 318
click at [735, 42] on span "Teleprompter" at bounding box center [733, 32] width 48 height 28
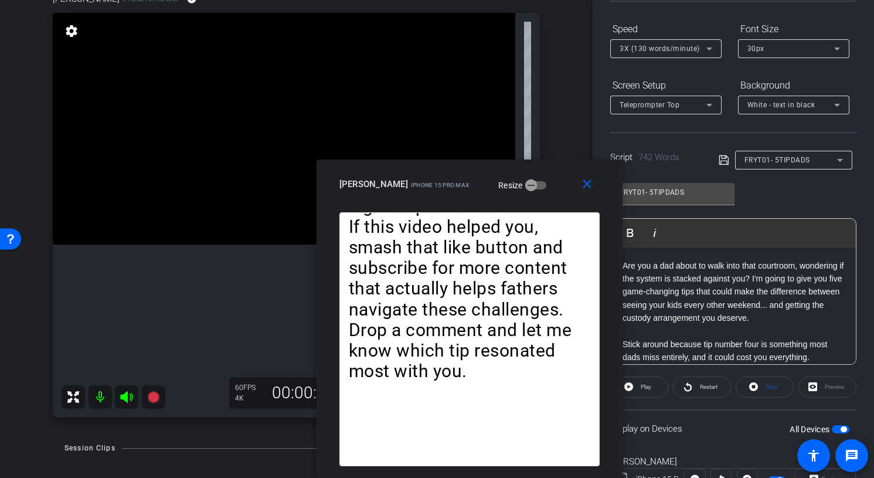
scroll to position [105, 0]
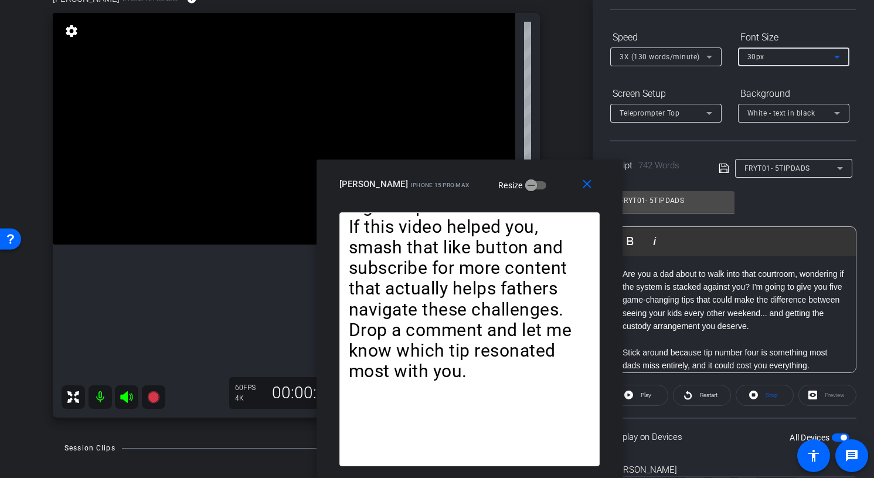
click at [788, 63] on div "30px" at bounding box center [790, 56] width 87 height 15
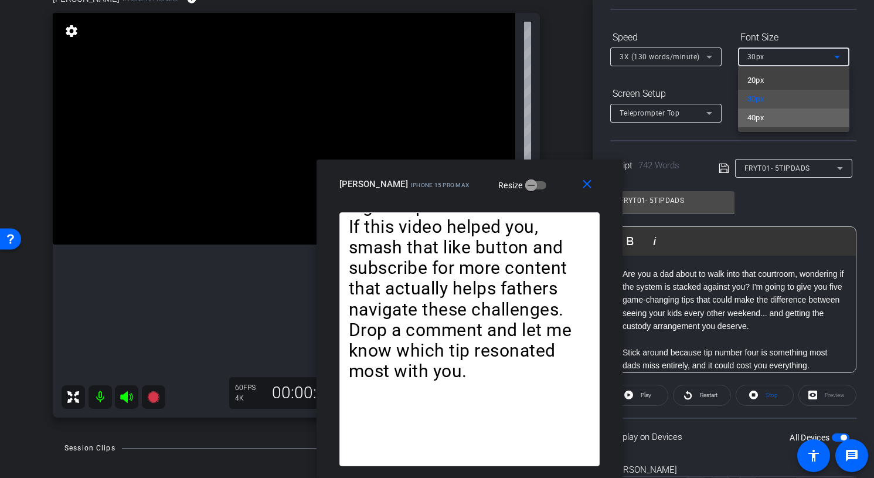
click at [758, 120] on span "40px" at bounding box center [755, 118] width 17 height 14
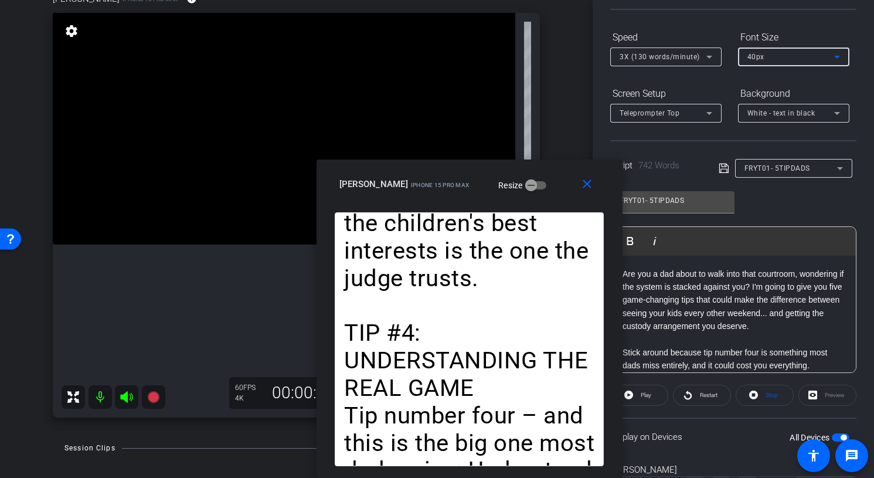
click at [809, 63] on div "40px" at bounding box center [790, 56] width 87 height 15
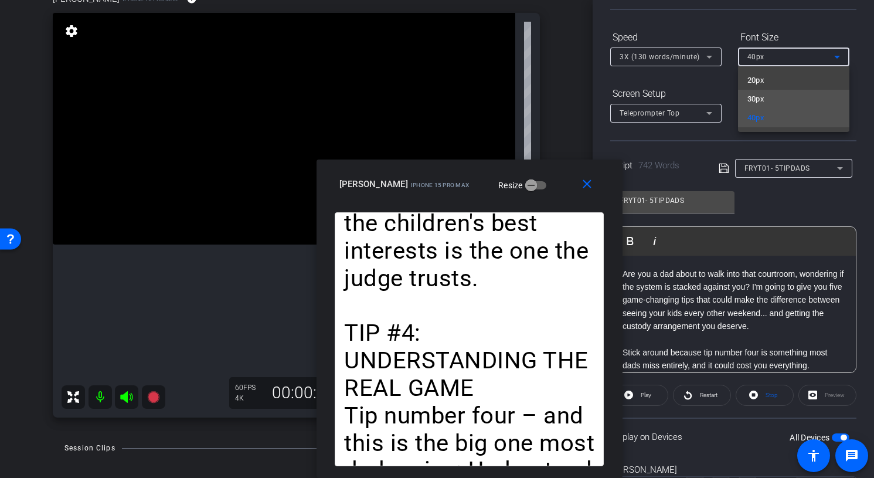
click at [770, 97] on mat-option "30px" at bounding box center [793, 99] width 111 height 19
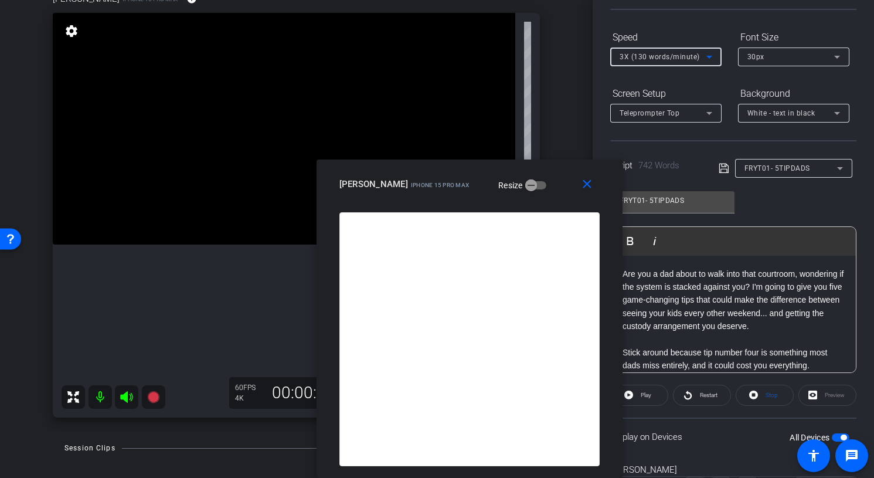
click at [703, 63] on icon at bounding box center [709, 57] width 14 height 14
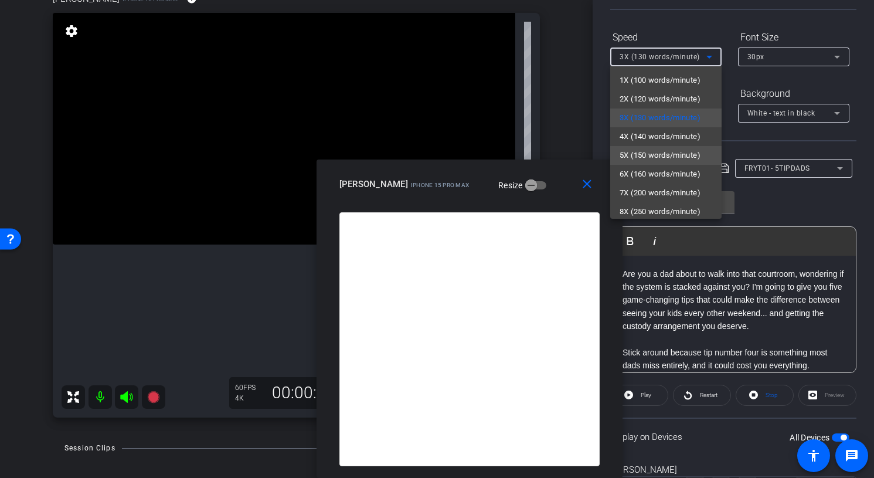
click at [657, 158] on span "5X (150 words/minute)" at bounding box center [659, 155] width 81 height 14
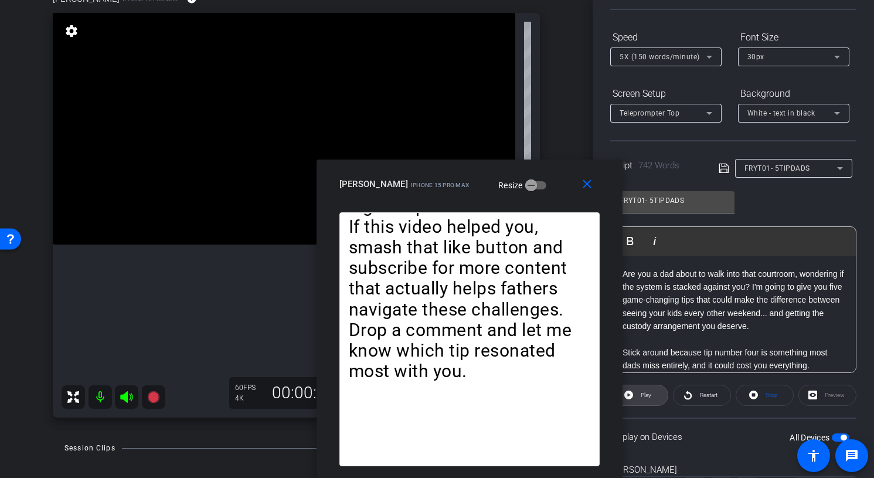
drag, startPoint x: 636, startPoint y: 396, endPoint x: 529, endPoint y: 334, distance: 124.2
click at [529, 334] on body "Accessibility Screen-Reader Guide, Feedback, and Issue Reporting | New window m…" at bounding box center [437, 239] width 874 height 478
click at [644, 393] on span "Play" at bounding box center [646, 394] width 11 height 6
click at [650, 58] on span "5X (150 words/minute)" at bounding box center [659, 57] width 80 height 8
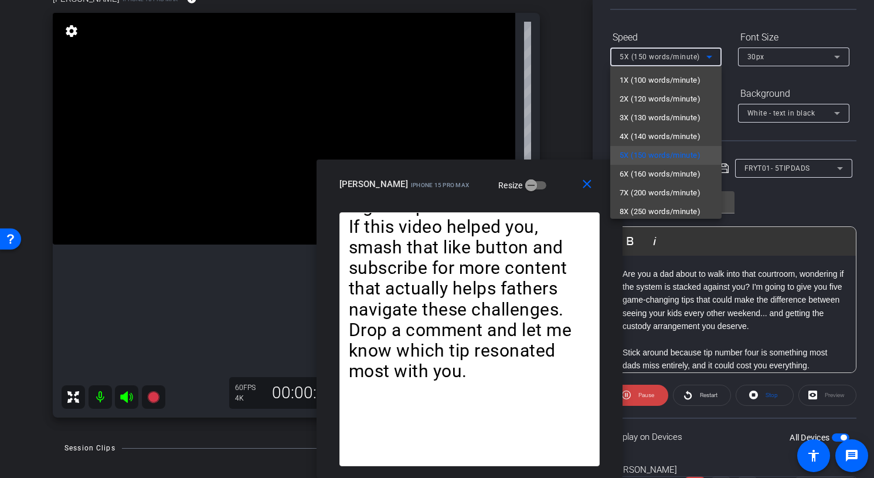
click at [588, 186] on div at bounding box center [437, 239] width 874 height 478
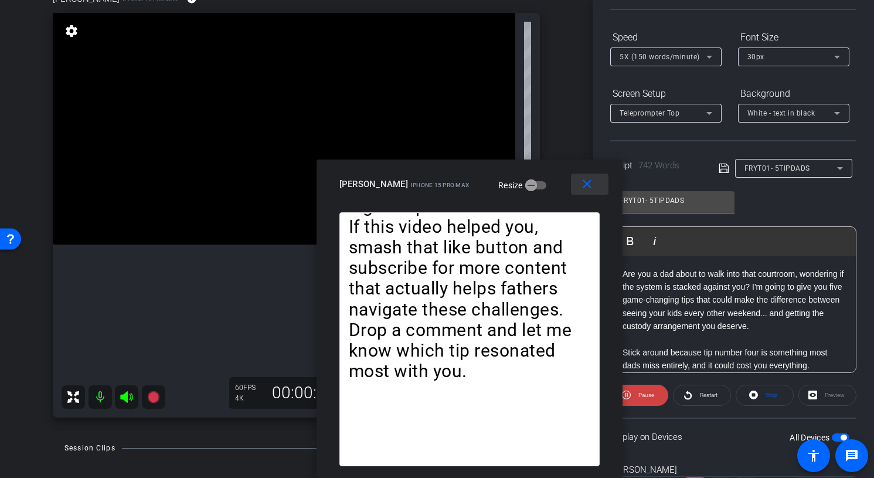
click at [588, 186] on mat-icon "close" at bounding box center [587, 184] width 15 height 15
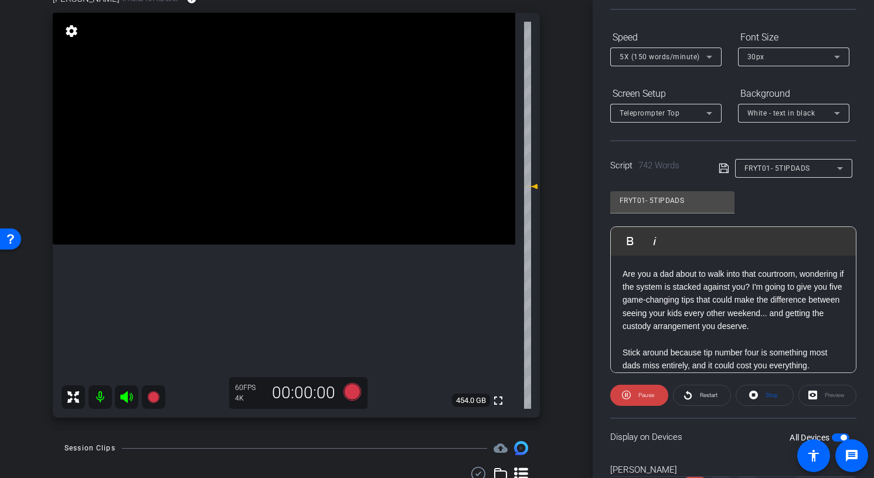
click at [830, 397] on div "Preview" at bounding box center [827, 394] width 58 height 21
click at [740, 428] on div "Display on Devices All Devices" at bounding box center [733, 436] width 246 height 38
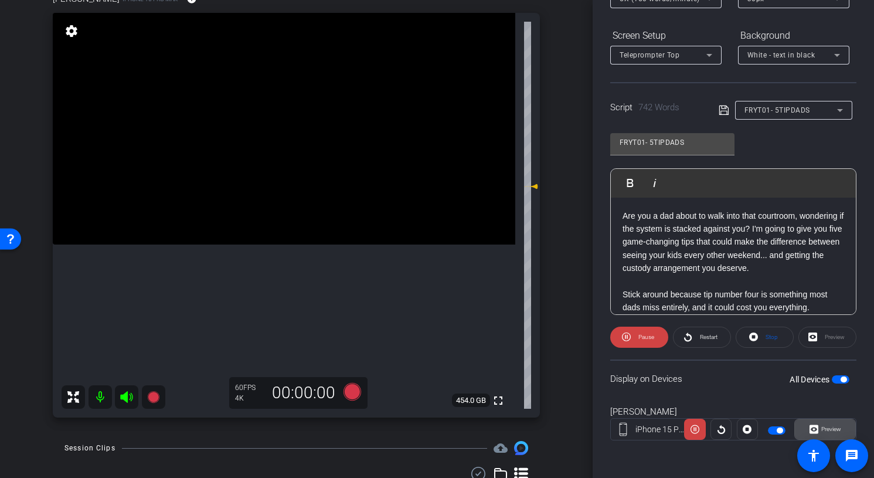
click at [819, 424] on span "Preview" at bounding box center [829, 429] width 23 height 16
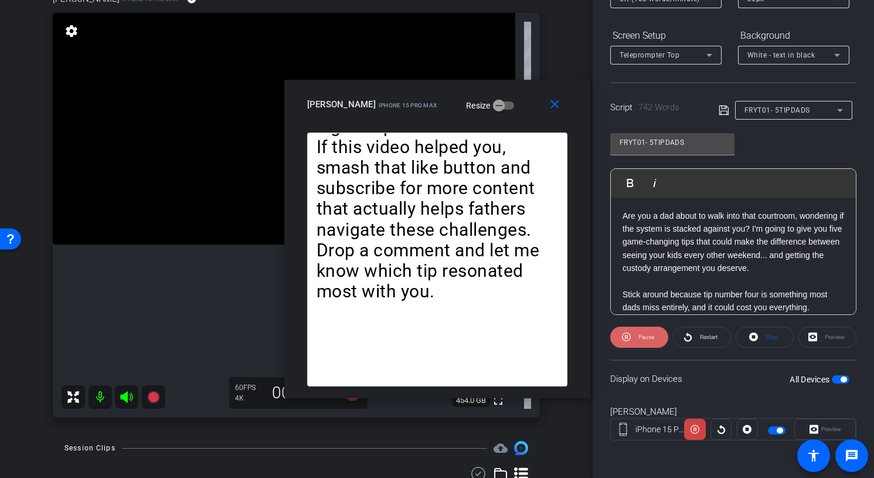
click at [628, 338] on icon at bounding box center [626, 336] width 9 height 15
click at [764, 340] on span "Stop" at bounding box center [769, 337] width 15 height 16
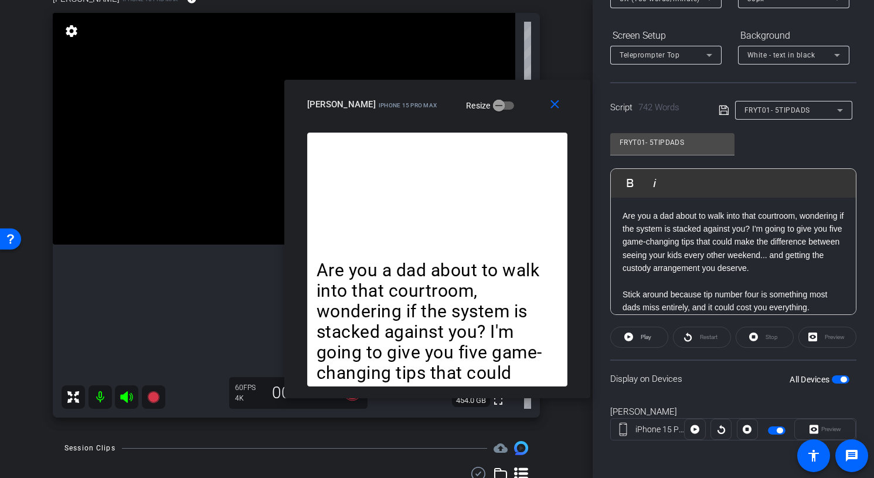
click at [127, 394] on icon at bounding box center [126, 397] width 12 height 12
click at [154, 394] on icon at bounding box center [153, 397] width 12 height 12
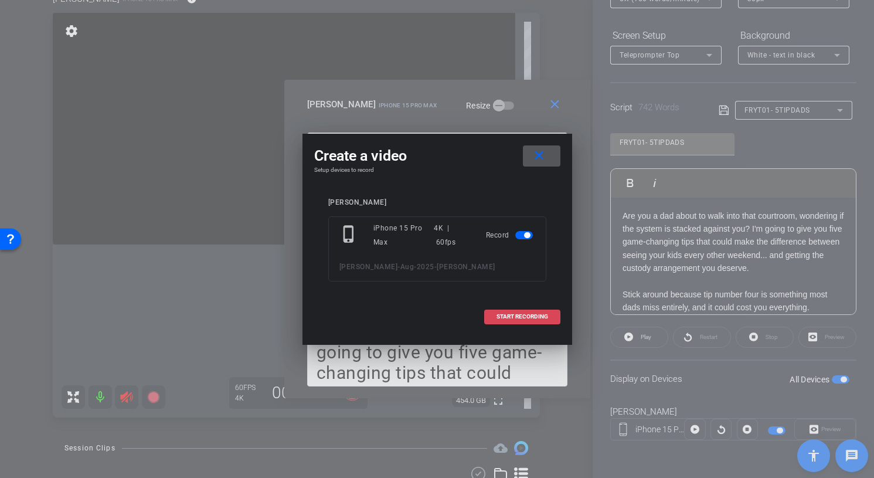
click at [524, 315] on span "START RECORDING" at bounding box center [522, 317] width 52 height 6
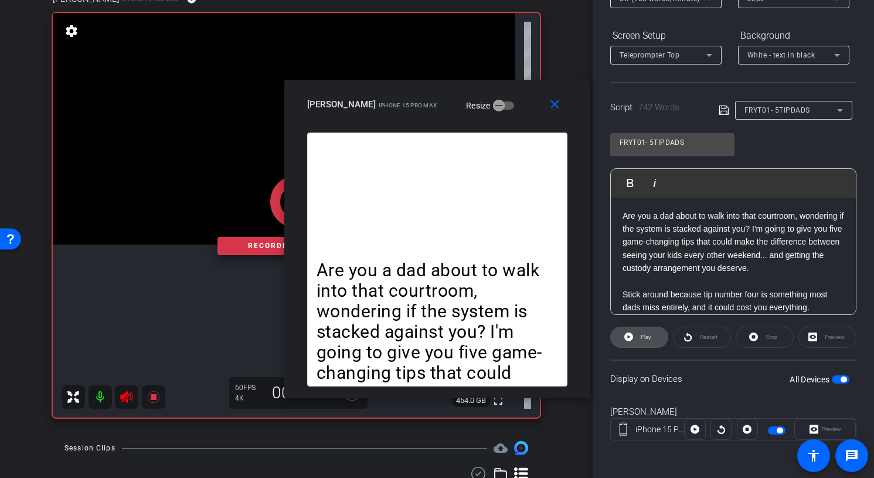
click at [633, 333] on span at bounding box center [639, 337] width 57 height 28
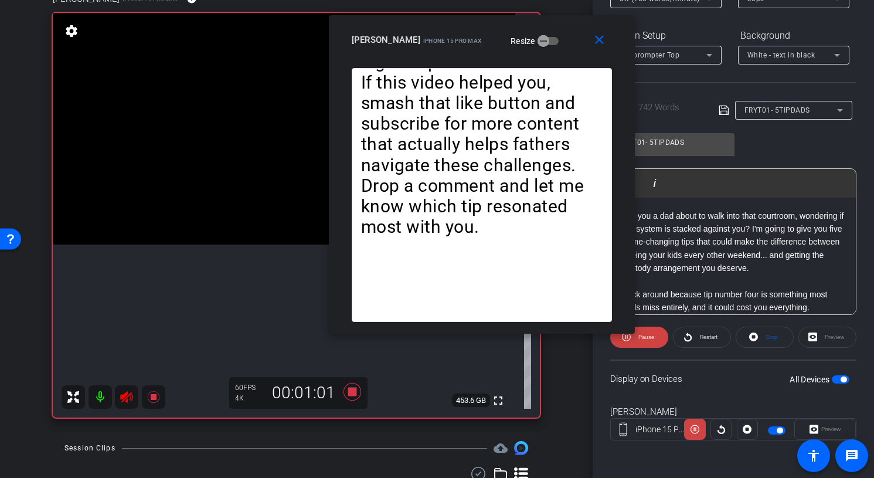
drag, startPoint x: 516, startPoint y: 96, endPoint x: 561, endPoint y: 31, distance: 78.4
click at [561, 31] on div "howard iPhone 15 Pro Max Resize" at bounding box center [486, 39] width 269 height 21
click at [645, 338] on span "Pause" at bounding box center [646, 336] width 16 height 6
click at [647, 341] on span "Play" at bounding box center [644, 337] width 13 height 16
click at [647, 341] on span "Pause" at bounding box center [644, 337] width 19 height 16
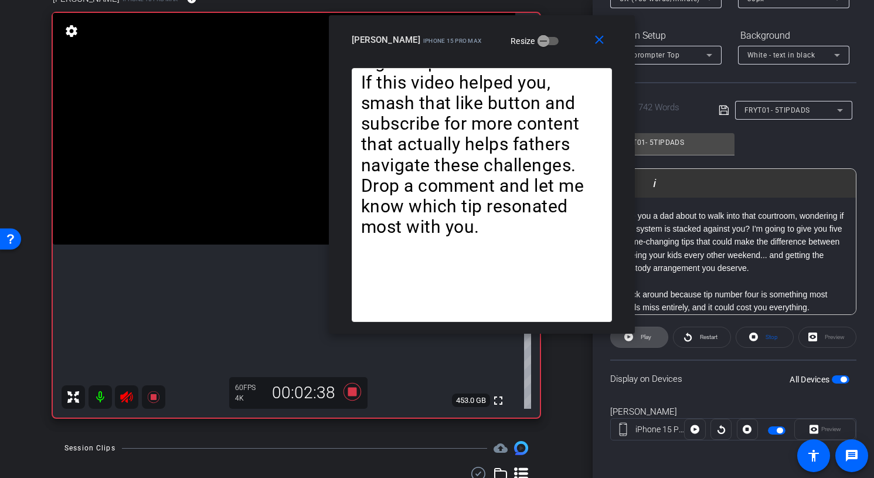
click at [647, 341] on span "Play" at bounding box center [644, 337] width 13 height 16
click at [647, 341] on span "Pause" at bounding box center [644, 337] width 19 height 16
click at [647, 341] on span "Play" at bounding box center [644, 337] width 13 height 16
click at [647, 341] on span "Pause" at bounding box center [644, 337] width 19 height 16
click at [647, 342] on span "Play" at bounding box center [644, 337] width 13 height 16
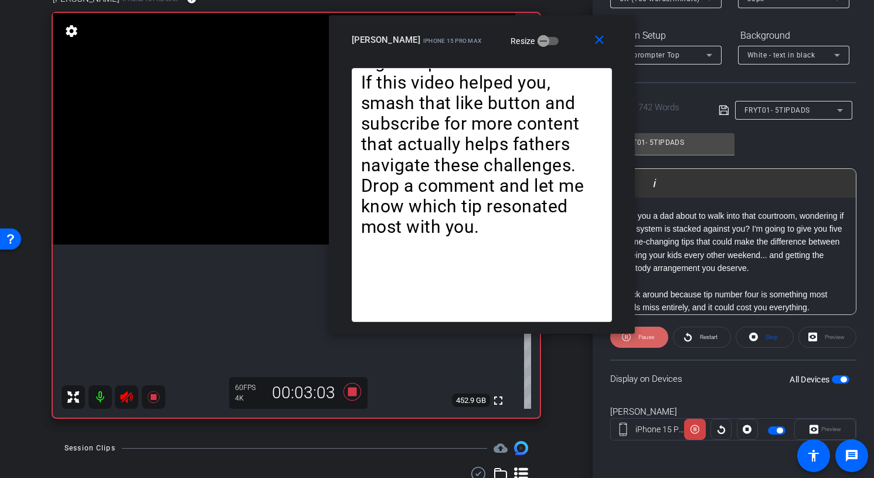
click at [647, 342] on span "Pause" at bounding box center [644, 337] width 19 height 16
click at [663, 332] on span at bounding box center [639, 337] width 57 height 28
click at [663, 332] on span at bounding box center [639, 337] width 58 height 28
click at [653, 336] on span at bounding box center [639, 337] width 57 height 28
click at [653, 336] on span "Pause" at bounding box center [646, 336] width 16 height 6
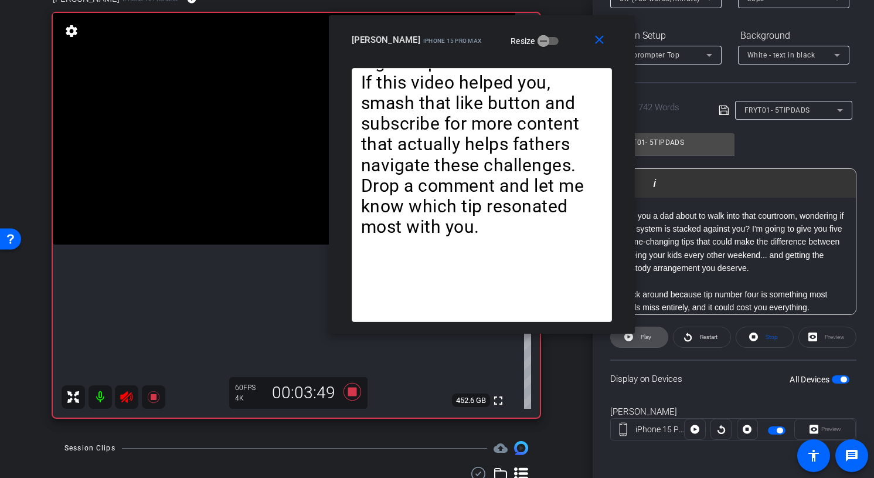
click at [653, 336] on span at bounding box center [639, 337] width 57 height 28
click at [653, 336] on span "Pause" at bounding box center [646, 336] width 16 height 6
click at [653, 336] on span at bounding box center [639, 337] width 57 height 28
click at [653, 336] on span "Pause" at bounding box center [646, 336] width 16 height 6
click at [653, 336] on span at bounding box center [639, 337] width 57 height 28
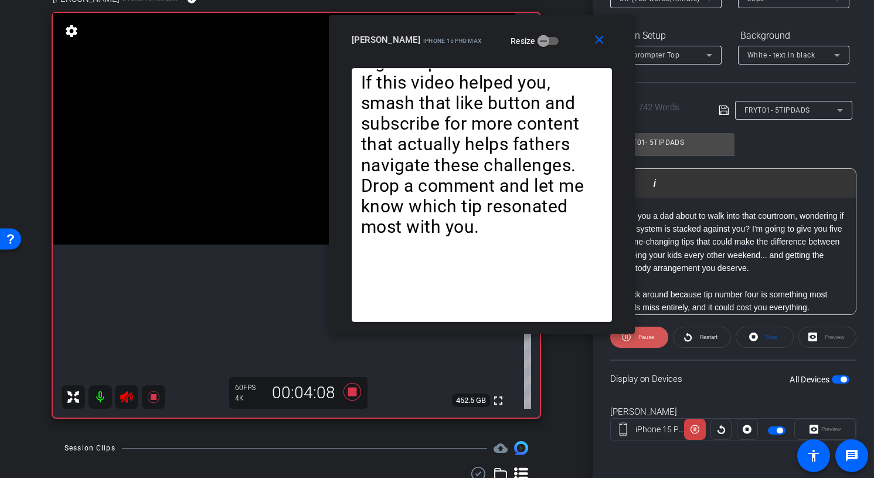
click at [653, 336] on span "Pause" at bounding box center [646, 336] width 16 height 6
click at [127, 397] on icon at bounding box center [126, 397] width 12 height 12
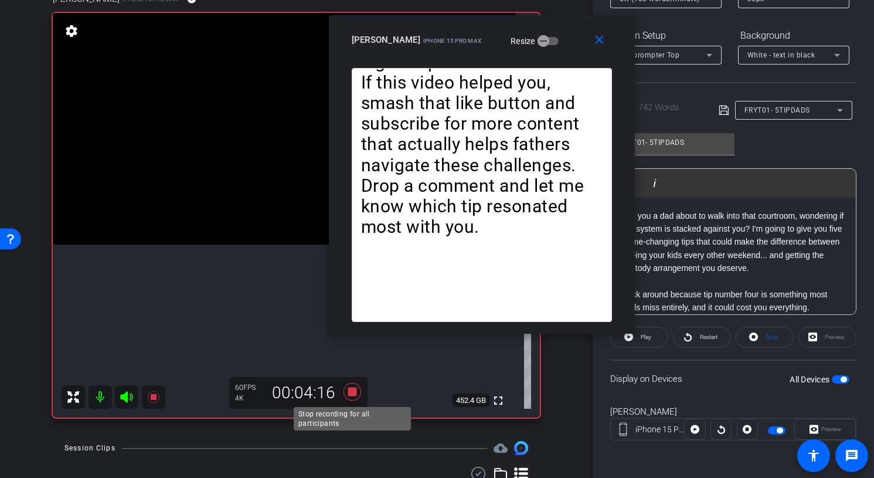
click at [354, 389] on icon at bounding box center [352, 392] width 18 height 18
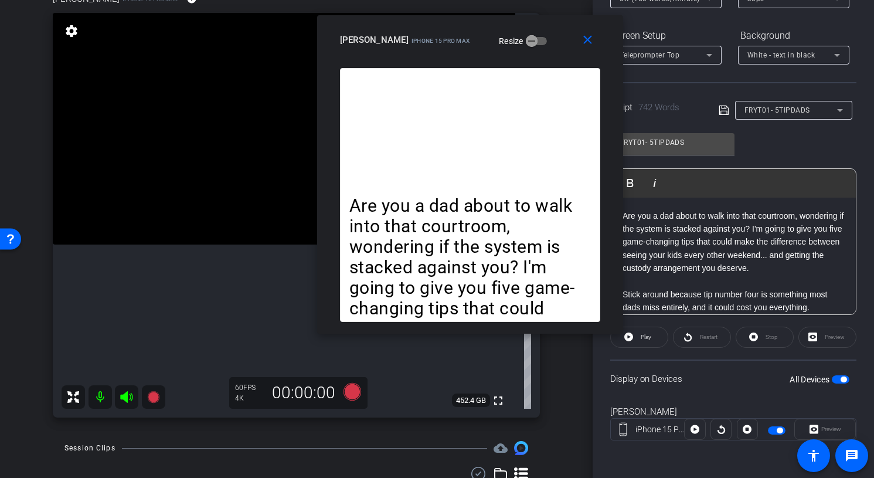
drag, startPoint x: 554, startPoint y: 35, endPoint x: 423, endPoint y: -2, distance: 136.9
click at [423, 0] on html "Accessibility Screen-Reader Guide, Feedback, and Issue Reporting | New window m…" at bounding box center [437, 239] width 874 height 478
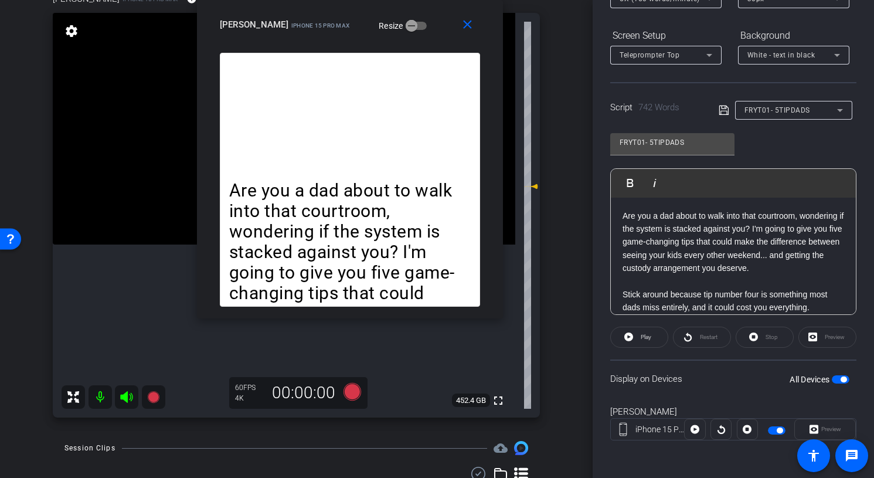
click at [783, 266] on p "Are you a dad about to walk into that courtroom, wondering if the system is sta…" at bounding box center [733, 242] width 222 height 66
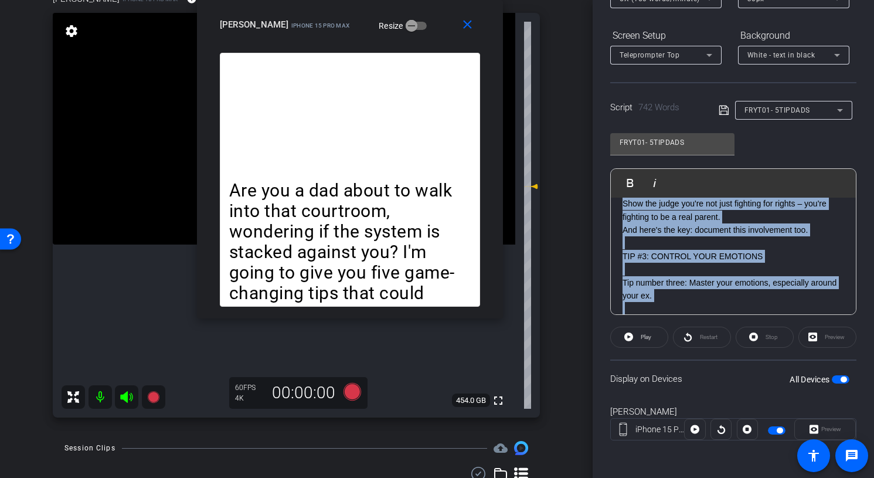
scroll to position [0, 0]
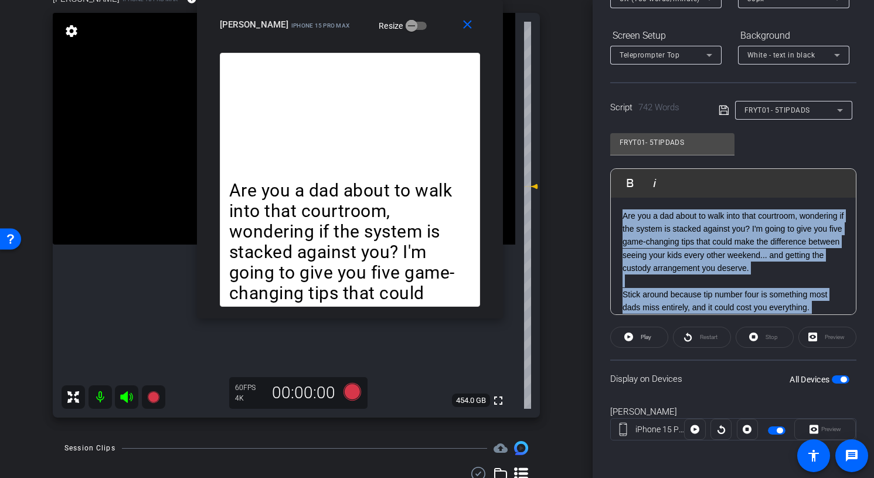
drag, startPoint x: 786, startPoint y: 219, endPoint x: 539, endPoint y: 124, distance: 264.7
click at [539, 124] on div "arrow_back Scott-Aug-2025 Back to project Send invite account_box grid_on setti…" at bounding box center [437, 239] width 874 height 478
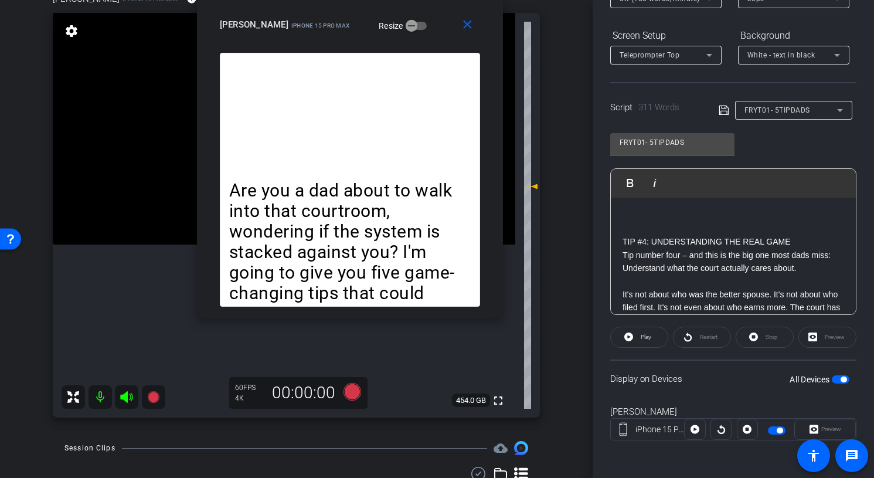
click at [691, 287] on p at bounding box center [733, 280] width 222 height 13
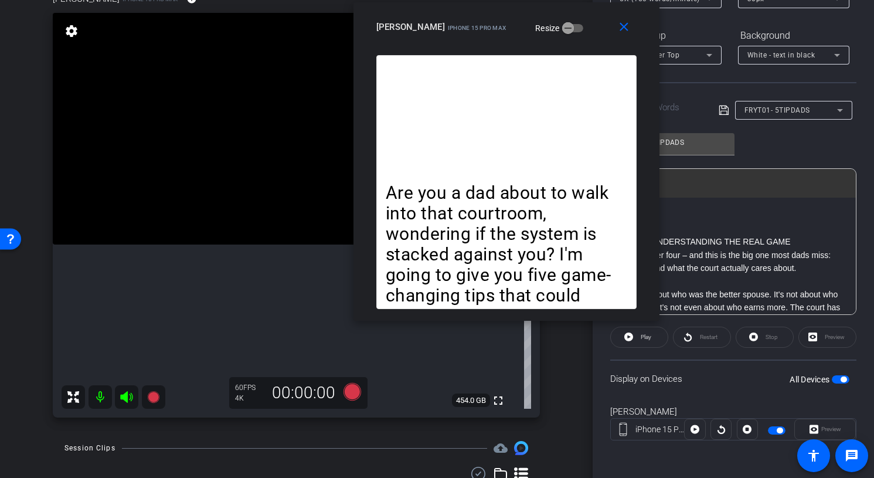
drag, startPoint x: 443, startPoint y: 29, endPoint x: 594, endPoint y: 32, distance: 151.2
click at [594, 32] on div "howard iPhone 15 Pro Max Resize" at bounding box center [510, 26] width 269 height 21
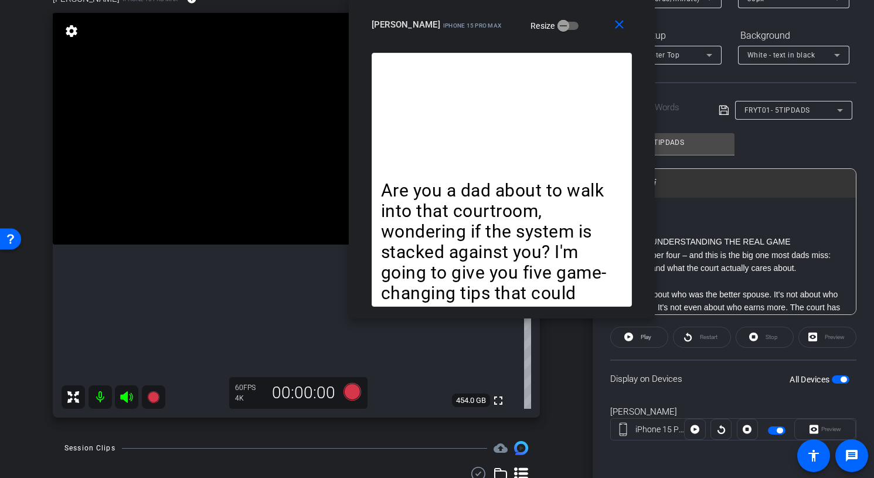
drag, startPoint x: 580, startPoint y: 33, endPoint x: 580, endPoint y: 26, distance: 6.5
click at [580, 26] on div "howard iPhone 15 Pro Max Resize" at bounding box center [506, 24] width 269 height 21
click at [127, 397] on icon at bounding box center [126, 397] width 12 height 12
click at [124, 394] on icon at bounding box center [126, 397] width 12 height 12
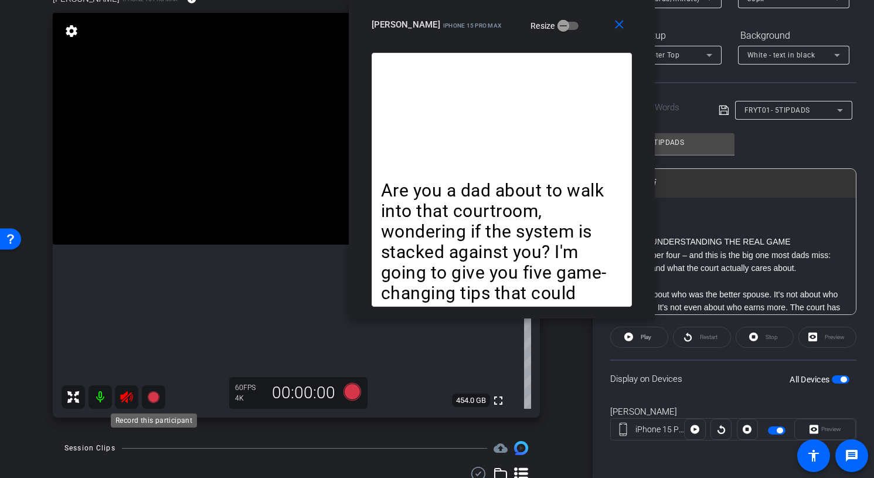
click at [156, 395] on icon at bounding box center [153, 397] width 12 height 12
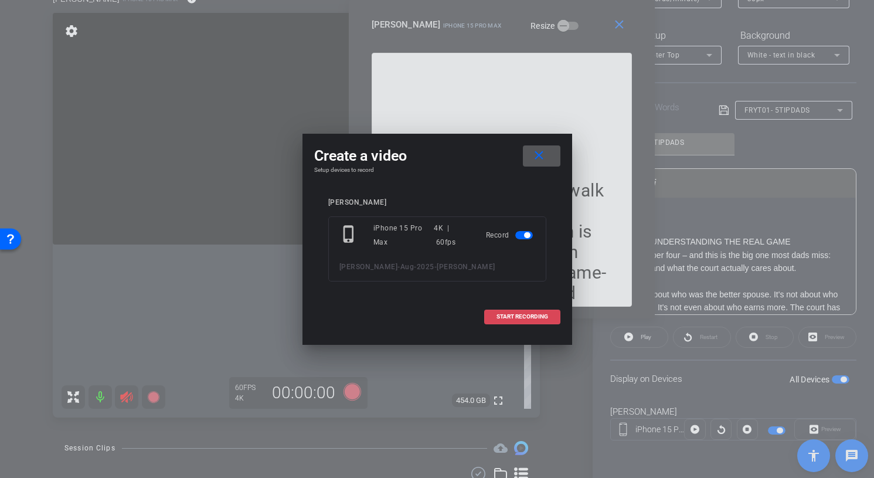
click at [553, 312] on span at bounding box center [522, 316] width 75 height 28
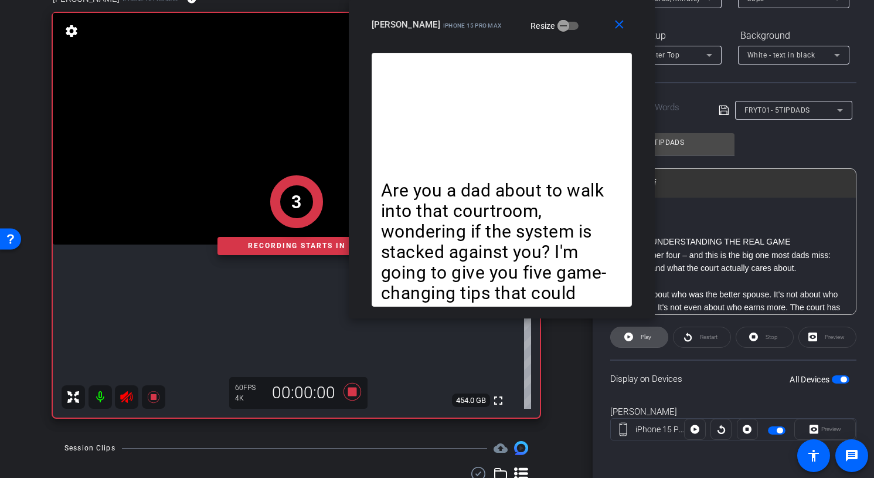
click at [646, 338] on span "Play" at bounding box center [646, 336] width 11 height 6
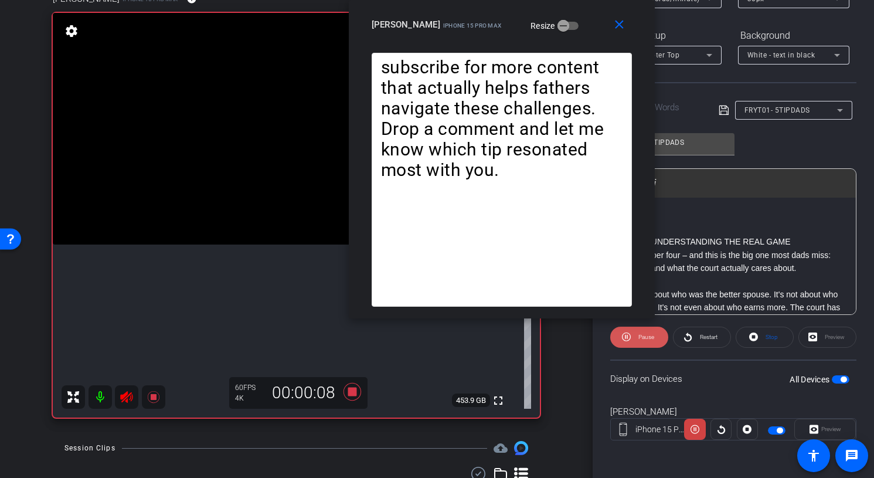
click at [646, 338] on span "Pause" at bounding box center [646, 336] width 16 height 6
click at [124, 396] on icon at bounding box center [126, 397] width 12 height 12
click at [757, 339] on icon at bounding box center [753, 336] width 9 height 15
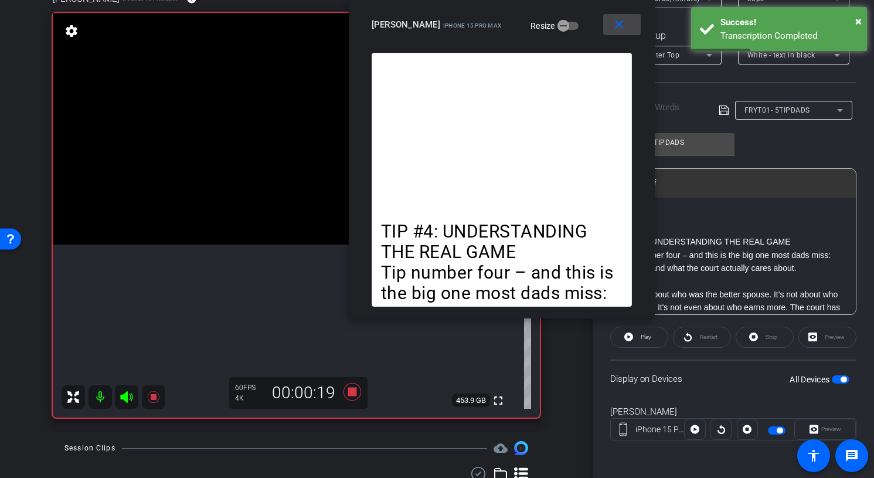
click at [618, 24] on mat-icon "close" at bounding box center [619, 25] width 15 height 15
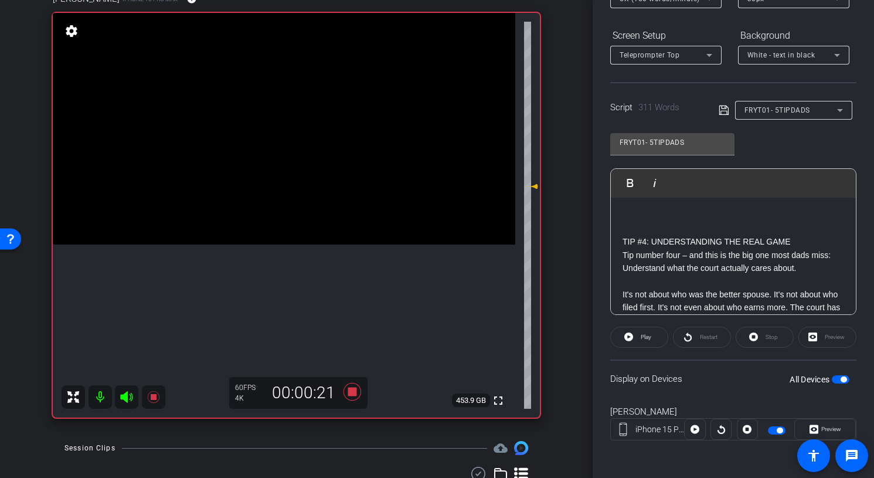
click at [839, 383] on div "All Devices" at bounding box center [819, 379] width 60 height 12
click at [836, 379] on span "button" at bounding box center [841, 379] width 18 height 8
click at [155, 396] on icon at bounding box center [153, 397] width 12 height 12
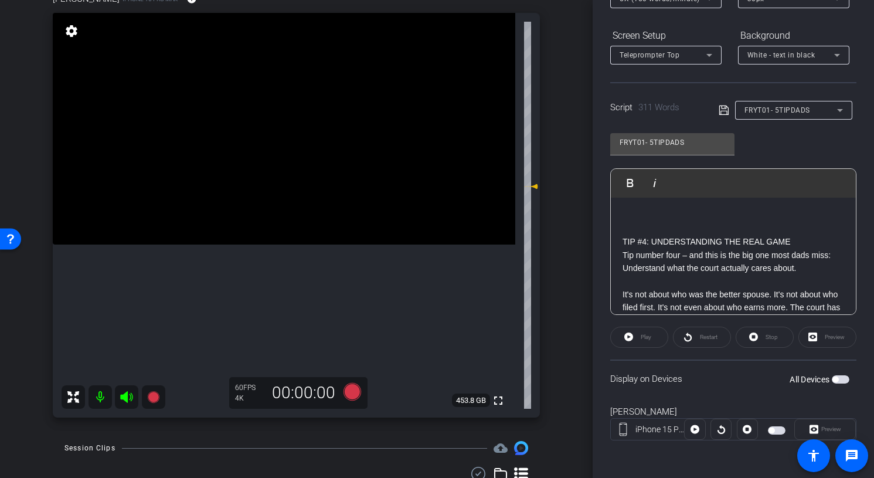
click at [842, 379] on span "button" at bounding box center [841, 379] width 18 height 8
click at [825, 430] on span "Preview" at bounding box center [831, 428] width 20 height 6
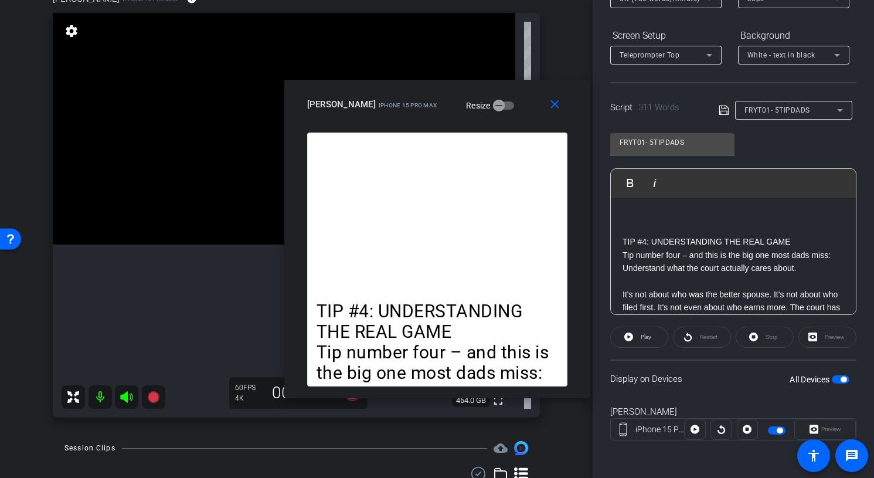
click at [125, 399] on icon at bounding box center [126, 397] width 12 height 12
click at [150, 396] on icon at bounding box center [153, 397] width 12 height 12
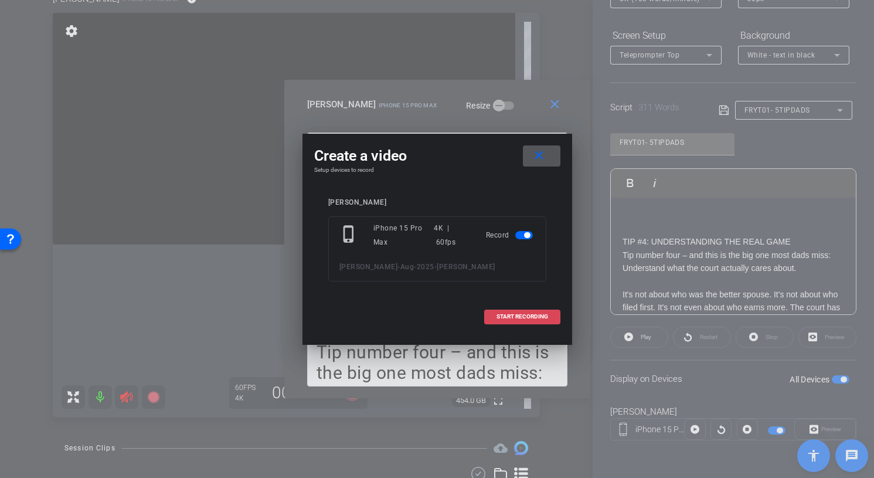
click at [519, 315] on span "START RECORDING" at bounding box center [522, 317] width 52 height 6
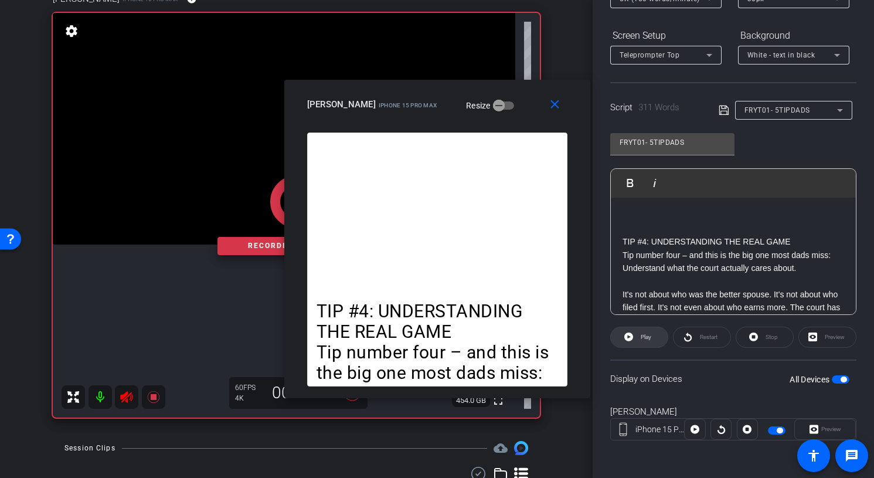
click at [656, 338] on span at bounding box center [639, 337] width 57 height 28
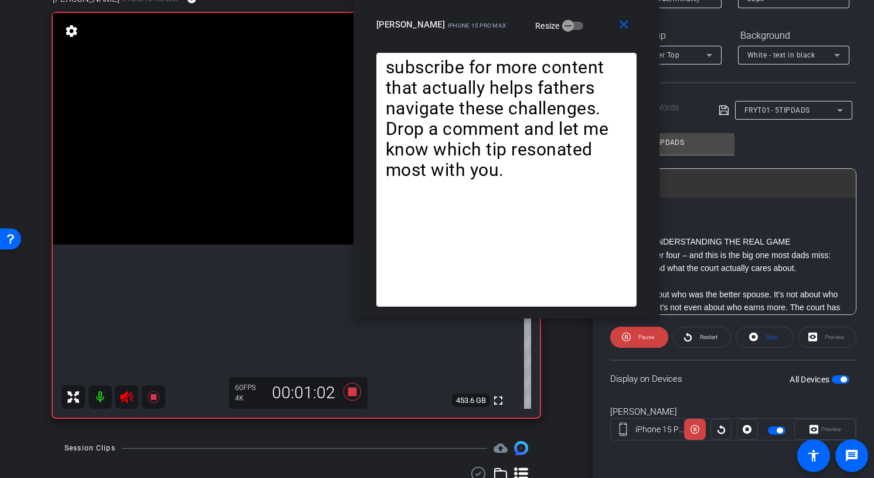
drag, startPoint x: 512, startPoint y: 101, endPoint x: 581, endPoint y: 1, distance: 121.3
click at [581, 1] on div "close howard iPhone 15 Pro Max Resize" at bounding box center [506, 26] width 306 height 53
click at [638, 333] on span "Pause" at bounding box center [644, 337] width 19 height 16
click at [638, 333] on span "Play" at bounding box center [644, 337] width 13 height 16
click at [635, 339] on span "Pause" at bounding box center [644, 337] width 19 height 16
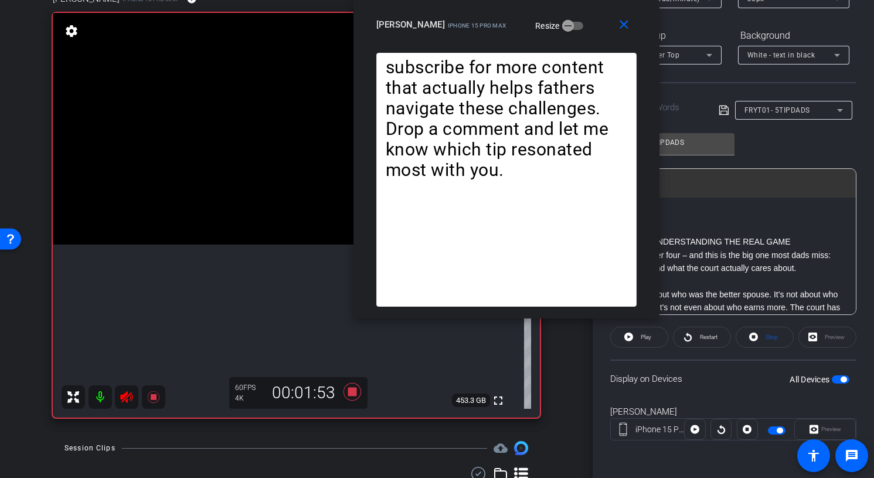
click at [635, 339] on span at bounding box center [639, 337] width 57 height 28
click at [635, 339] on span "Pause" at bounding box center [644, 337] width 19 height 16
click at [127, 397] on icon at bounding box center [127, 397] width 14 height 14
click at [151, 397] on icon at bounding box center [153, 397] width 12 height 12
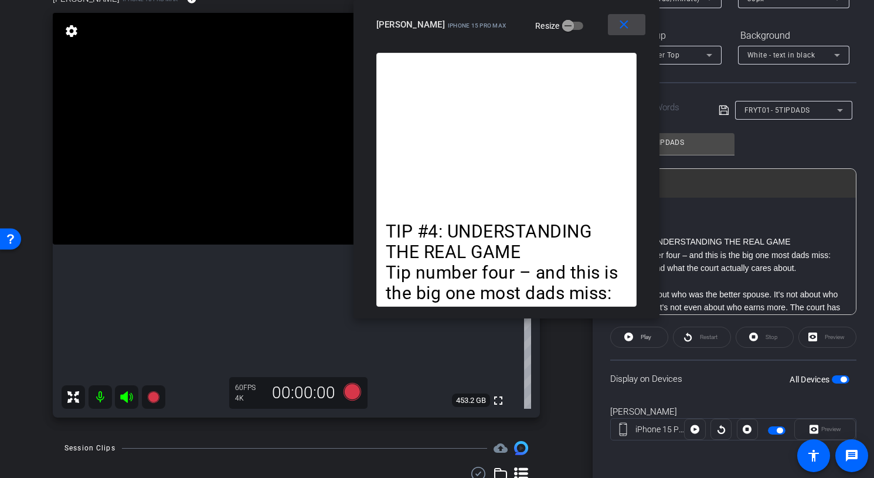
click at [636, 21] on span at bounding box center [627, 25] width 38 height 28
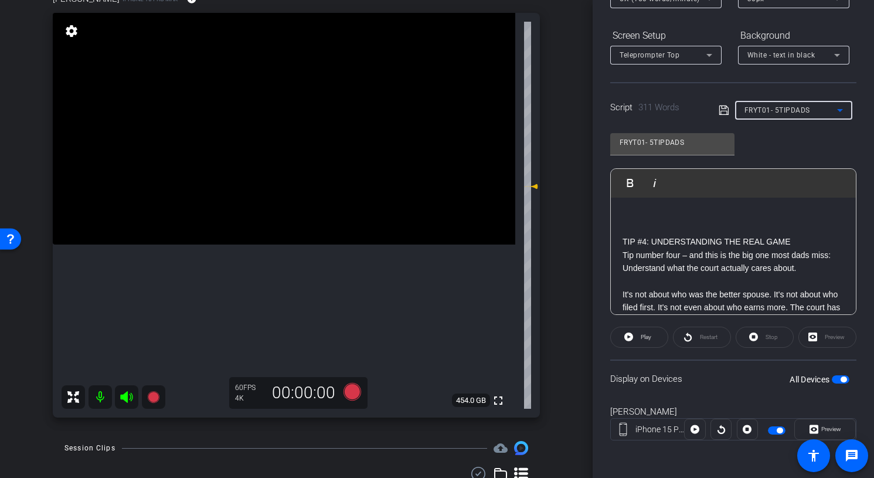
click at [793, 117] on div "FRYT01- 5TIPDADS" at bounding box center [790, 110] width 93 height 15
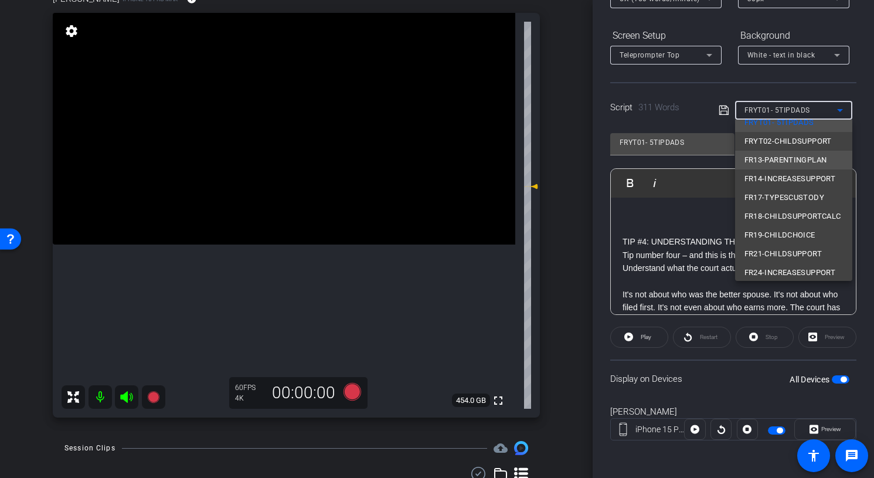
scroll to position [31, 0]
click at [808, 159] on span "FR13-PARENTINGPLAN" at bounding box center [785, 159] width 83 height 14
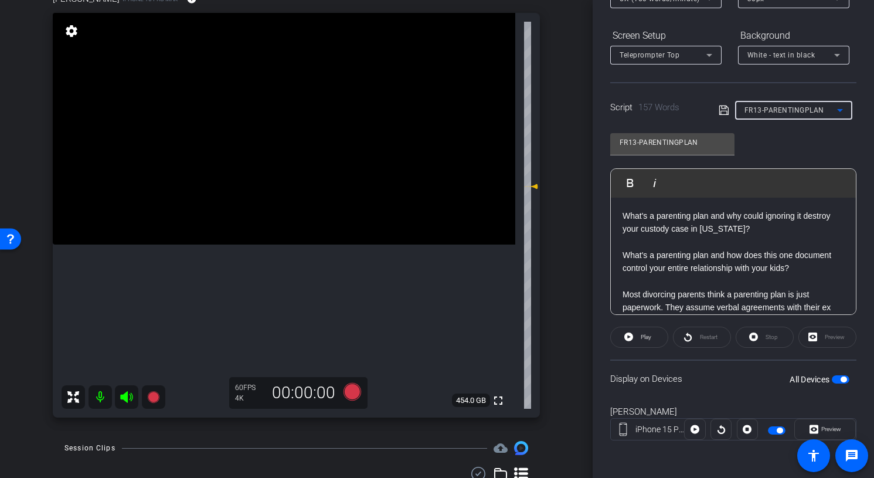
click at [820, 112] on span "FR13-PARENTINGPLAN" at bounding box center [784, 110] width 80 height 8
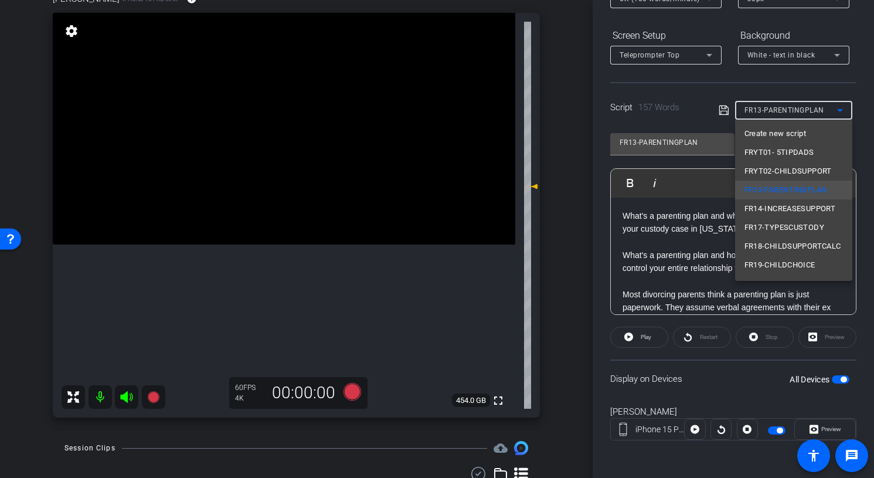
click at [858, 156] on div at bounding box center [437, 239] width 874 height 478
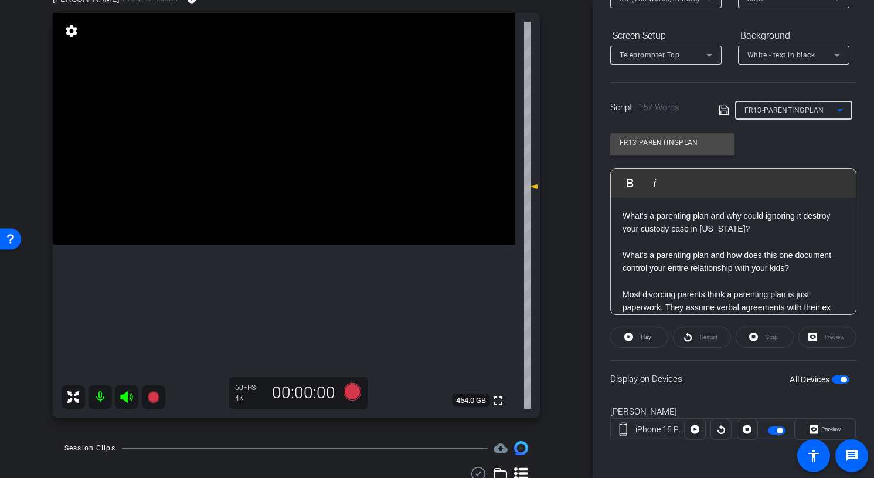
click at [772, 113] on span "FR13-PARENTINGPLAN" at bounding box center [784, 110] width 80 height 8
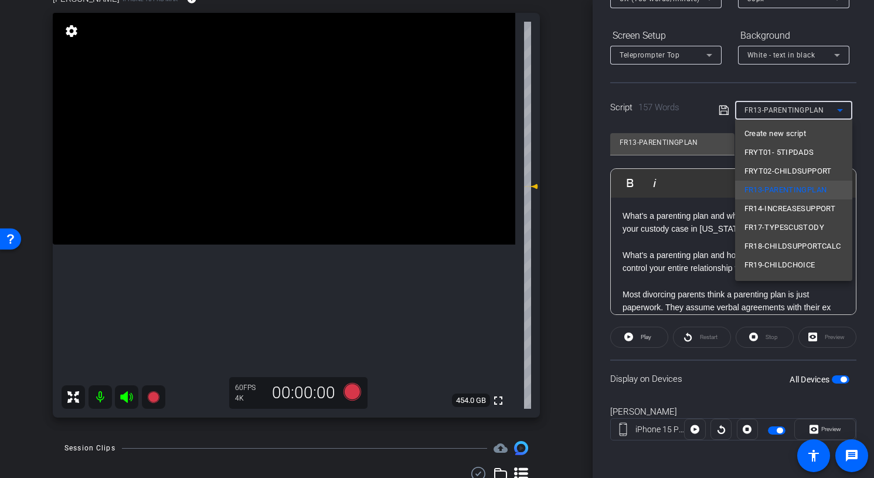
click at [862, 152] on div at bounding box center [437, 239] width 874 height 478
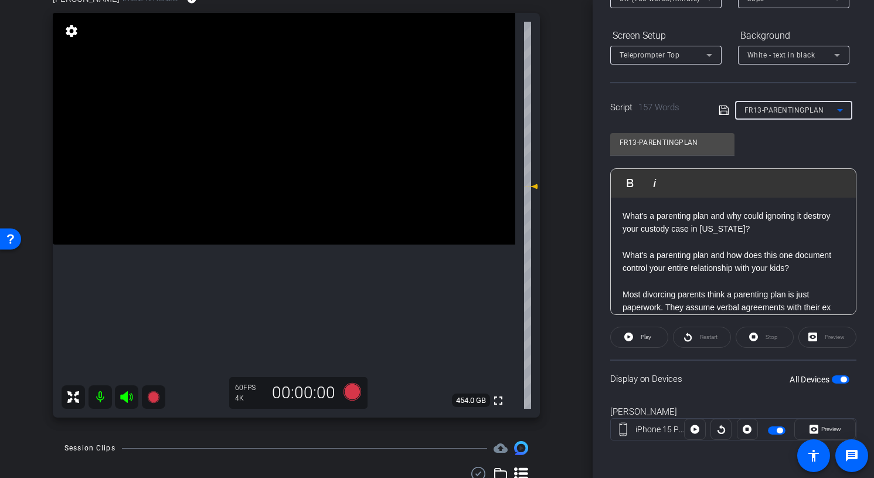
click at [797, 116] on div "FR13-PARENTINGPLAN" at bounding box center [790, 110] width 93 height 15
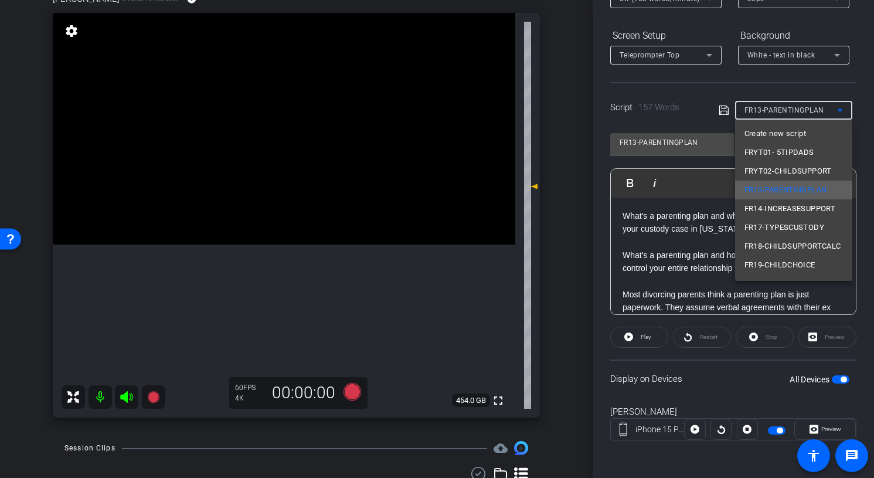
click at [776, 185] on span "FR13-PARENTINGPLAN" at bounding box center [785, 190] width 83 height 14
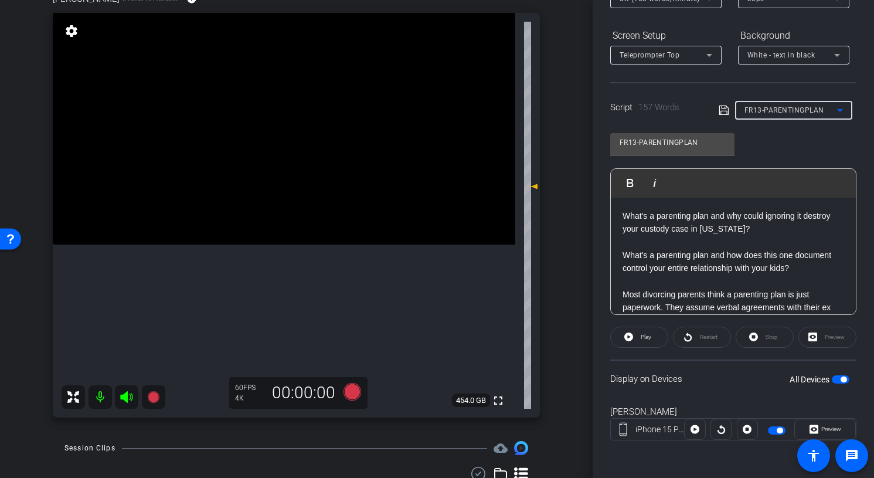
click at [832, 105] on div "FR13-PARENTINGPLAN" at bounding box center [790, 110] width 93 height 15
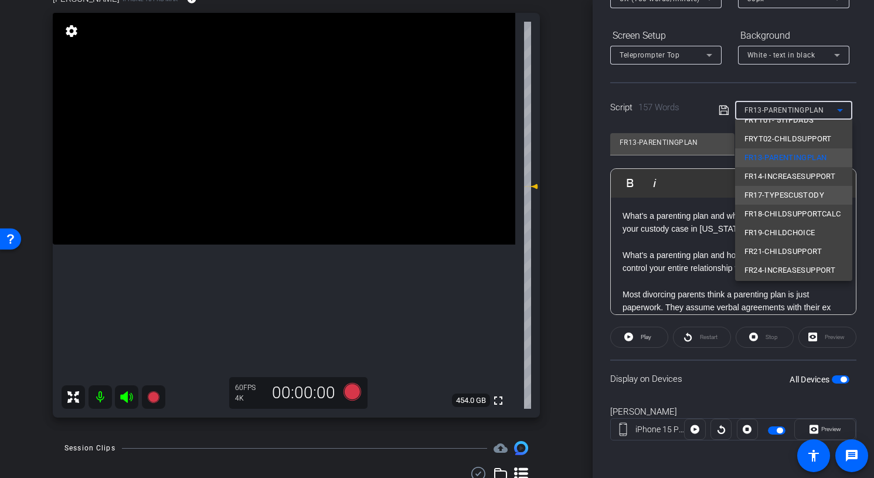
scroll to position [36, 0]
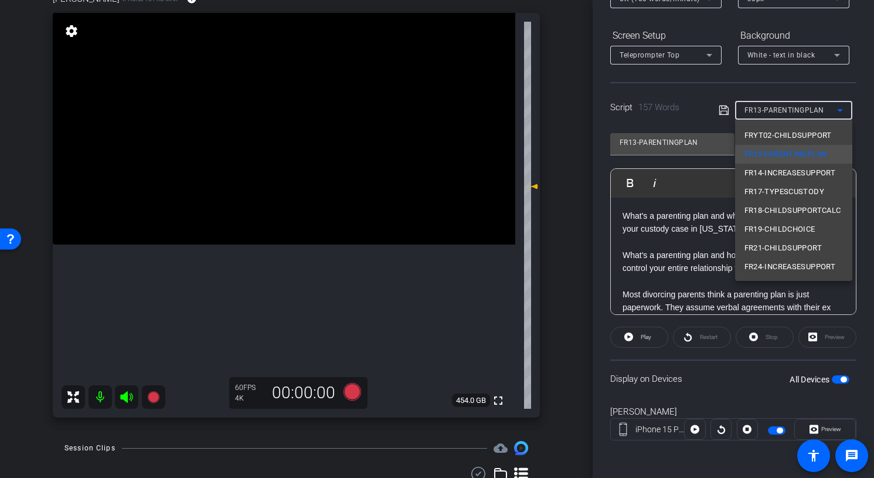
click at [862, 135] on div at bounding box center [437, 239] width 874 height 478
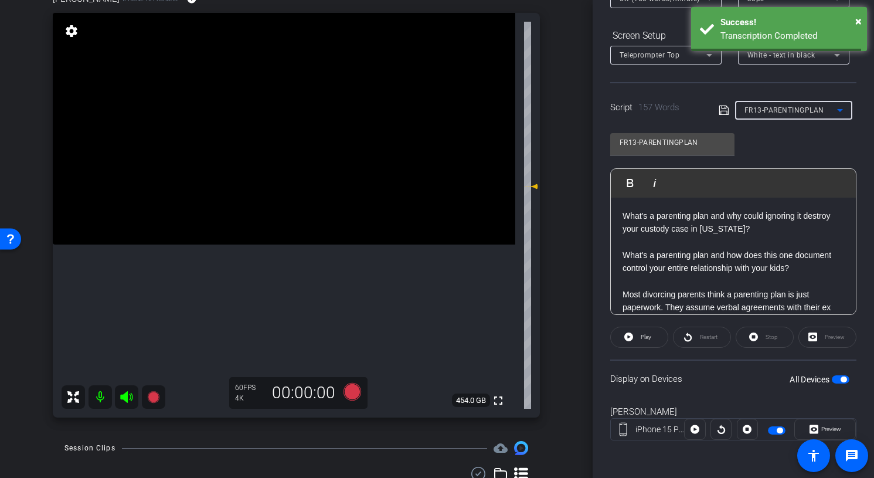
click at [827, 115] on div "FR13-PARENTINGPLAN" at bounding box center [790, 110] width 93 height 15
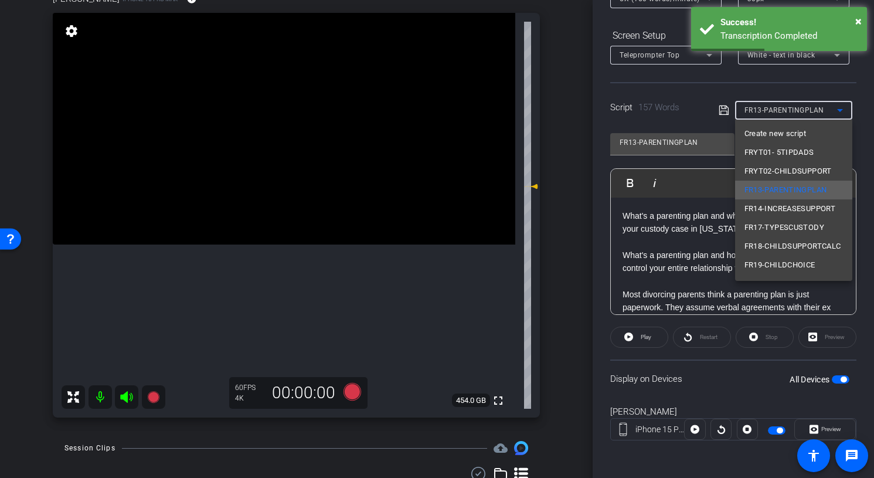
click at [819, 188] on span "FR13-PARENTINGPLAN" at bounding box center [785, 190] width 83 height 14
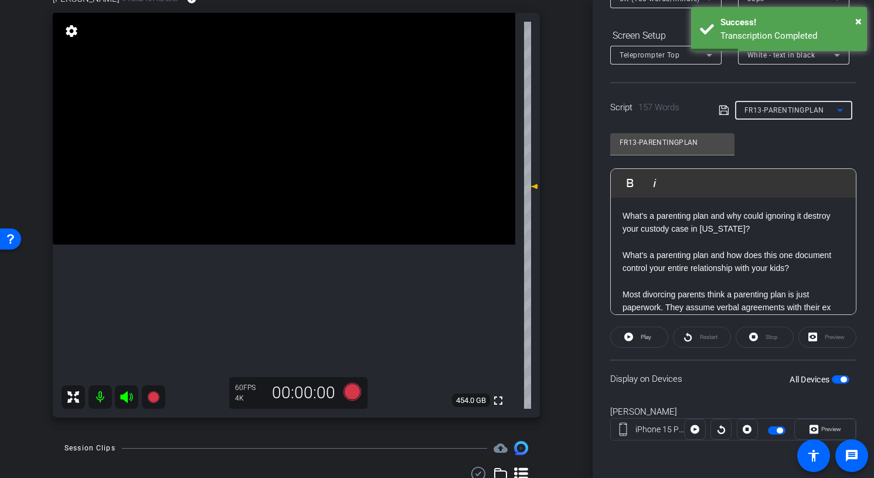
click at [835, 149] on div "FR13-PARENTINGPLAN Play Play from this location Play Selected Play and display …" at bounding box center [733, 219] width 246 height 190
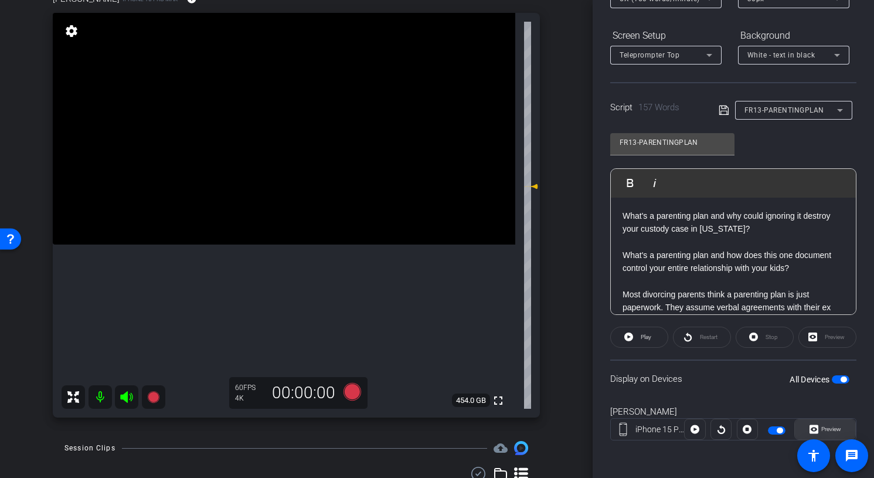
click at [824, 427] on span "Preview" at bounding box center [831, 428] width 20 height 6
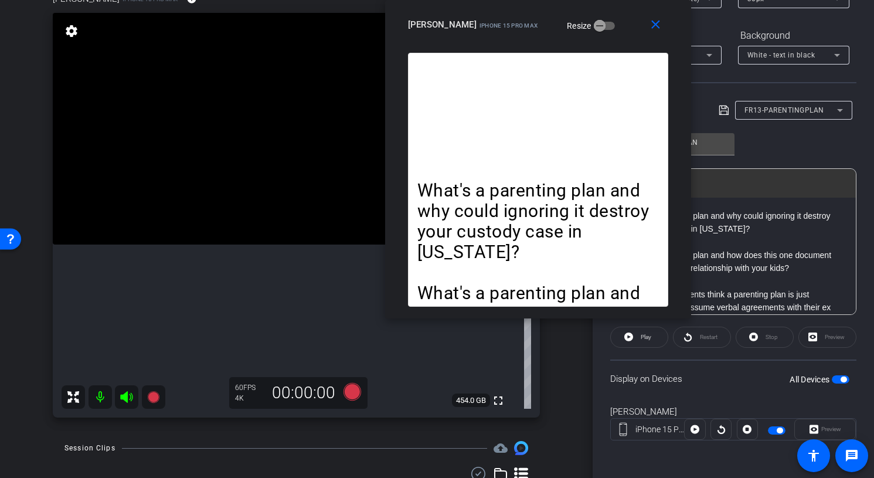
drag, startPoint x: 476, startPoint y: 118, endPoint x: 577, endPoint y: 12, distance: 147.2
click at [577, 12] on div "close howard iPhone 15 Pro Max Resize" at bounding box center [538, 26] width 306 height 53
click at [129, 394] on icon at bounding box center [127, 397] width 14 height 14
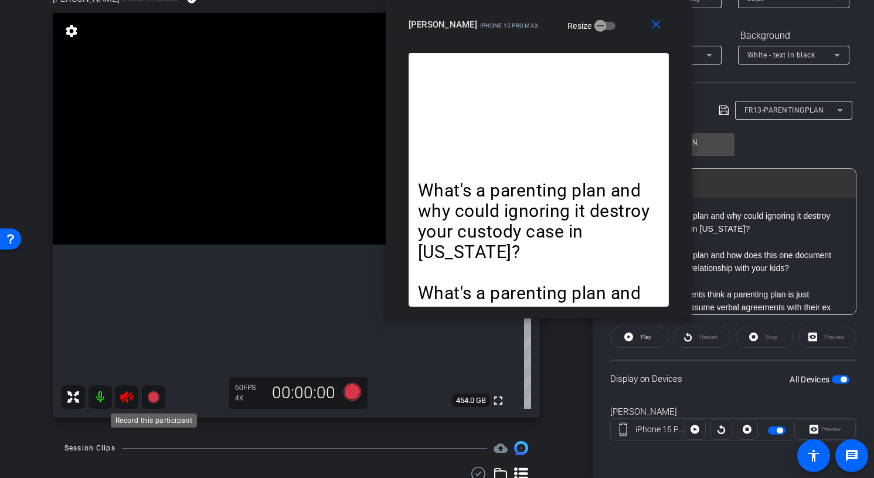
click at [152, 396] on icon at bounding box center [153, 397] width 12 height 12
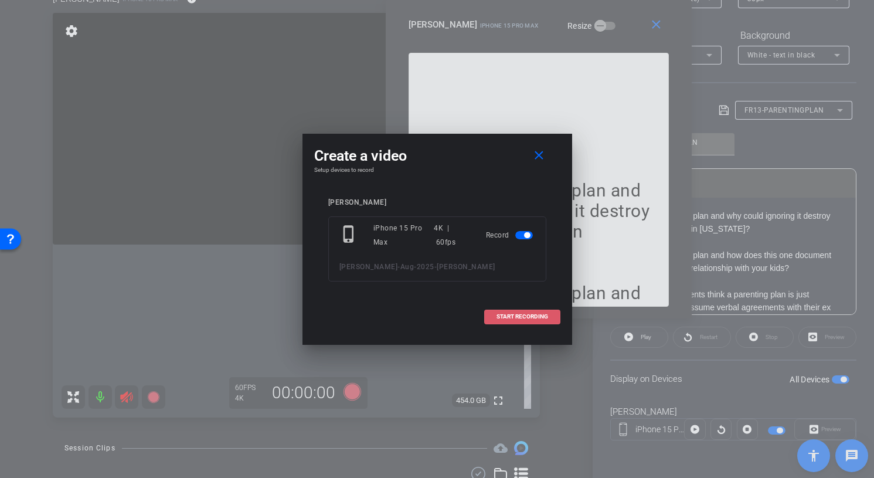
click at [532, 318] on span "START RECORDING" at bounding box center [522, 317] width 52 height 6
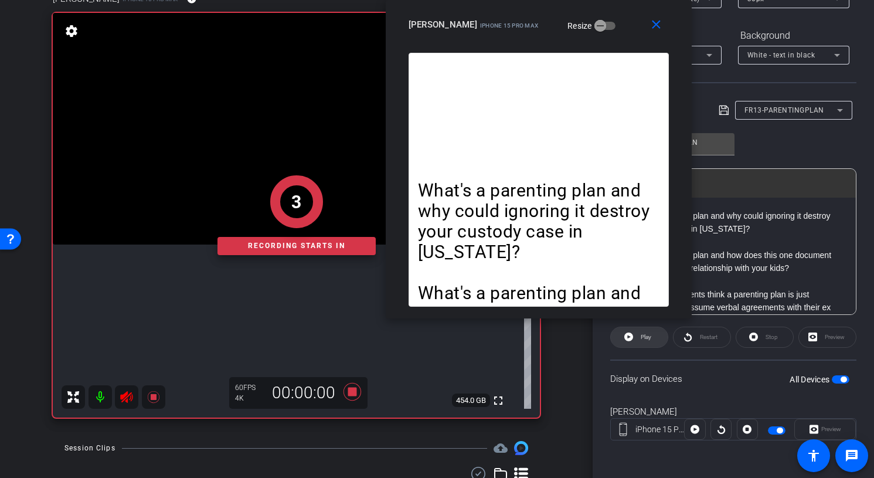
click at [632, 337] on icon at bounding box center [628, 336] width 9 height 9
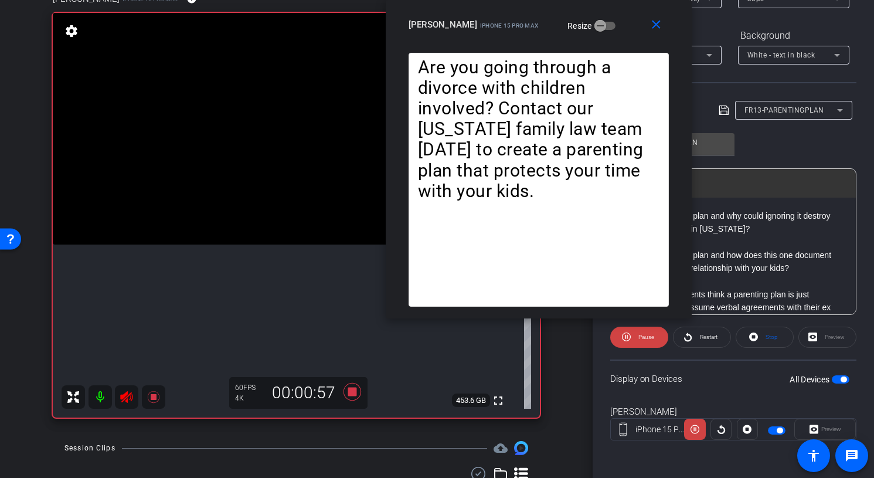
click at [632, 337] on span at bounding box center [639, 337] width 58 height 28
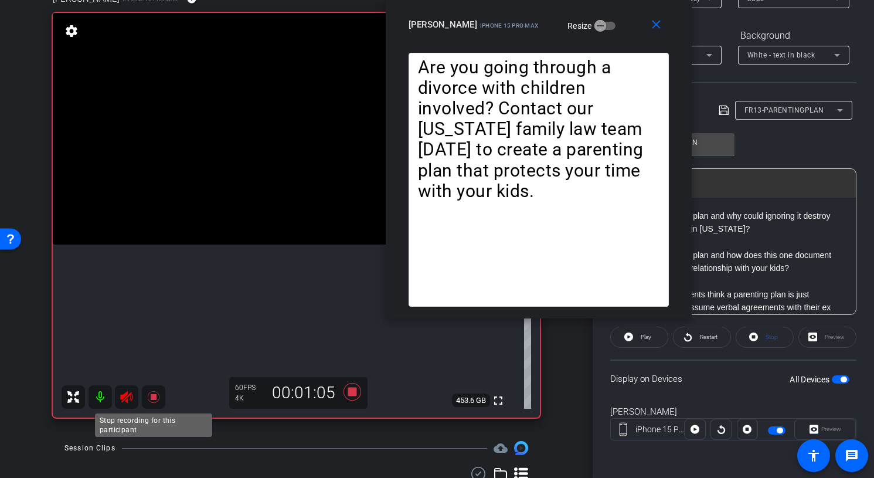
click at [158, 394] on icon at bounding box center [154, 397] width 14 height 14
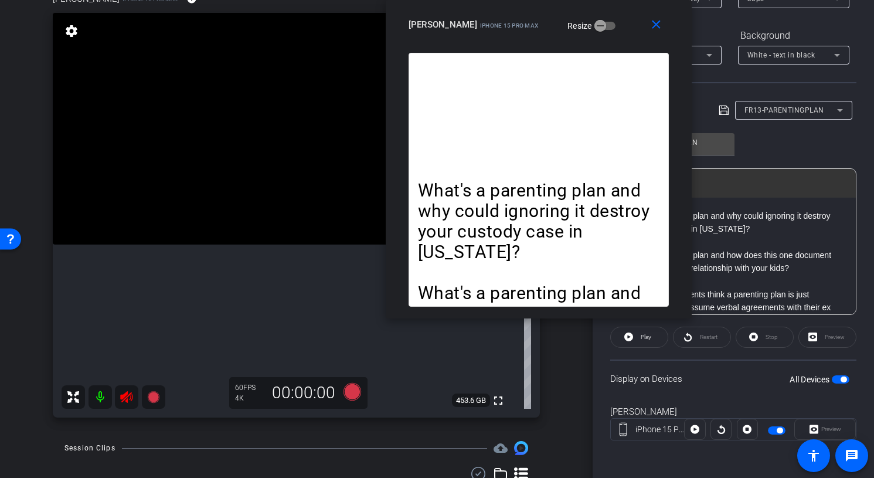
click at [130, 396] on icon at bounding box center [127, 397] width 14 height 14
click at [659, 21] on mat-icon "close" at bounding box center [656, 25] width 15 height 15
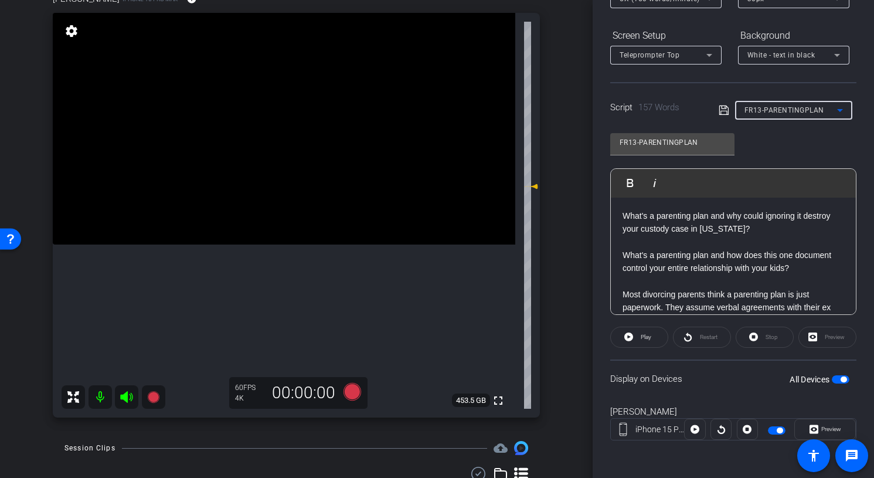
click at [789, 103] on div "FR13-PARENTINGPLAN" at bounding box center [790, 110] width 93 height 15
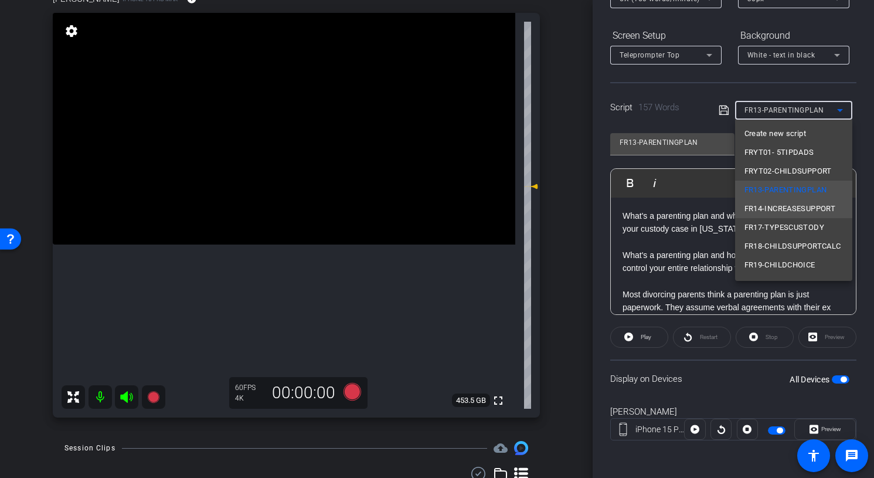
click at [781, 212] on span "FR14-INCREASESUPPORT" at bounding box center [789, 209] width 91 height 14
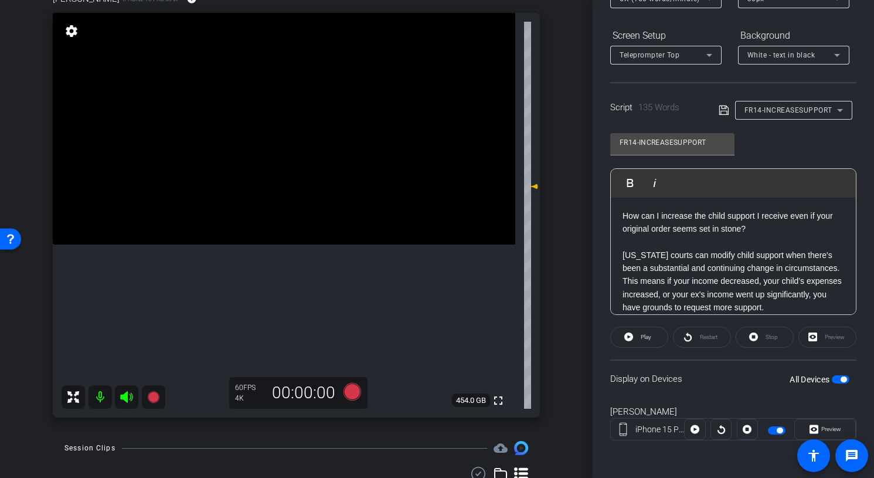
click at [834, 124] on div "FR14-INCREASESUPPORT Play Play from this location Play Selected Play and displa…" at bounding box center [733, 219] width 246 height 190
click at [151, 398] on icon at bounding box center [153, 397] width 12 height 12
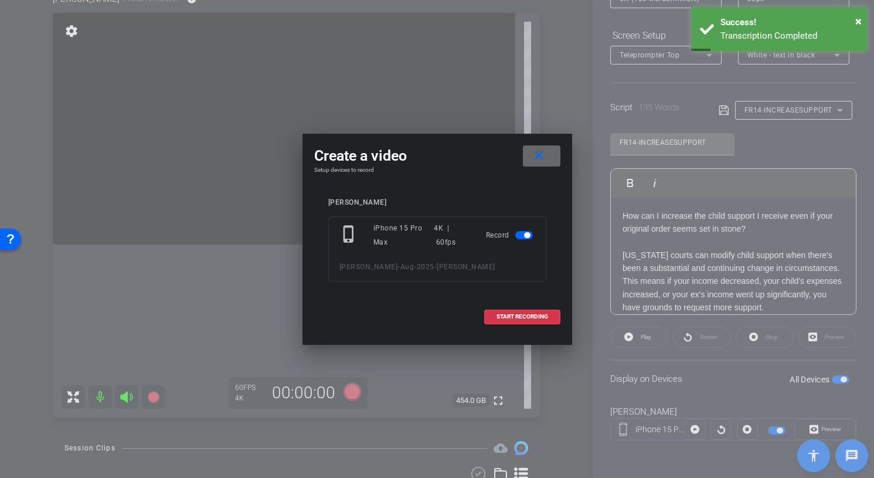
click at [543, 154] on mat-icon "close" at bounding box center [539, 155] width 15 height 15
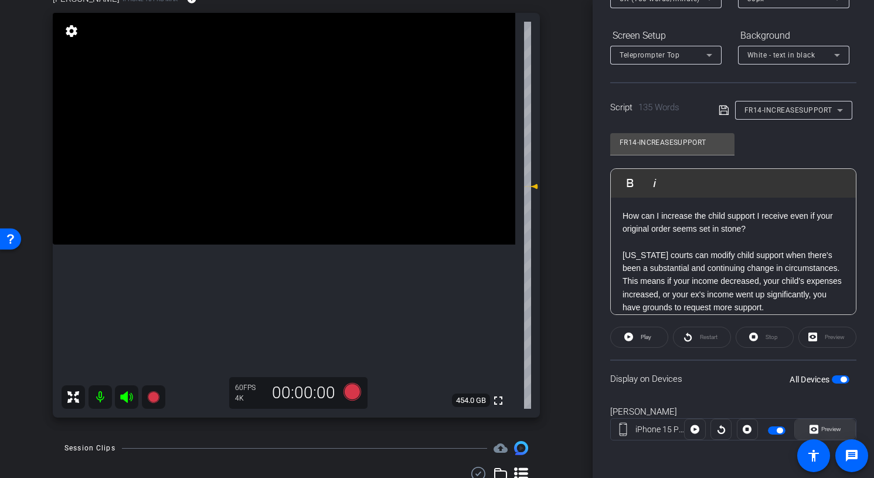
click at [830, 431] on span "Preview" at bounding box center [831, 428] width 20 height 6
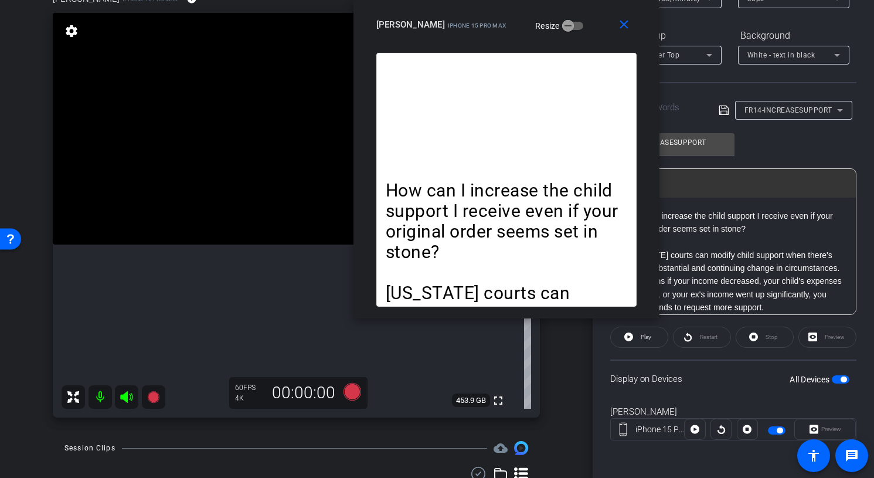
drag, startPoint x: 498, startPoint y: 115, endPoint x: 567, endPoint y: -11, distance: 143.2
click at [567, 0] on html "Accessibility Screen-Reader Guide, Feedback, and Issue Reporting | New window m…" at bounding box center [437, 239] width 874 height 478
click at [128, 399] on icon at bounding box center [127, 397] width 14 height 14
click at [152, 397] on icon at bounding box center [153, 397] width 12 height 12
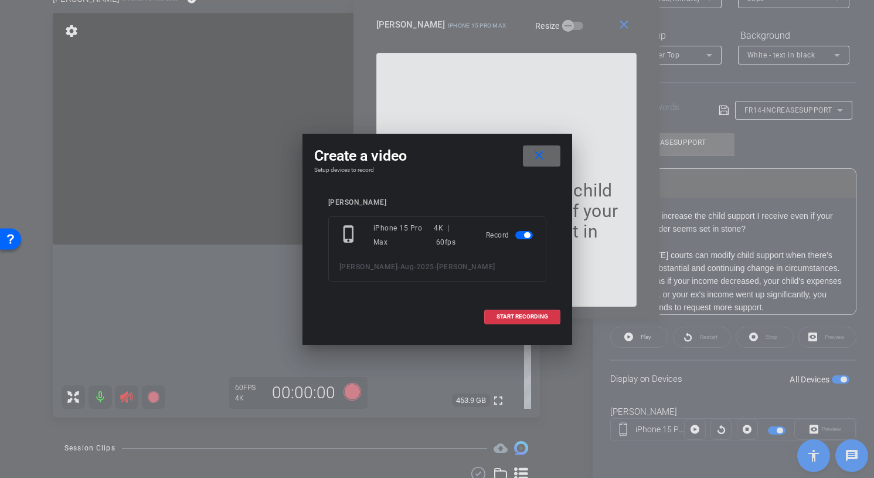
click at [543, 166] on span at bounding box center [542, 156] width 38 height 28
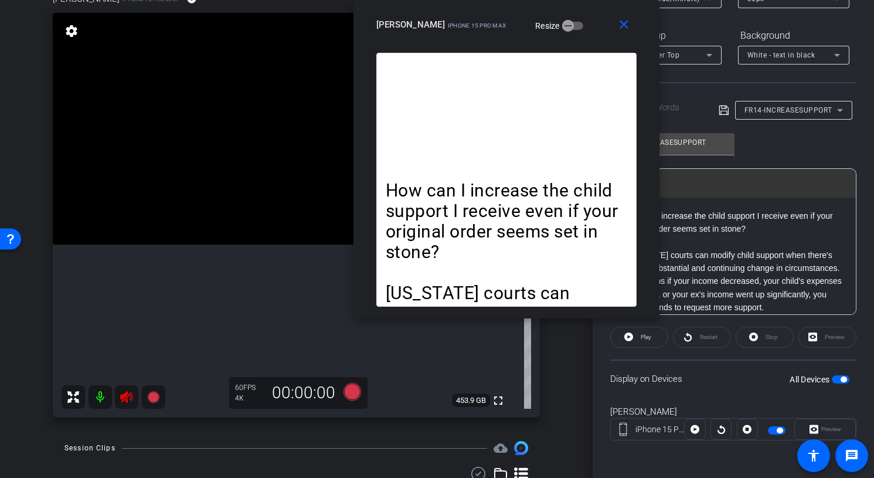
scroll to position [98, 0]
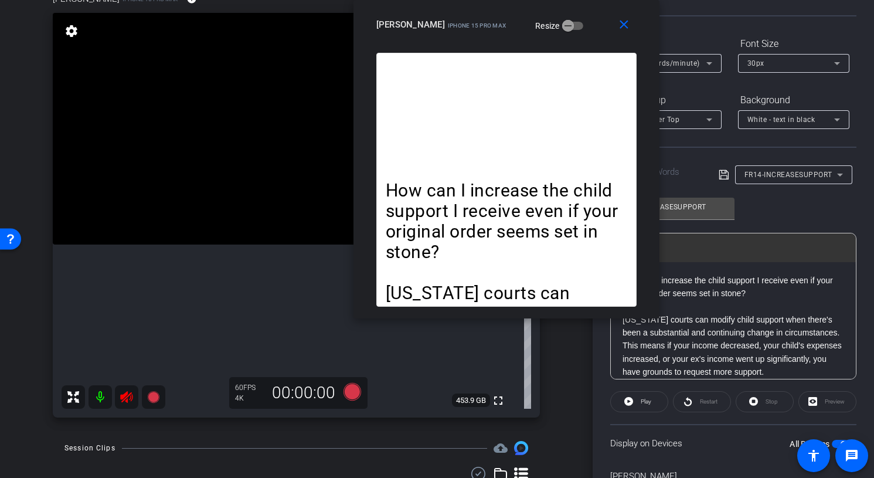
click at [791, 74] on div at bounding box center [793, 79] width 111 height 13
click at [785, 63] on div "30px" at bounding box center [790, 63] width 87 height 15
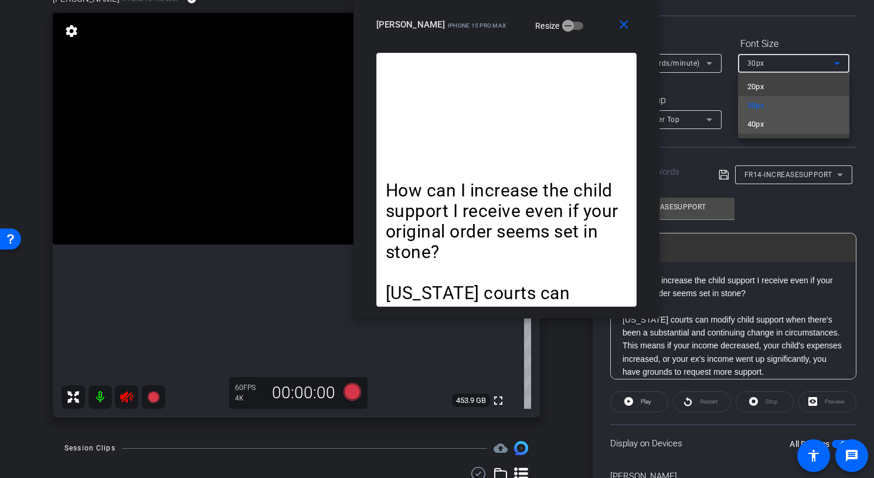
click at [777, 128] on mat-option "40px" at bounding box center [793, 124] width 111 height 19
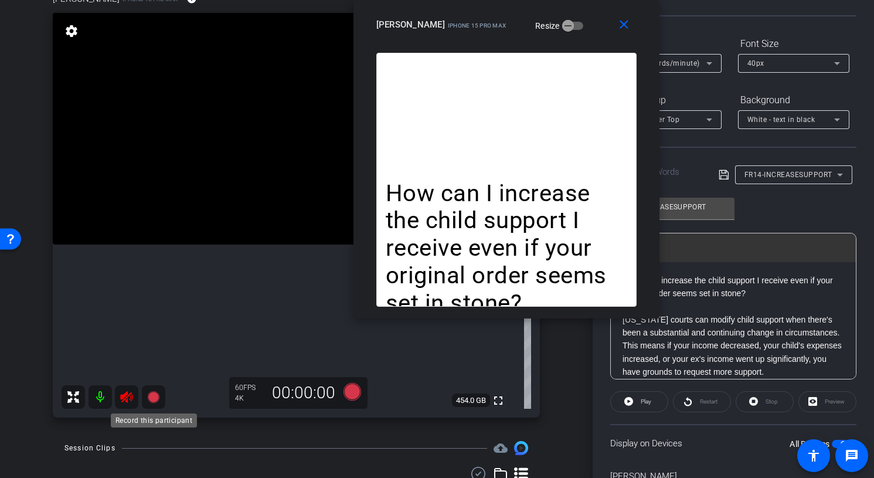
click at [154, 398] on icon at bounding box center [153, 397] width 12 height 12
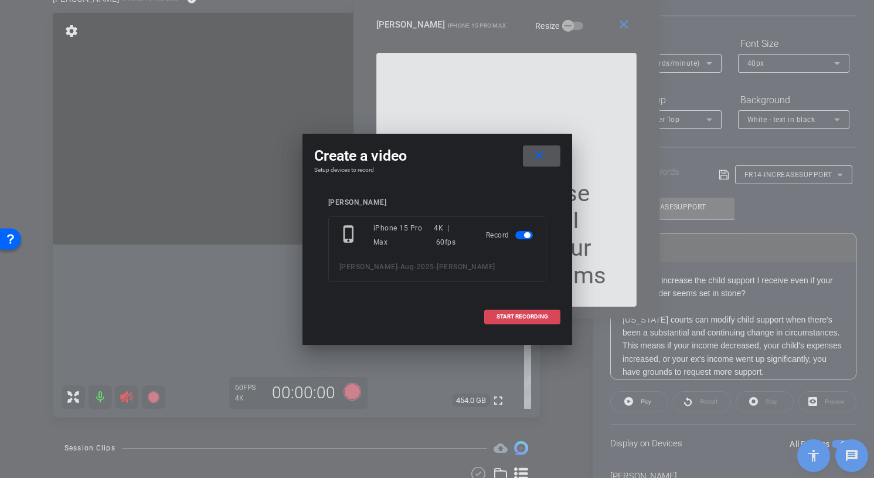
click at [503, 312] on span at bounding box center [522, 316] width 75 height 28
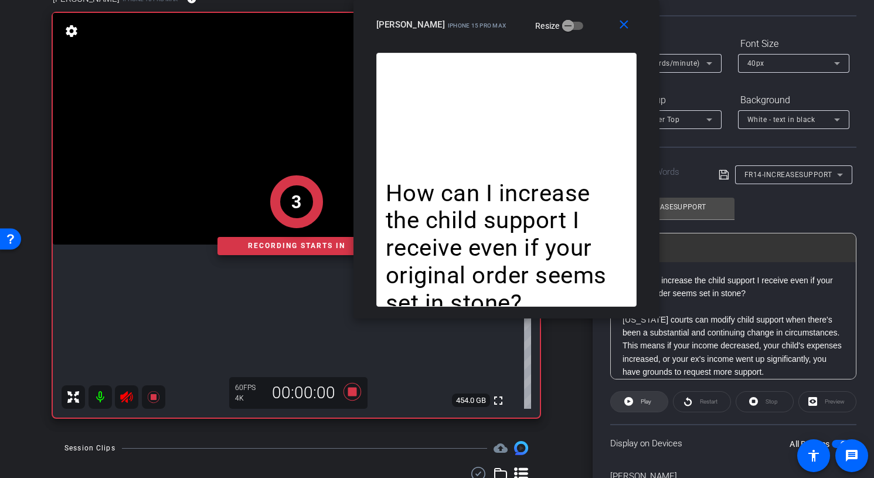
click at [635, 402] on span at bounding box center [639, 401] width 57 height 28
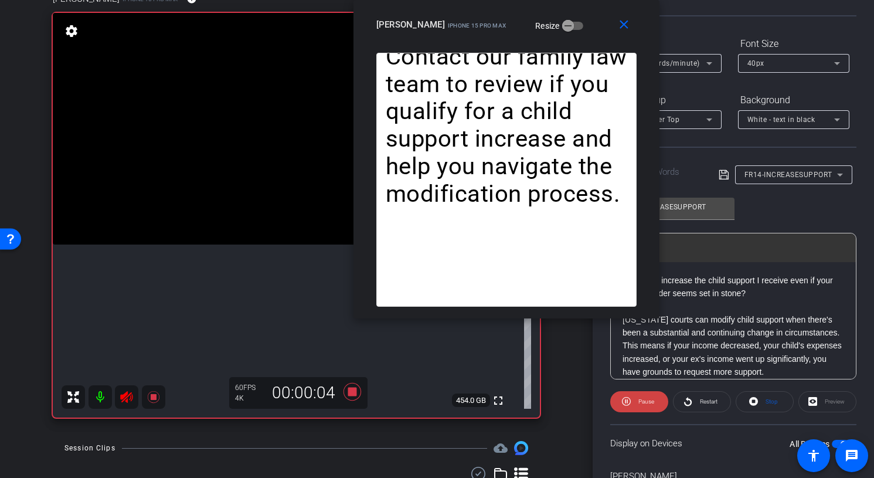
click at [547, 317] on div "How can I increase the child support I receive even if your original order seem…" at bounding box center [506, 185] width 306 height 265
click at [640, 400] on span "Pause" at bounding box center [646, 401] width 16 height 6
click at [764, 399] on span "Stop" at bounding box center [769, 401] width 15 height 16
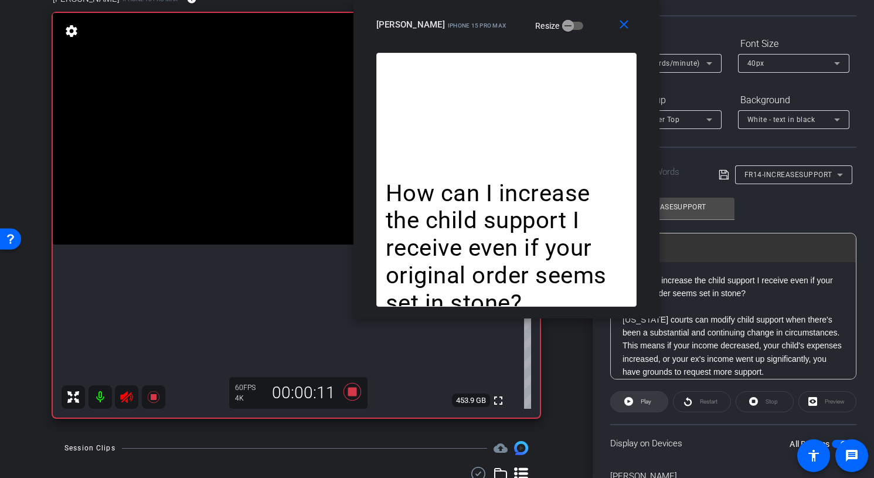
click at [638, 400] on span "Play" at bounding box center [644, 401] width 13 height 16
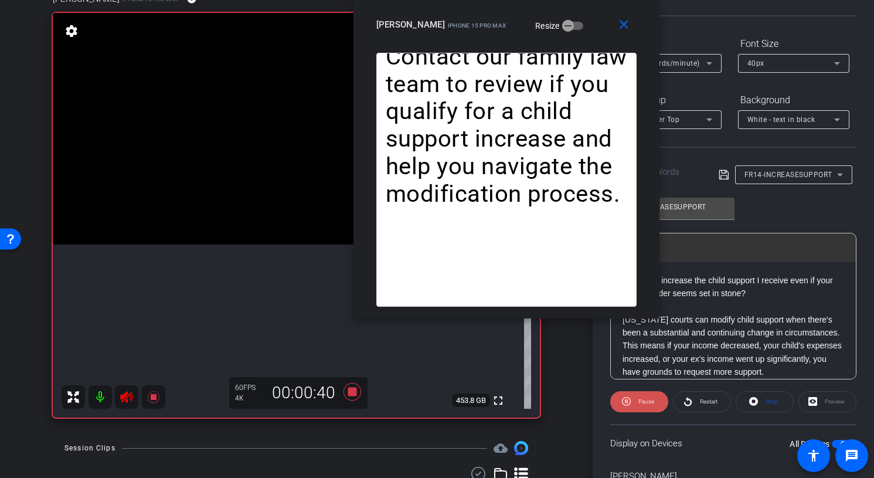
click at [630, 398] on icon at bounding box center [626, 401] width 9 height 15
click at [126, 397] on icon at bounding box center [126, 397] width 12 height 12
click at [762, 402] on span "Stop" at bounding box center [769, 401] width 15 height 16
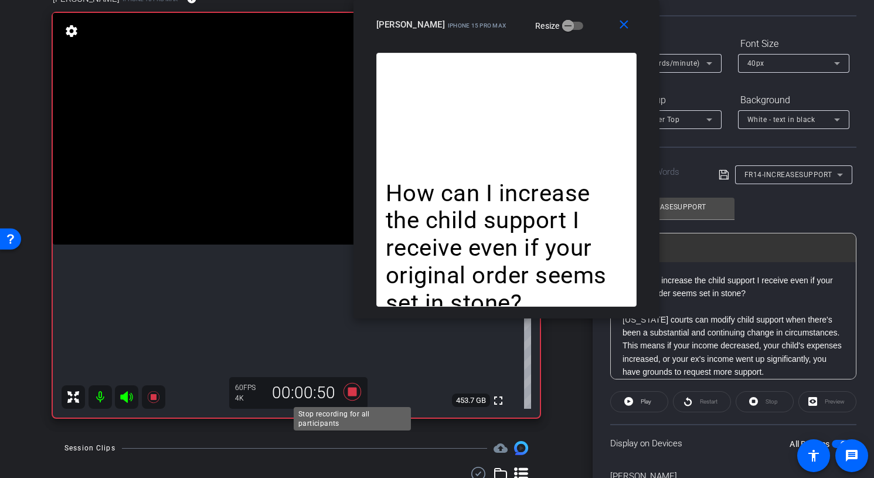
click at [339, 388] on icon at bounding box center [352, 391] width 28 height 21
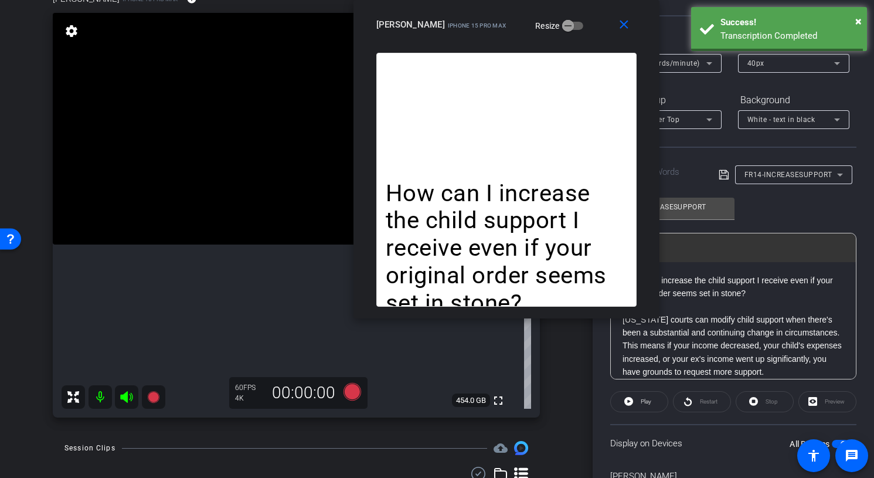
click at [121, 399] on icon at bounding box center [127, 397] width 14 height 14
click at [154, 396] on icon at bounding box center [153, 397] width 12 height 12
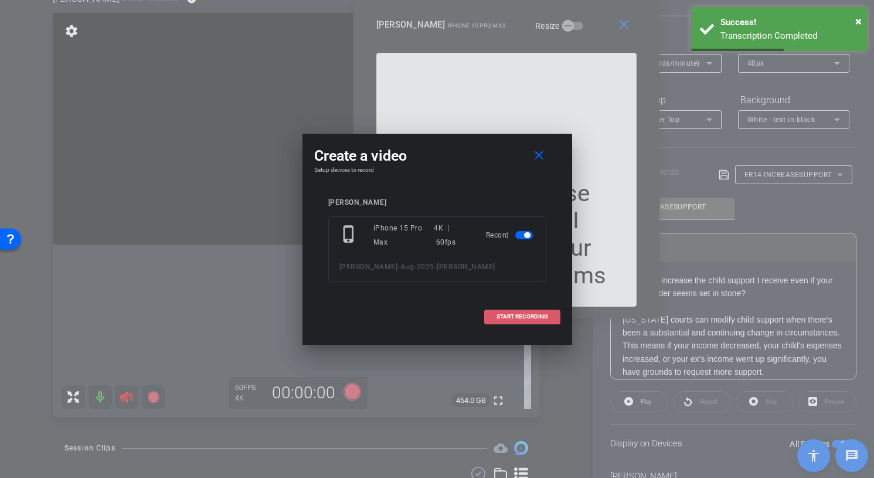
click at [506, 319] on span "START RECORDING" at bounding box center [522, 317] width 52 height 6
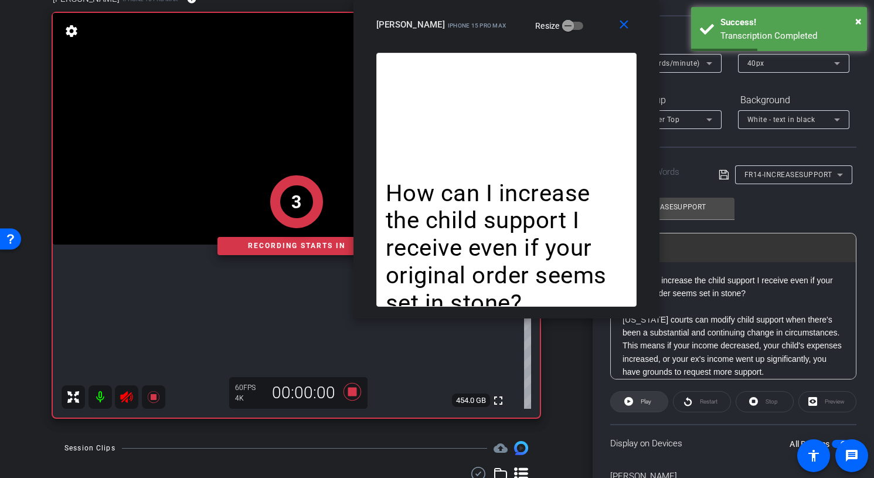
click at [630, 396] on icon at bounding box center [628, 401] width 9 height 15
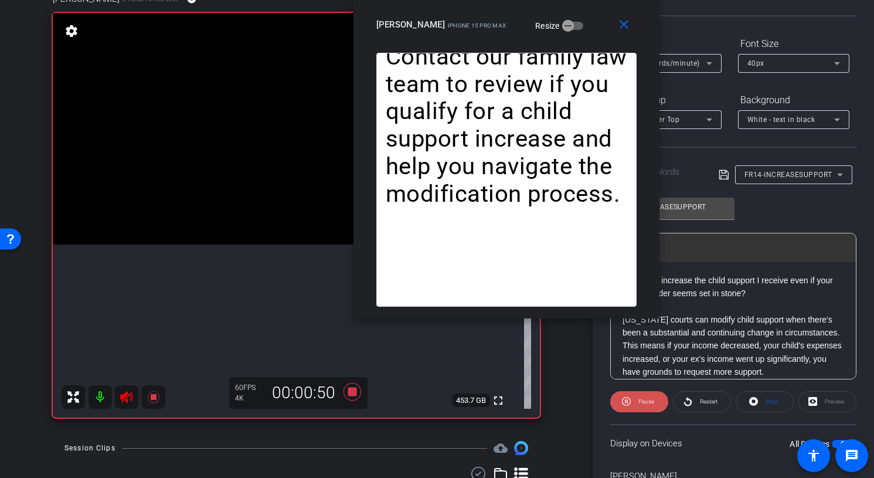
click at [632, 400] on span at bounding box center [639, 401] width 58 height 28
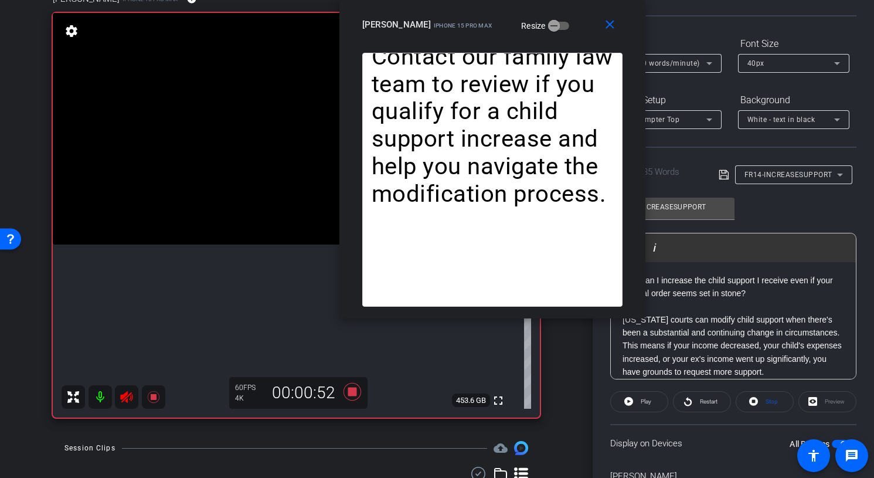
drag, startPoint x: 573, startPoint y: 32, endPoint x: 465, endPoint y: 32, distance: 107.8
click at [466, 32] on div "howard iPhone 15 Pro Max Resize" at bounding box center [496, 24] width 269 height 21
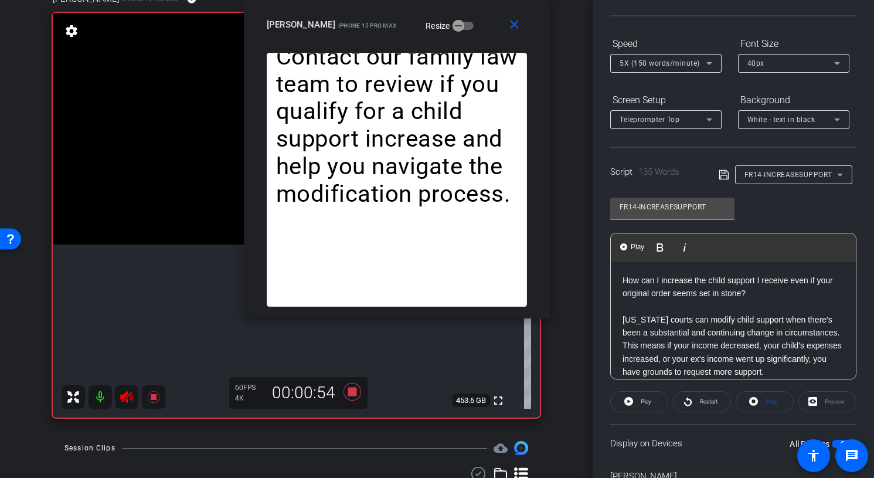
click at [750, 330] on p "[US_STATE] courts can modify child support when there's been a substantial and …" at bounding box center [733, 346] width 222 height 66
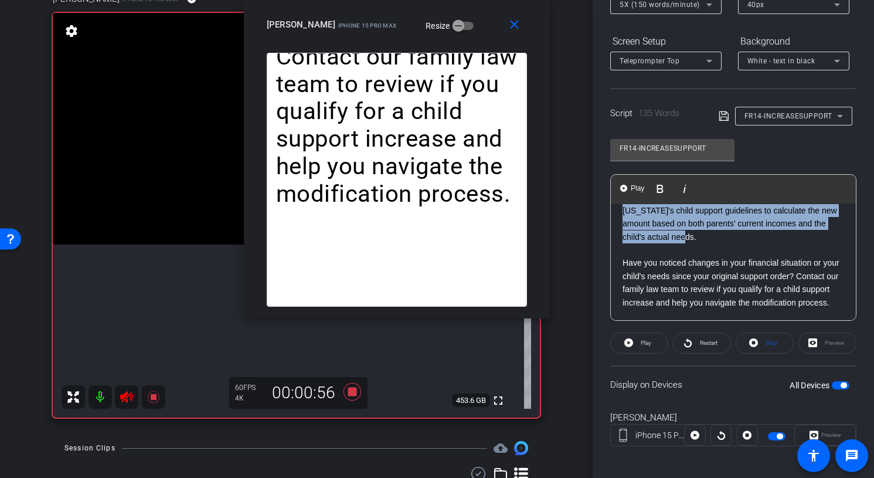
scroll to position [0, 0]
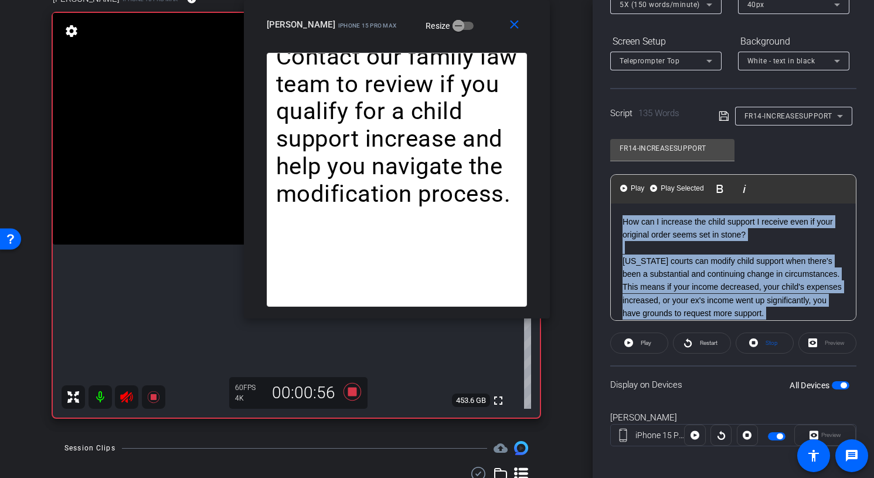
drag, startPoint x: 711, startPoint y: 238, endPoint x: 596, endPoint y: 118, distance: 166.2
click at [596, 118] on div "Participants Teleprompter Adjustments Arizona Law Group Director Everyone 0 Mar…" at bounding box center [732, 239] width 281 height 478
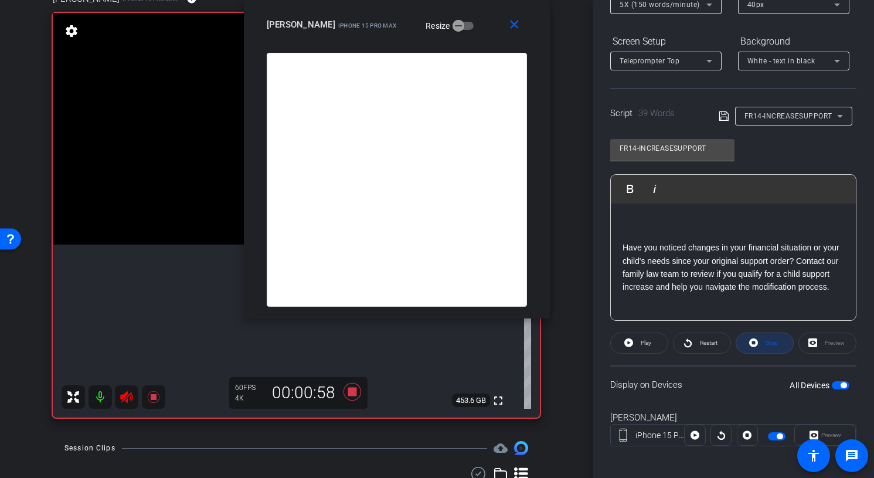
click at [756, 342] on icon at bounding box center [753, 342] width 9 height 9
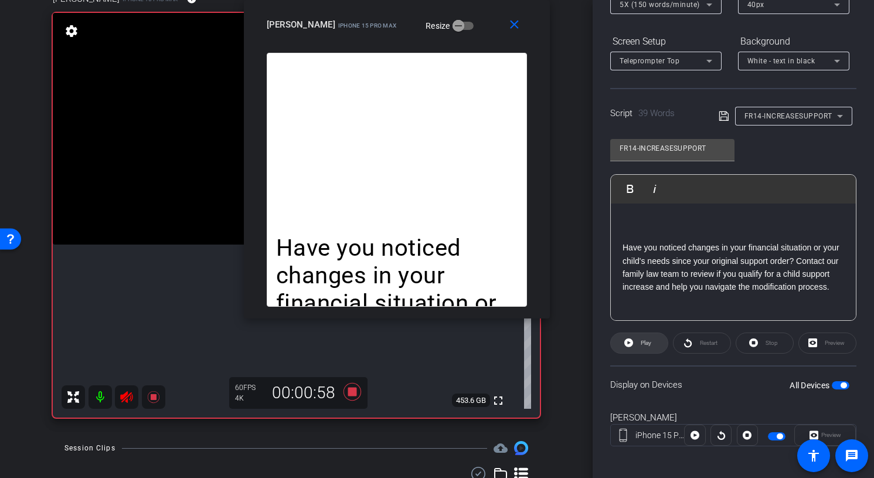
click at [648, 341] on span "Play" at bounding box center [646, 342] width 11 height 6
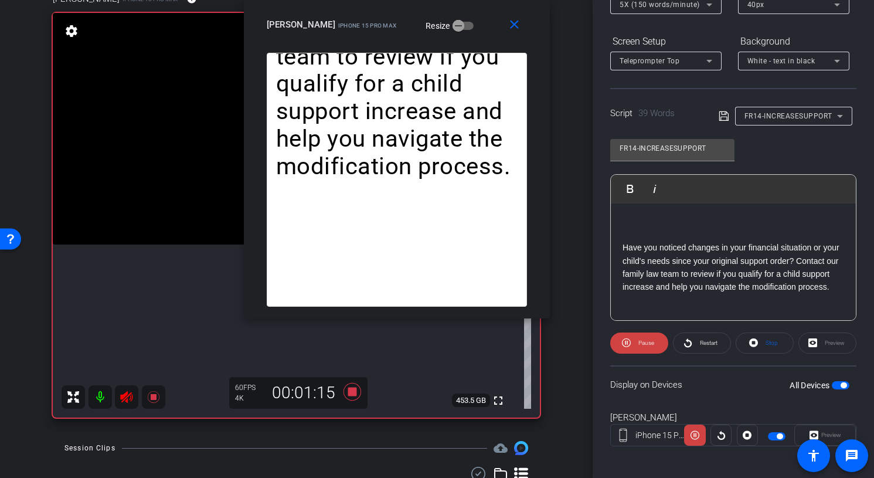
click at [641, 331] on openreel-capture-teleprompter "Speed 5X (150 words/minute) Font Size 40px Screen Setup Teleprompter Top Backgr…" at bounding box center [733, 220] width 246 height 491
click at [638, 341] on span "Pause" at bounding box center [644, 343] width 19 height 16
click at [351, 396] on icon at bounding box center [352, 391] width 28 height 21
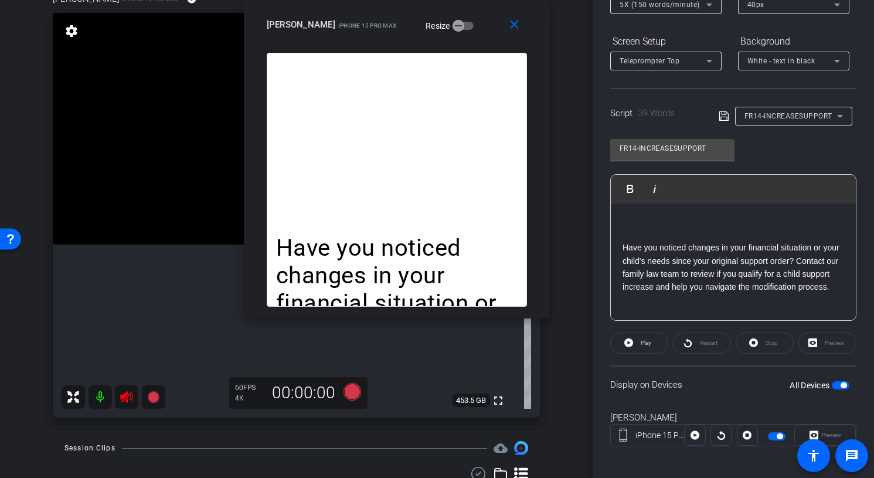
click at [128, 394] on icon at bounding box center [126, 397] width 12 height 12
click at [801, 114] on span "FR14-INCREASESUPPORT" at bounding box center [788, 116] width 88 height 8
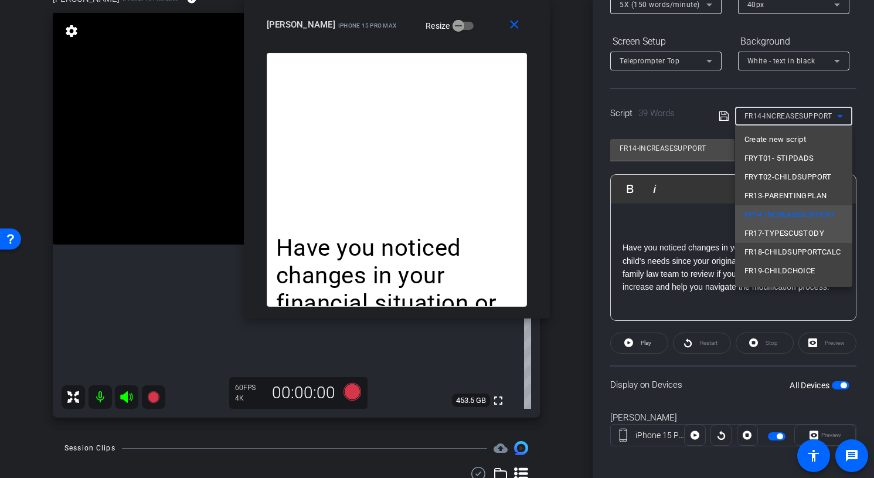
click at [790, 231] on span "FR17-TYPESCUSTODY" at bounding box center [784, 233] width 80 height 14
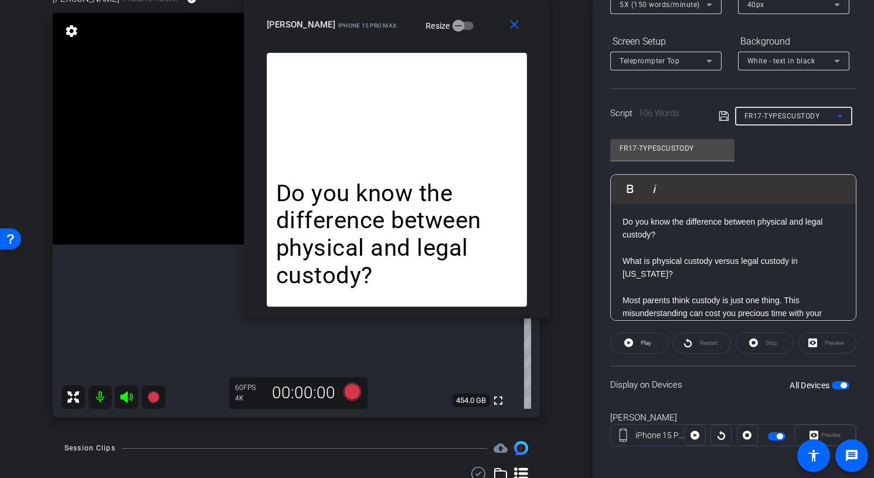
click at [123, 398] on icon at bounding box center [126, 397] width 12 height 12
click at [151, 397] on icon at bounding box center [153, 397] width 12 height 12
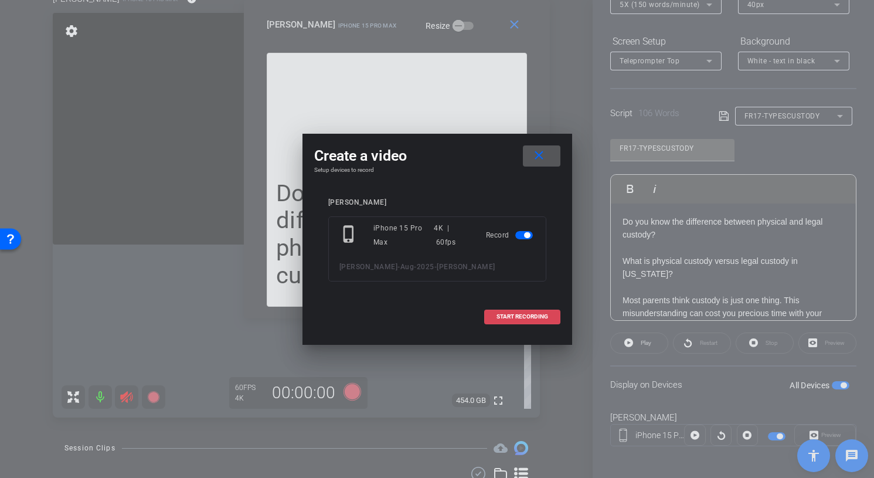
click at [527, 318] on span "START RECORDING" at bounding box center [522, 317] width 52 height 6
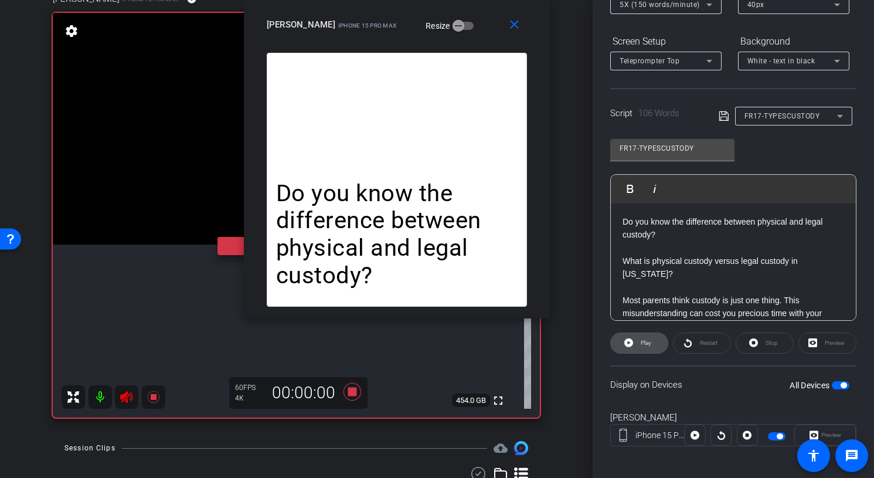
click at [644, 340] on span "Play" at bounding box center [646, 342] width 11 height 6
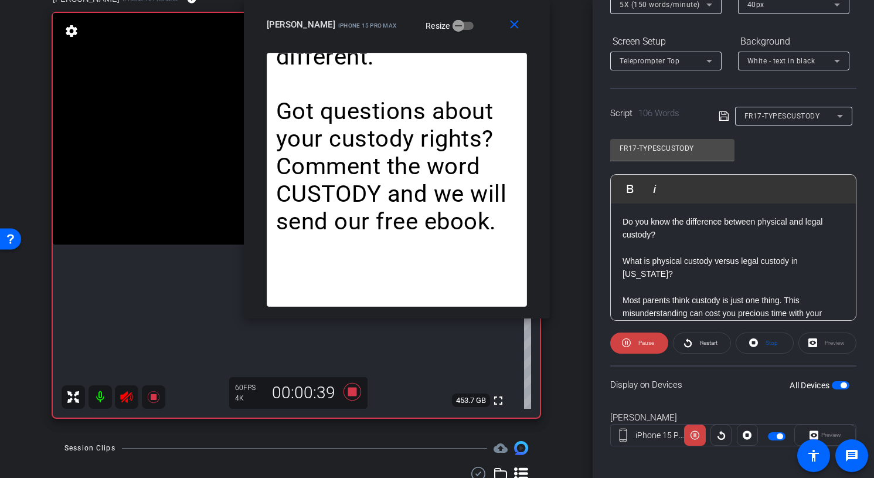
click at [644, 340] on span "Pause" at bounding box center [646, 342] width 16 height 6
click at [644, 340] on span "Play" at bounding box center [646, 342] width 11 height 6
click at [641, 340] on span "Pause" at bounding box center [646, 342] width 16 height 6
click at [131, 394] on icon at bounding box center [126, 397] width 12 height 12
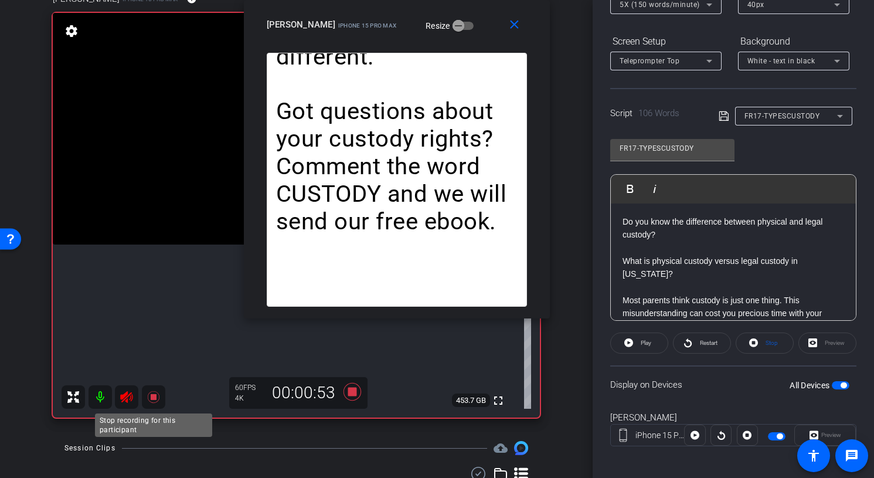
click at [152, 396] on icon at bounding box center [153, 397] width 12 height 12
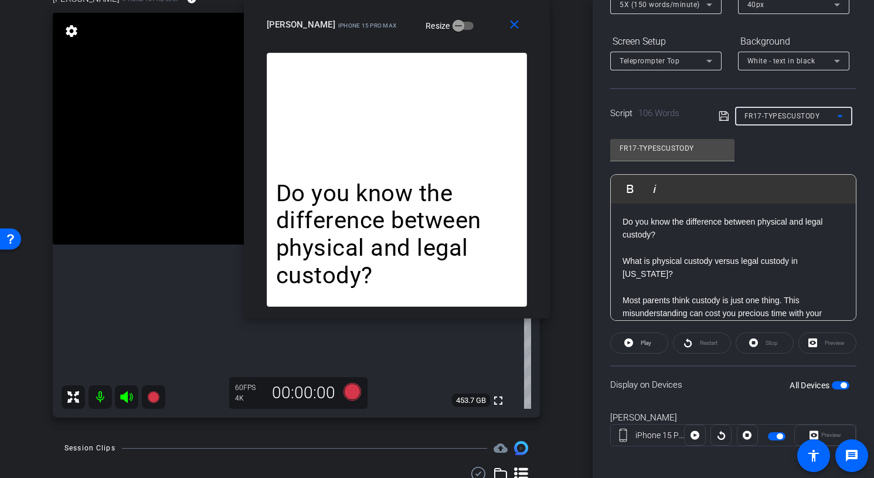
click at [803, 114] on span "FR17-TYPESCUSTODY" at bounding box center [782, 116] width 76 height 8
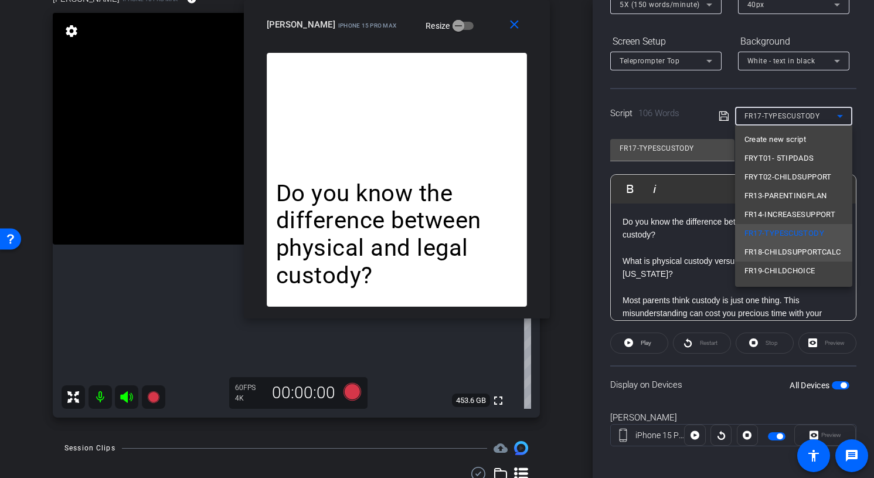
scroll to position [36, 0]
drag, startPoint x: 464, startPoint y: 38, endPoint x: 533, endPoint y: 34, distance: 68.7
click at [533, 34] on div at bounding box center [437, 239] width 874 height 478
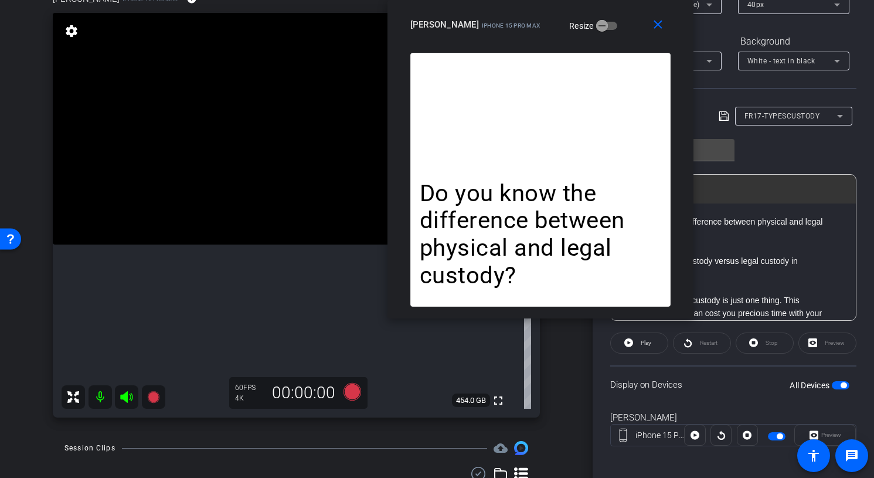
drag, startPoint x: 456, startPoint y: 34, endPoint x: 594, endPoint y: 22, distance: 138.8
click at [594, 22] on div "howard iPhone 15 Pro Max Resize" at bounding box center [544, 24] width 269 height 21
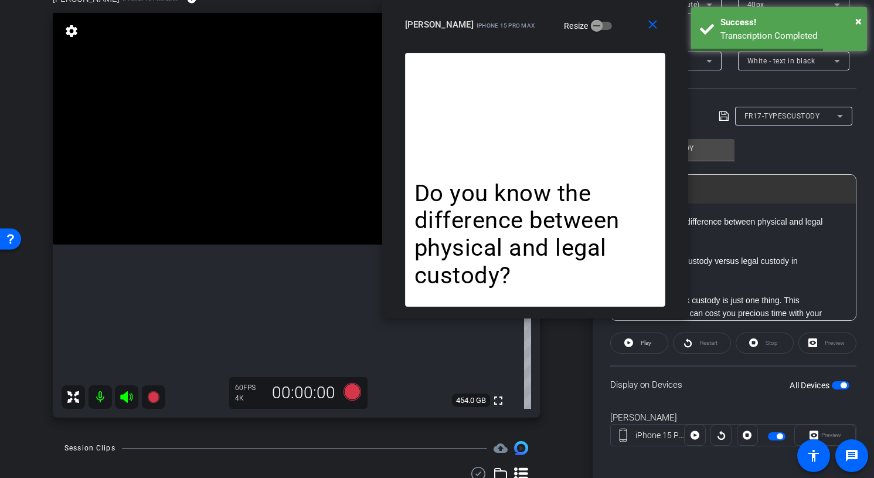
click at [815, 141] on div "FR17-TYPESCUSTODY Play Play from this location Play Selected Play and display t…" at bounding box center [733, 225] width 246 height 190
click at [795, 115] on span "FR17-TYPESCUSTODY" at bounding box center [782, 116] width 76 height 8
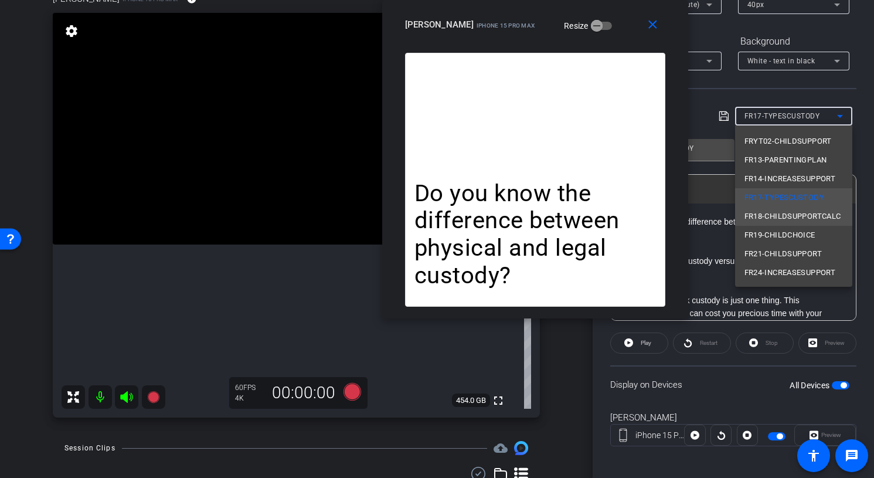
click at [823, 216] on span "FR18-CHILDSUPPORTCALC" at bounding box center [792, 216] width 97 height 14
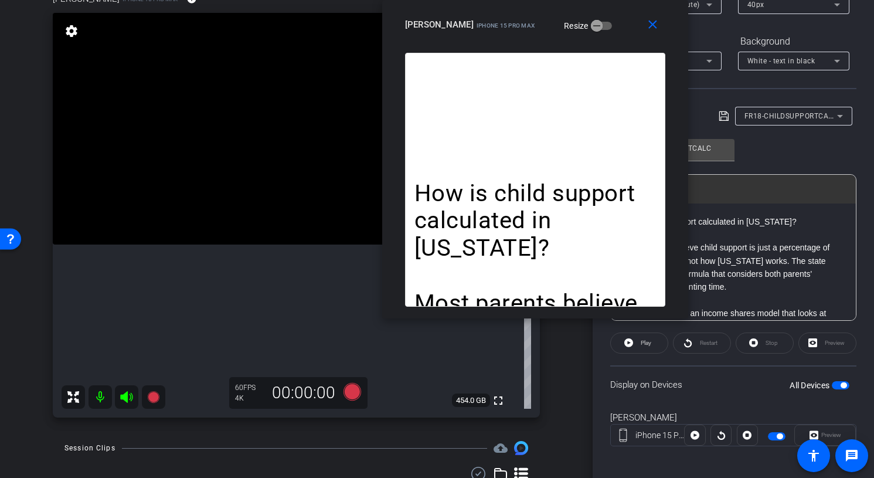
drag, startPoint x: 130, startPoint y: 396, endPoint x: 125, endPoint y: 407, distance: 11.3
click at [125, 407] on mat-icon at bounding box center [126, 396] width 23 height 23
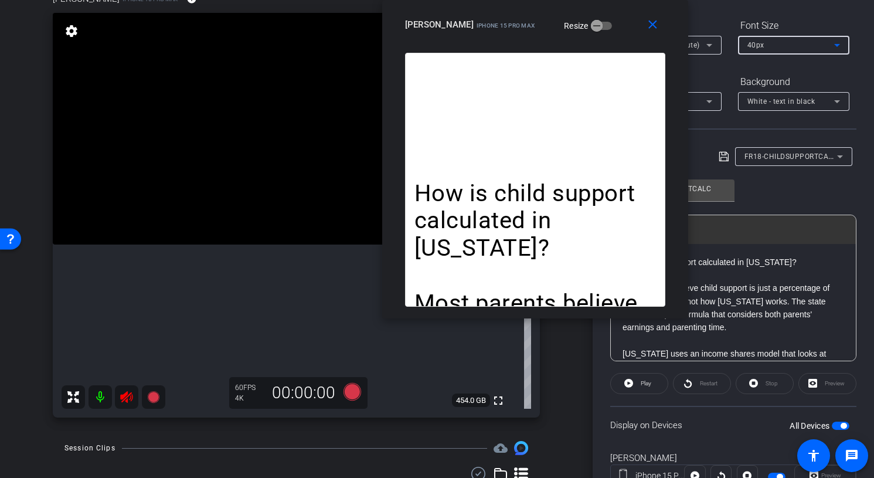
click at [772, 42] on div "40px" at bounding box center [790, 45] width 87 height 15
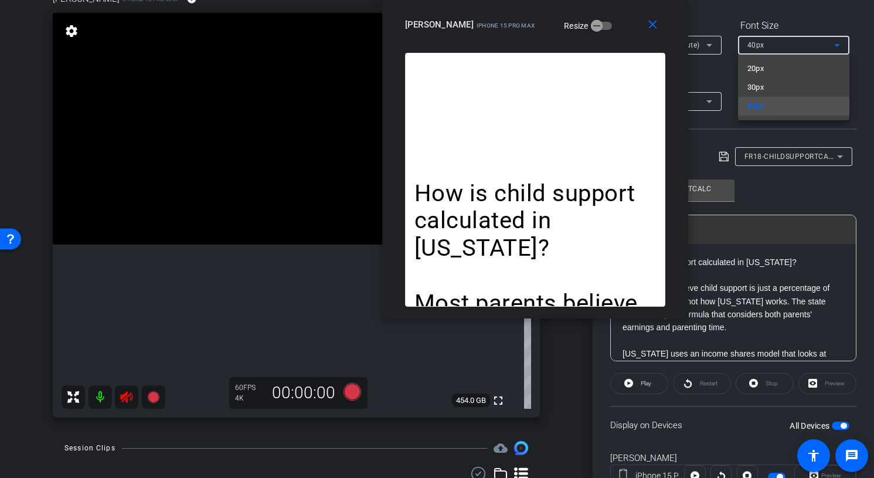
drag, startPoint x: 608, startPoint y: 28, endPoint x: 535, endPoint y: 21, distance: 73.1
click at [533, 22] on div at bounding box center [437, 239] width 874 height 478
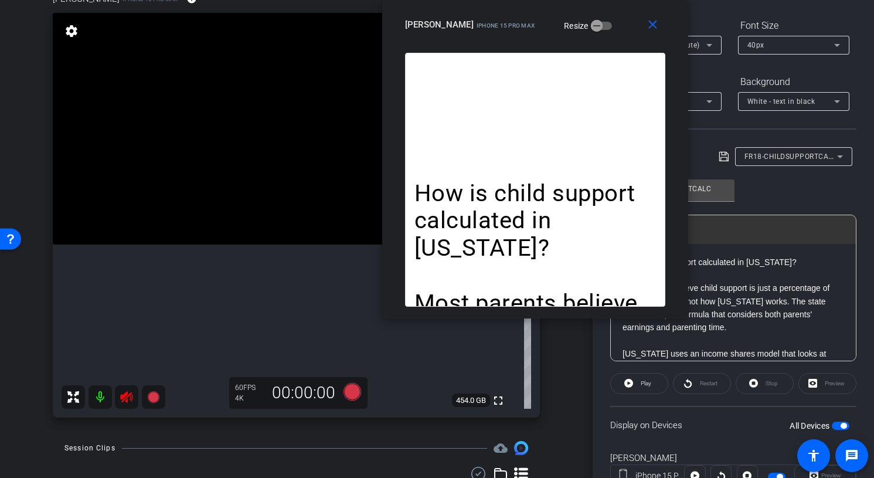
click at [602, 26] on div "howard iPhone 15 Pro Max Resize" at bounding box center [539, 24] width 269 height 21
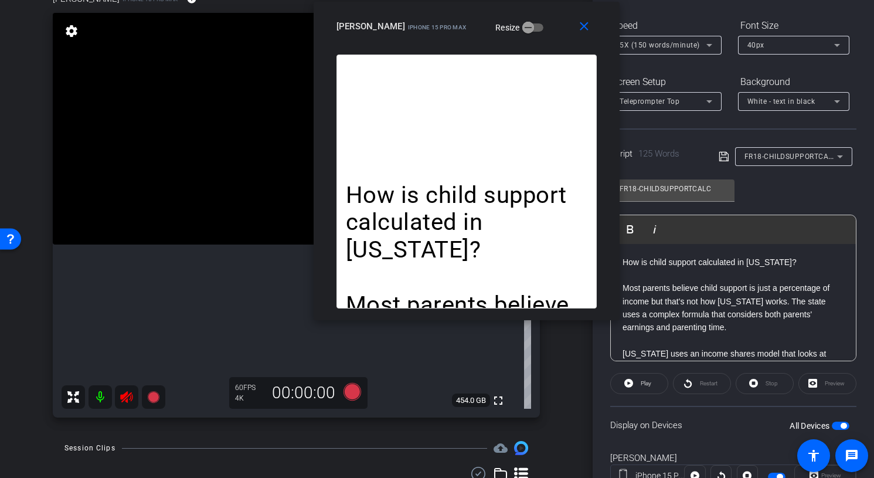
drag, startPoint x: 602, startPoint y: 26, endPoint x: 533, endPoint y: 26, distance: 68.6
click at [534, 26] on div "howard iPhone 15 Pro Max Resize" at bounding box center [470, 26] width 269 height 21
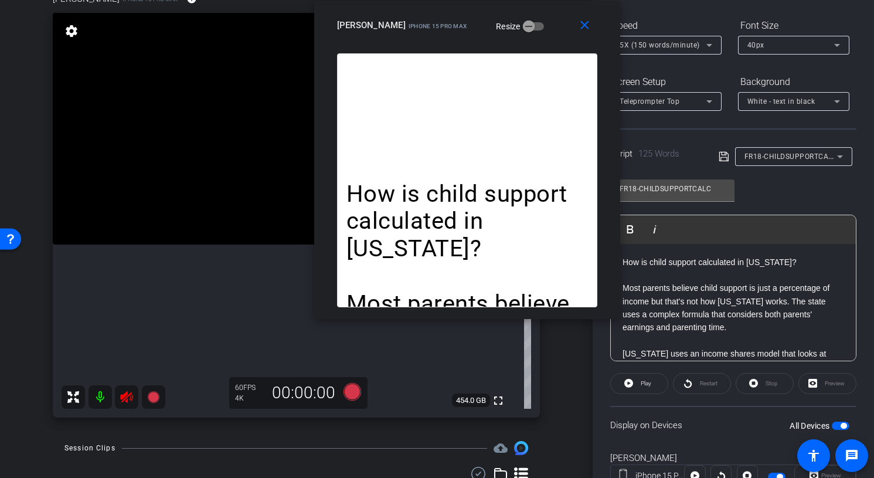
click at [666, 52] on div "5X (150 words/minute)" at bounding box center [665, 45] width 93 height 19
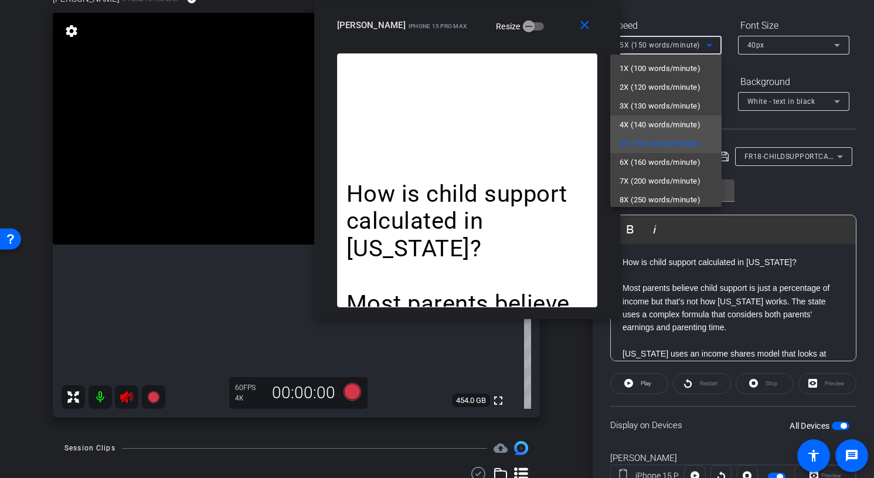
click at [659, 120] on span "4X (140 words/minute)" at bounding box center [659, 125] width 81 height 14
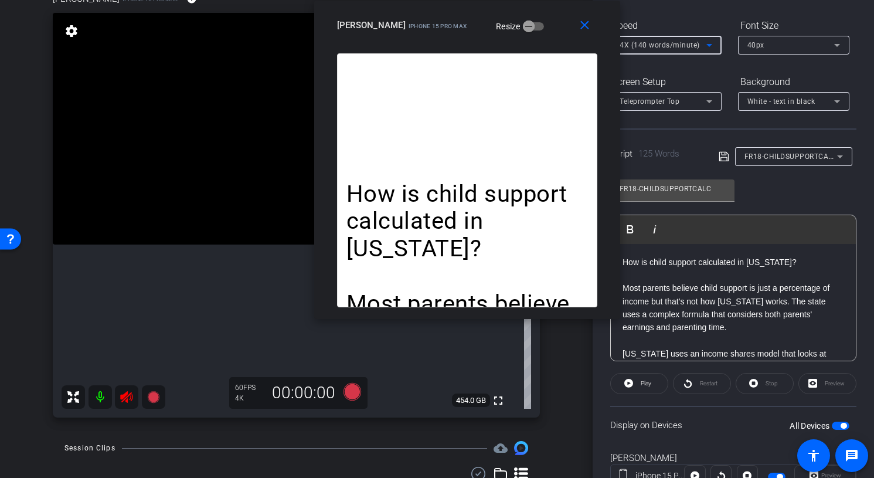
click at [455, 130] on div "How is child support calculated in [US_STATE]? Most parents believe child suppo…" at bounding box center [467, 180] width 260 height 254
click at [656, 49] on span "4X (140 words/minute)" at bounding box center [659, 45] width 80 height 8
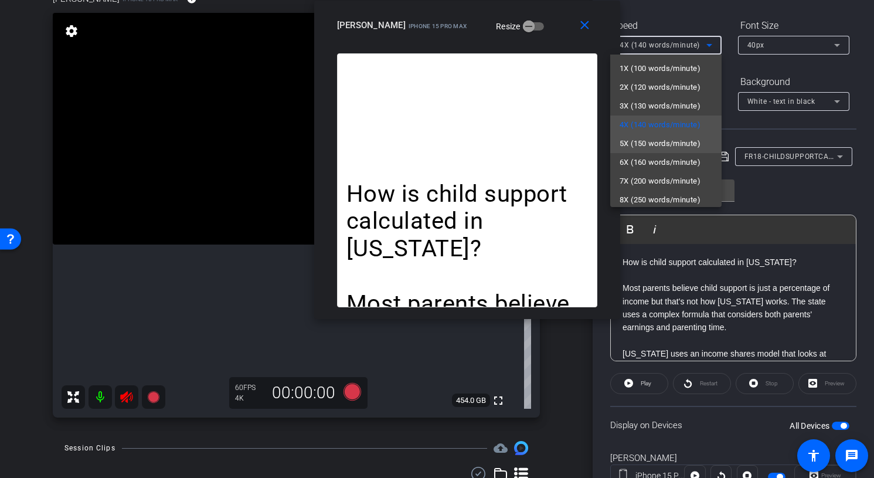
click at [652, 138] on span "5X (150 words/minute)" at bounding box center [659, 144] width 81 height 14
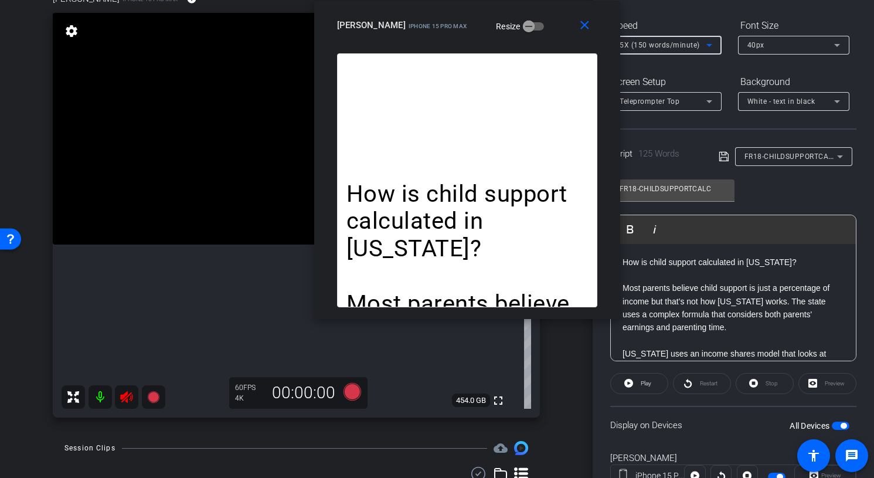
click at [788, 39] on div "40px" at bounding box center [790, 45] width 87 height 15
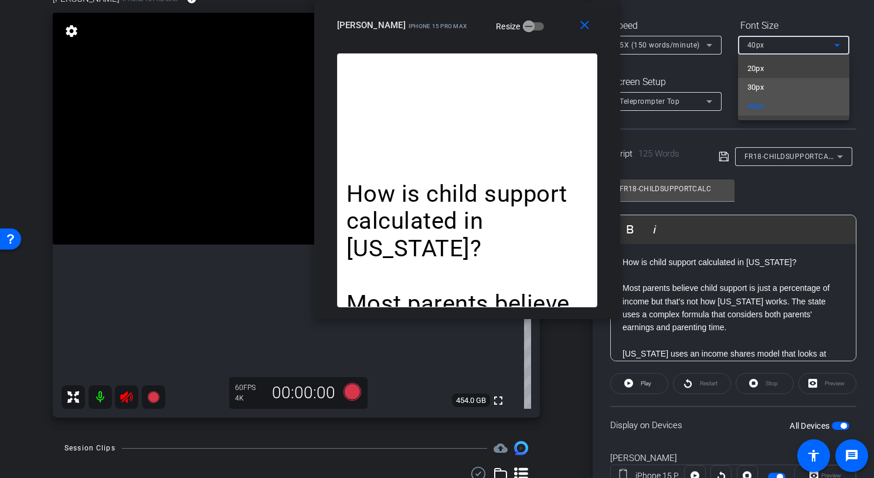
click at [771, 83] on mat-option "30px" at bounding box center [793, 87] width 111 height 19
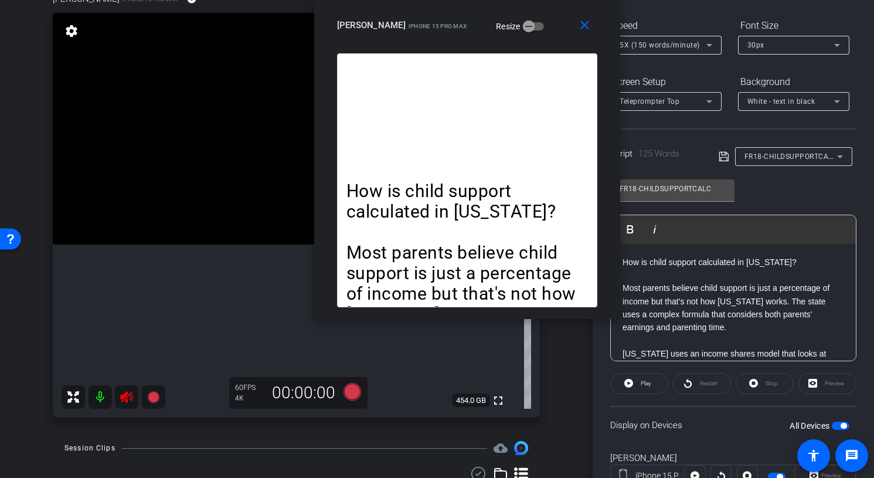
click at [127, 396] on icon at bounding box center [126, 397] width 12 height 12
click at [836, 425] on span "button" at bounding box center [841, 425] width 18 height 8
click at [836, 425] on span "button" at bounding box center [835, 426] width 6 height 6
click at [126, 400] on icon at bounding box center [126, 397] width 12 height 12
click at [152, 399] on icon at bounding box center [153, 397] width 12 height 12
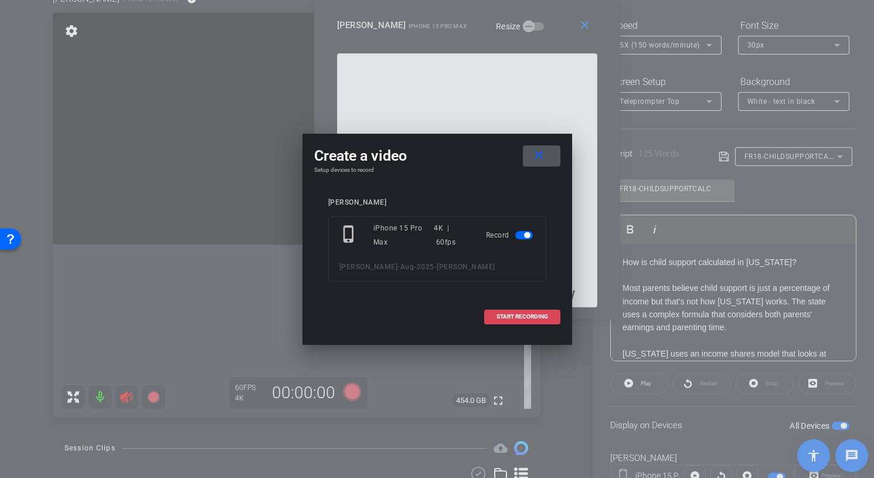
click at [515, 321] on span at bounding box center [522, 316] width 75 height 28
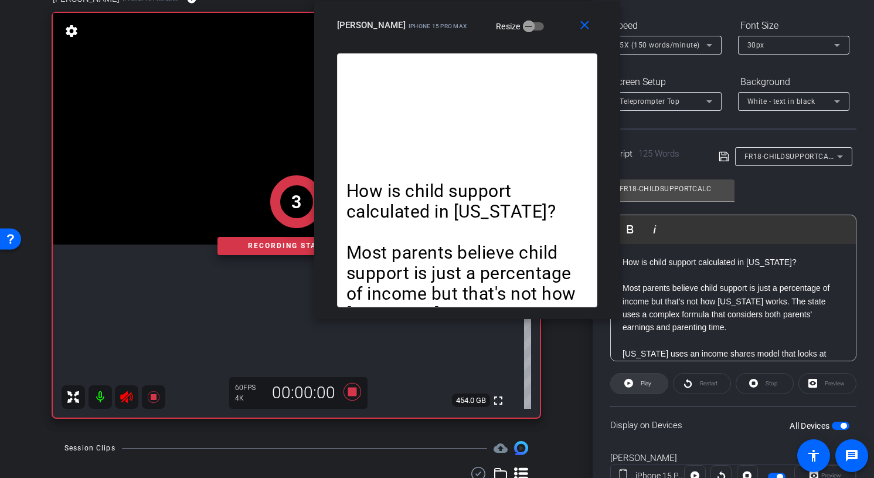
click at [634, 385] on span at bounding box center [639, 383] width 57 height 28
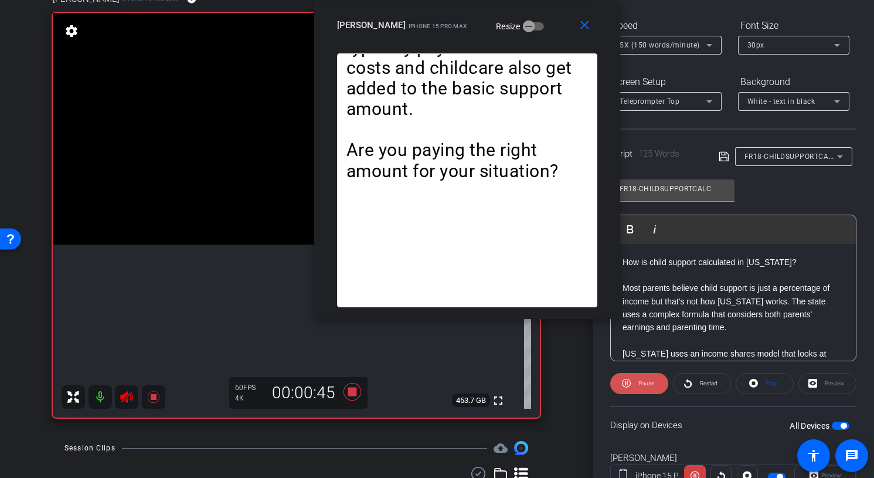
click at [653, 386] on span "Pause" at bounding box center [646, 383] width 16 height 6
click at [128, 397] on icon at bounding box center [127, 397] width 14 height 14
click at [126, 397] on icon at bounding box center [126, 397] width 12 height 12
click at [120, 396] on icon at bounding box center [127, 397] width 14 height 14
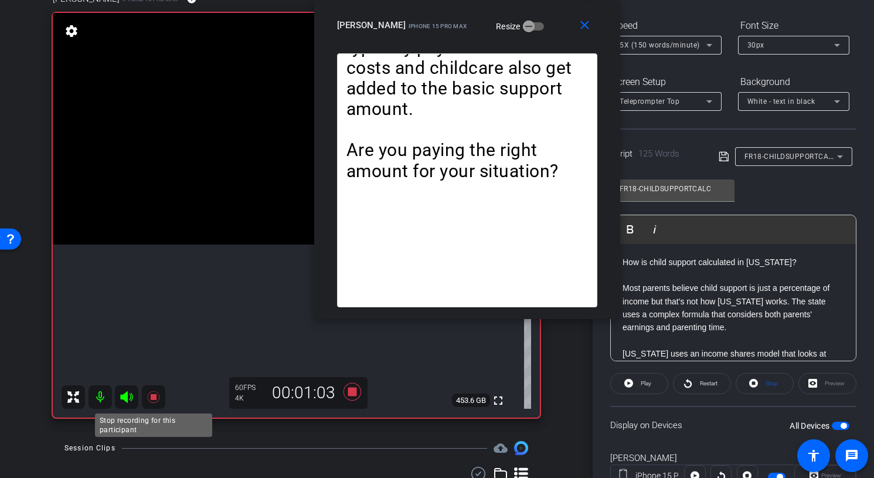
click at [154, 397] on icon at bounding box center [153, 397] width 12 height 12
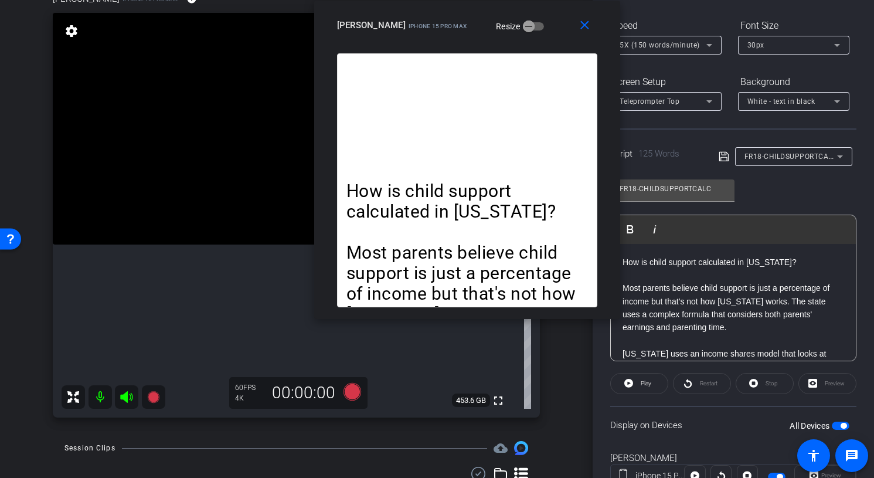
click at [780, 157] on span "FR18-CHILDSUPPORTCALC" at bounding box center [790, 155] width 93 height 9
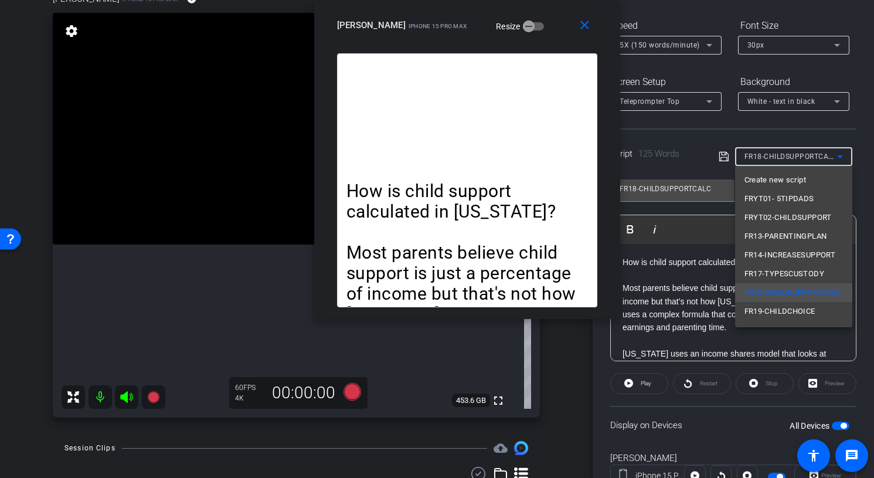
click at [750, 132] on div at bounding box center [437, 239] width 874 height 478
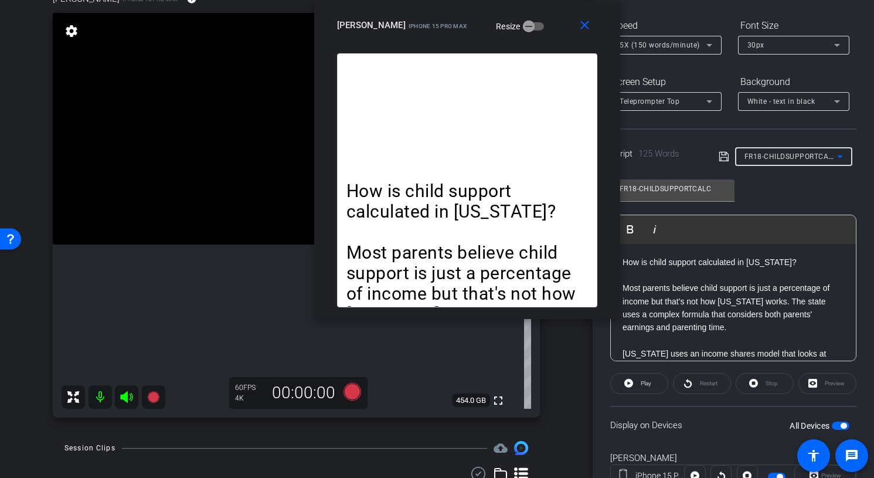
click at [794, 158] on span "FR18-CHILDSUPPORTCALC" at bounding box center [790, 155] width 93 height 9
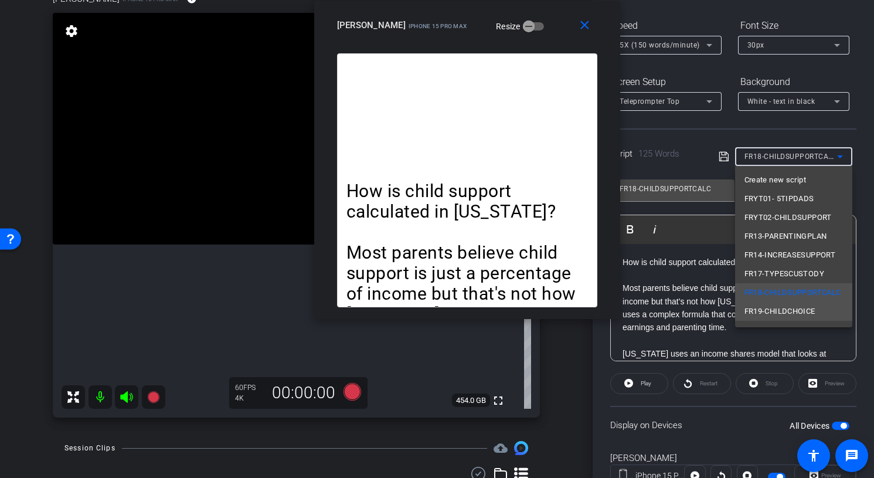
scroll to position [36, 0]
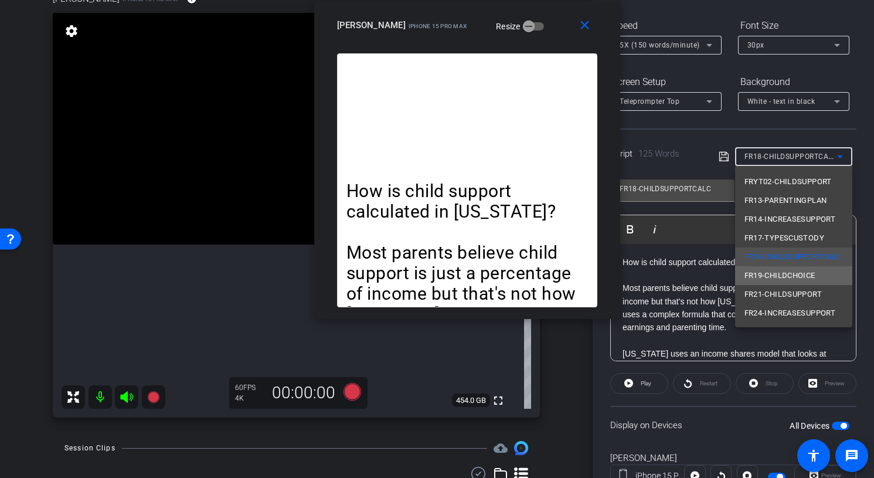
click at [795, 280] on span "FR19-CHILDCHOICE" at bounding box center [779, 275] width 71 height 14
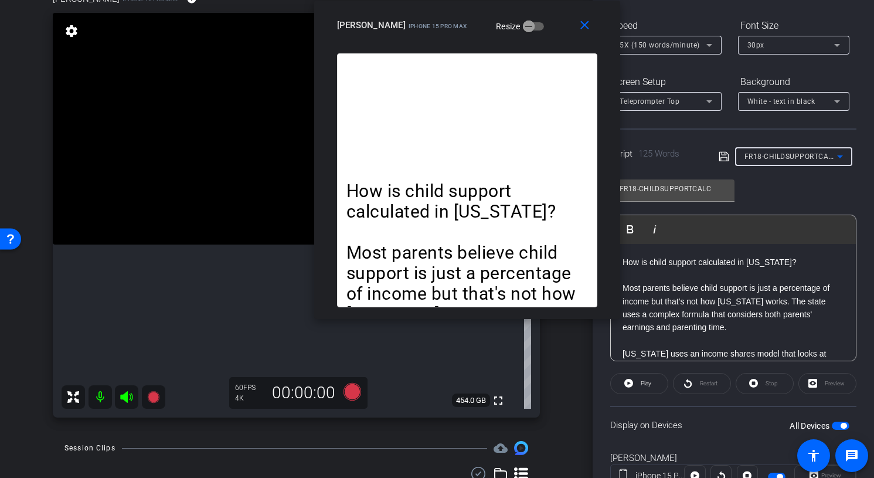
type input "FR19-CHILDCHOICE"
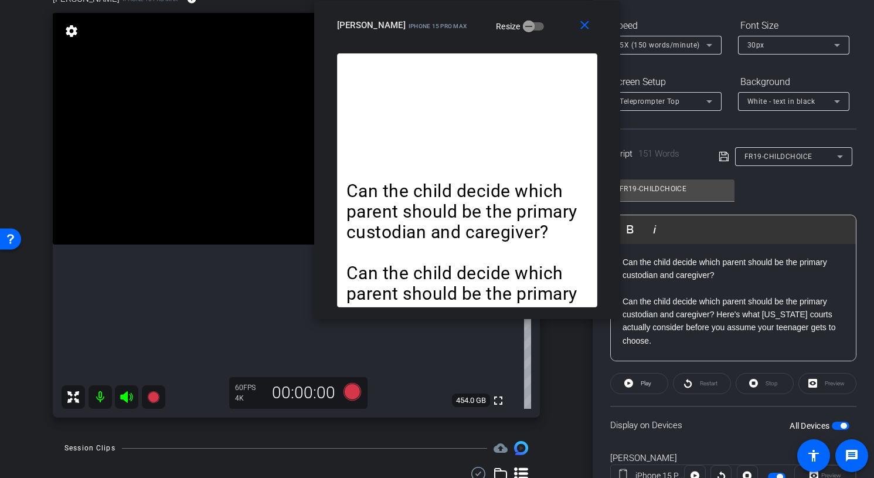
click at [131, 396] on icon at bounding box center [126, 397] width 12 height 12
click at [151, 397] on icon at bounding box center [153, 397] width 12 height 12
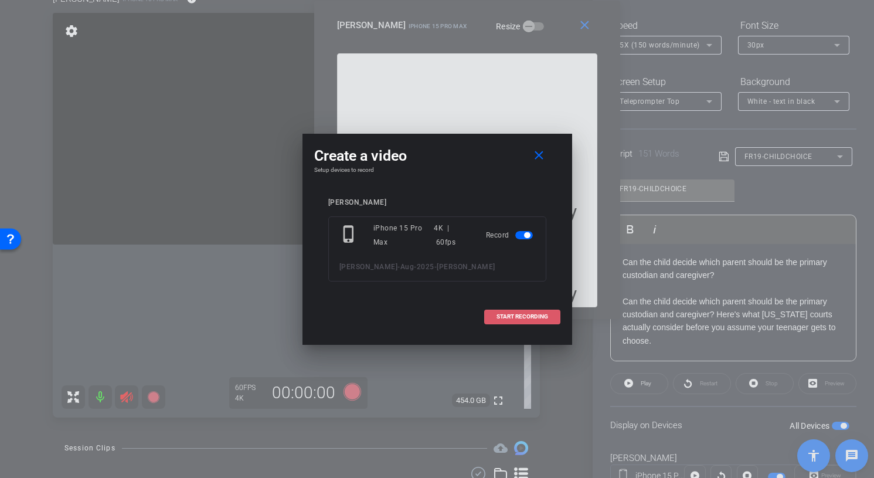
click at [518, 316] on span "START RECORDING" at bounding box center [522, 317] width 52 height 6
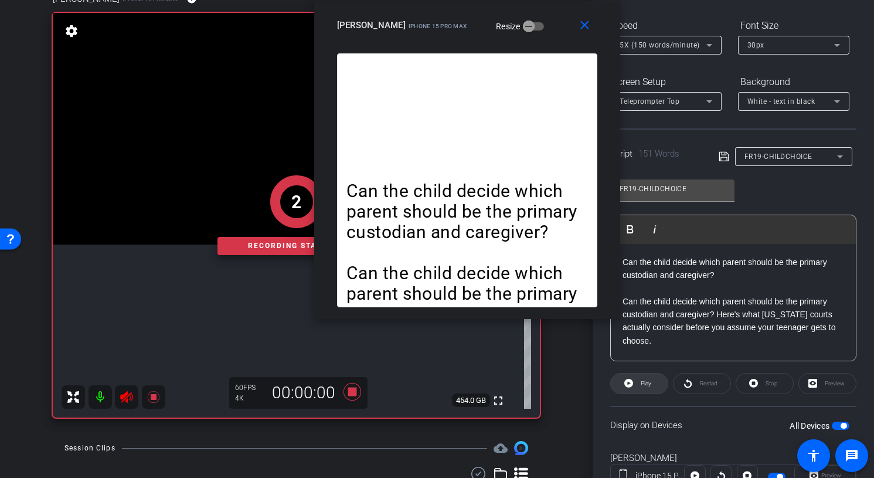
click at [634, 386] on span at bounding box center [639, 383] width 57 height 28
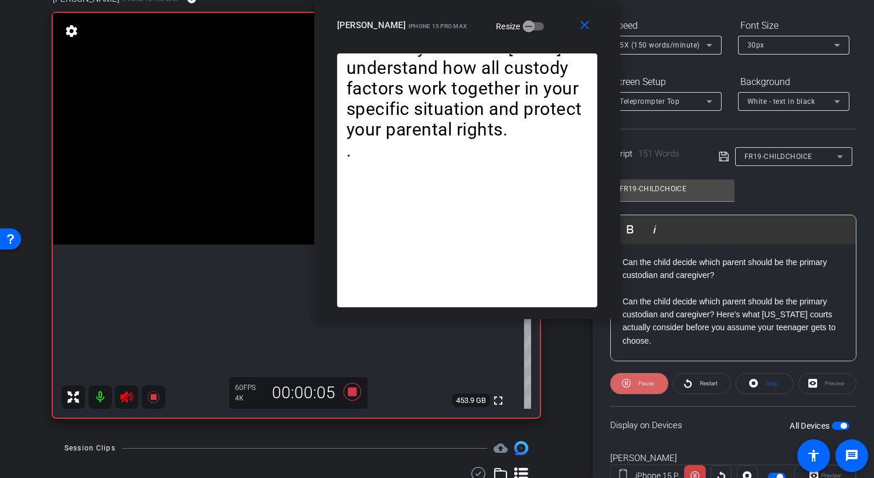
click at [635, 378] on span at bounding box center [639, 383] width 58 height 28
click at [635, 378] on span at bounding box center [639, 383] width 57 height 28
click at [635, 378] on span at bounding box center [639, 383] width 58 height 28
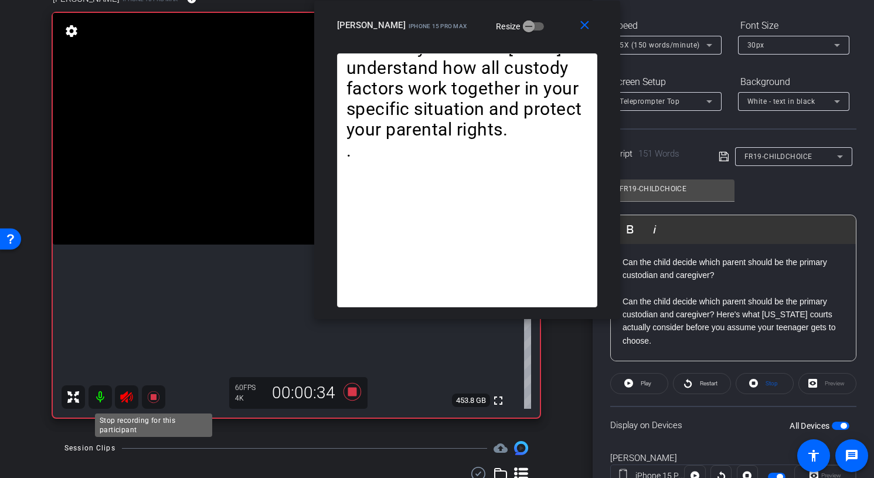
click at [151, 396] on icon at bounding box center [153, 397] width 12 height 12
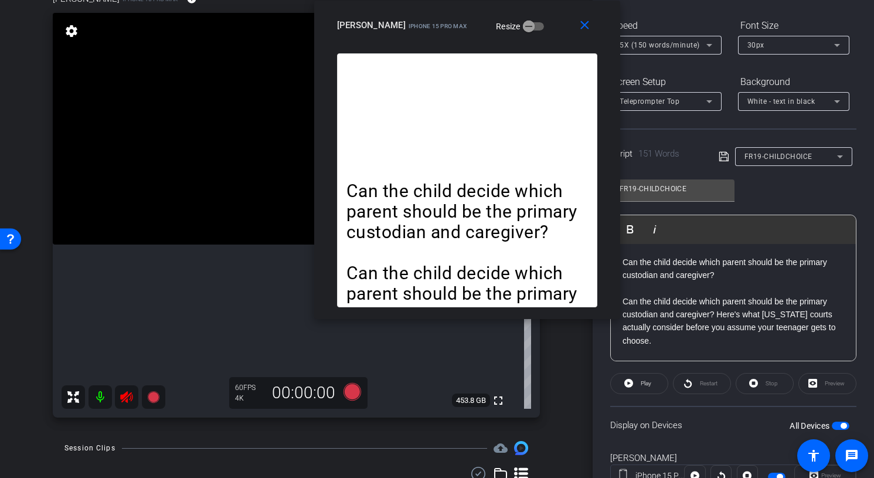
click at [129, 396] on icon at bounding box center [127, 397] width 14 height 14
click at [124, 397] on icon at bounding box center [126, 397] width 12 height 12
click at [157, 396] on icon at bounding box center [153, 397] width 12 height 12
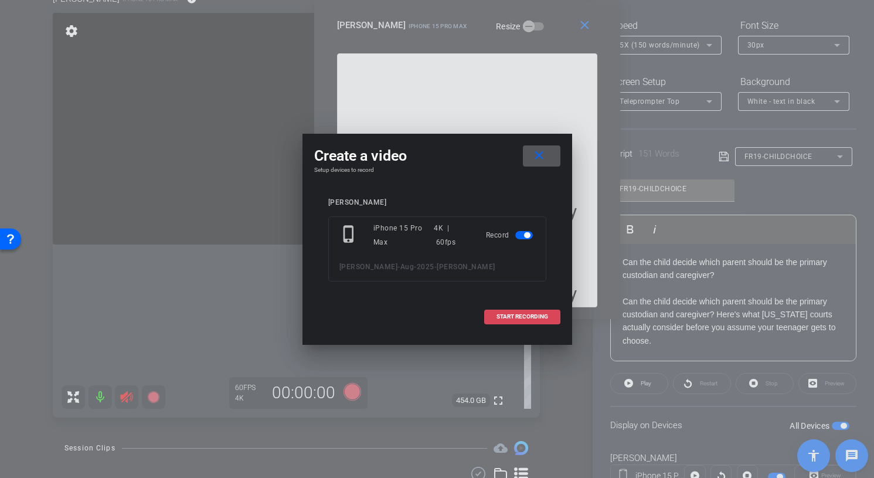
click at [535, 315] on span "START RECORDING" at bounding box center [522, 317] width 52 height 6
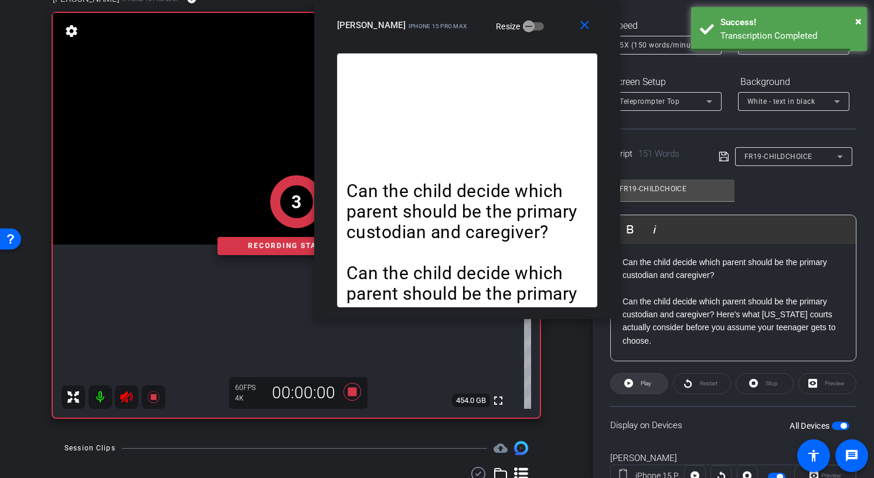
click at [641, 380] on span "Play" at bounding box center [646, 383] width 11 height 6
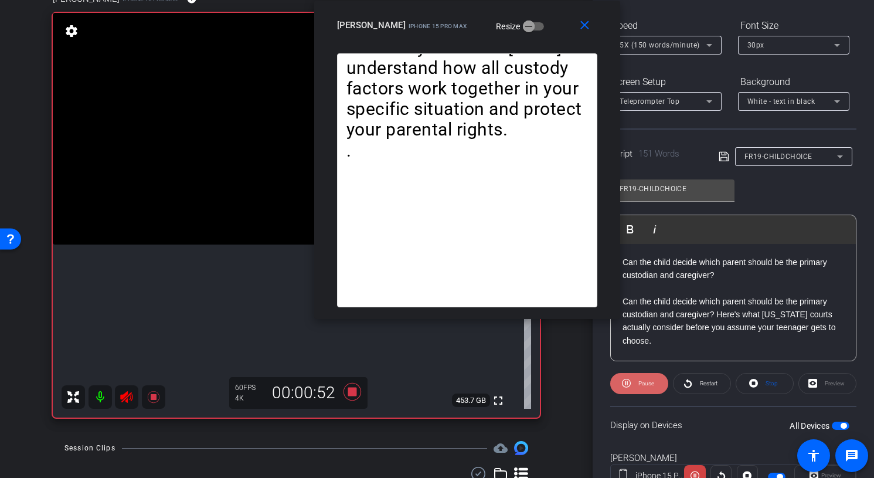
click at [642, 383] on span "Pause" at bounding box center [646, 383] width 16 height 6
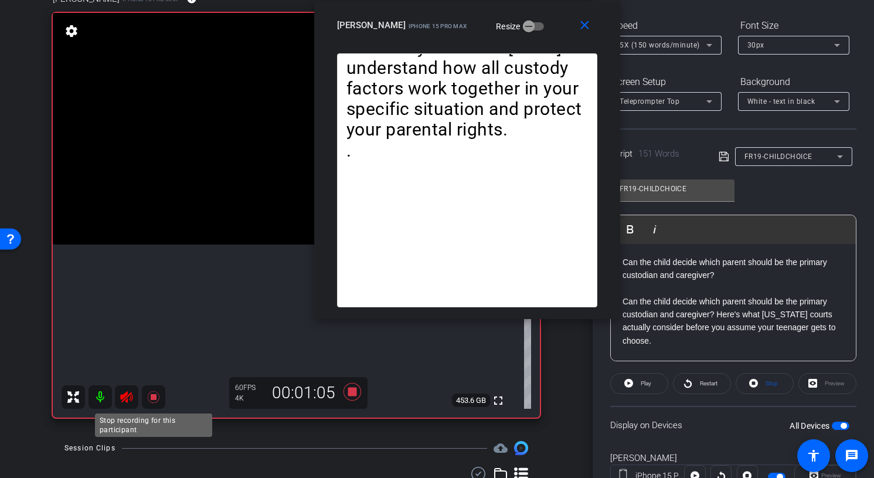
click at [155, 395] on icon at bounding box center [153, 397] width 12 height 12
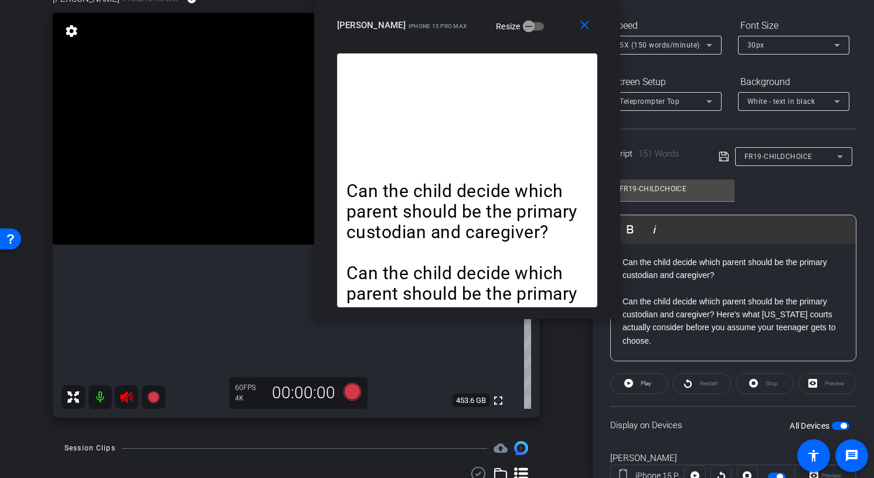
click at [131, 391] on icon at bounding box center [127, 397] width 14 height 14
click at [578, 26] on mat-icon "close" at bounding box center [584, 25] width 15 height 15
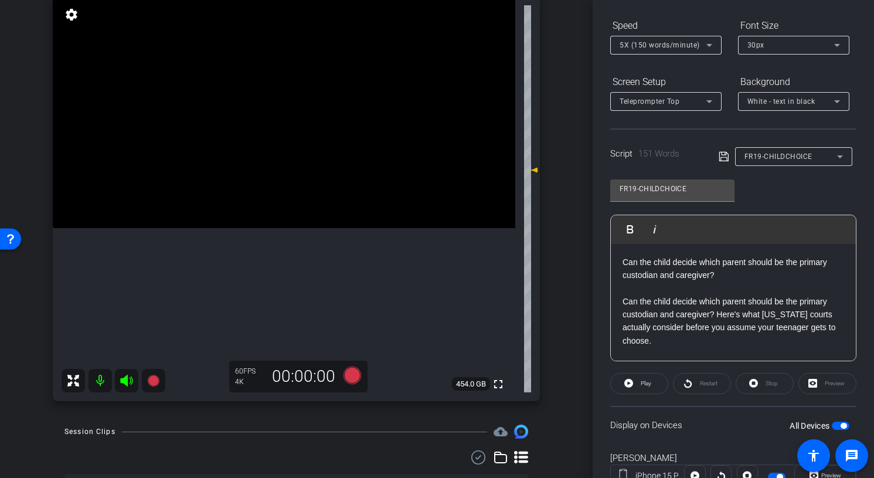
scroll to position [0, 0]
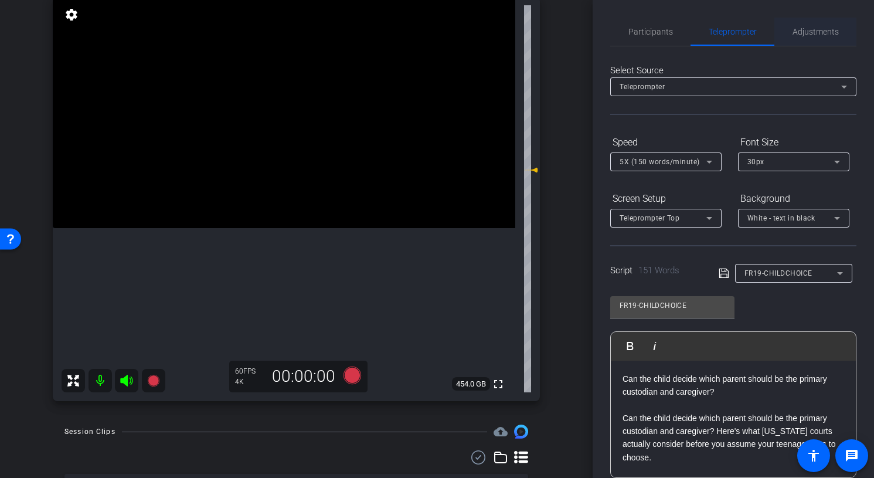
click at [805, 36] on span "Adjustments" at bounding box center [815, 32] width 46 height 8
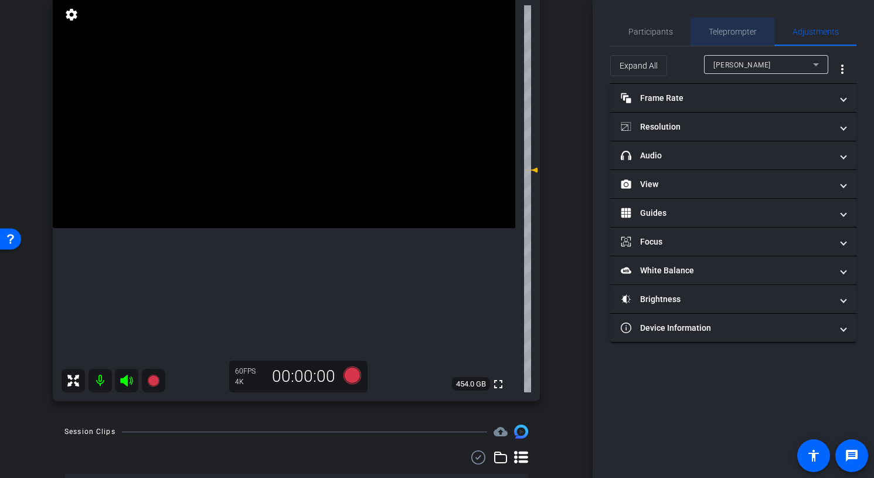
click at [718, 33] on span "Teleprompter" at bounding box center [733, 32] width 48 height 8
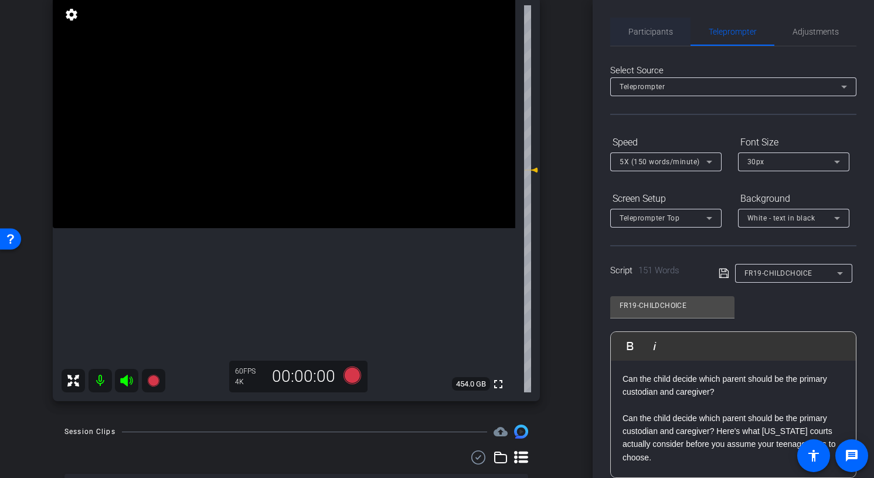
click at [652, 33] on span "Participants" at bounding box center [650, 32] width 45 height 8
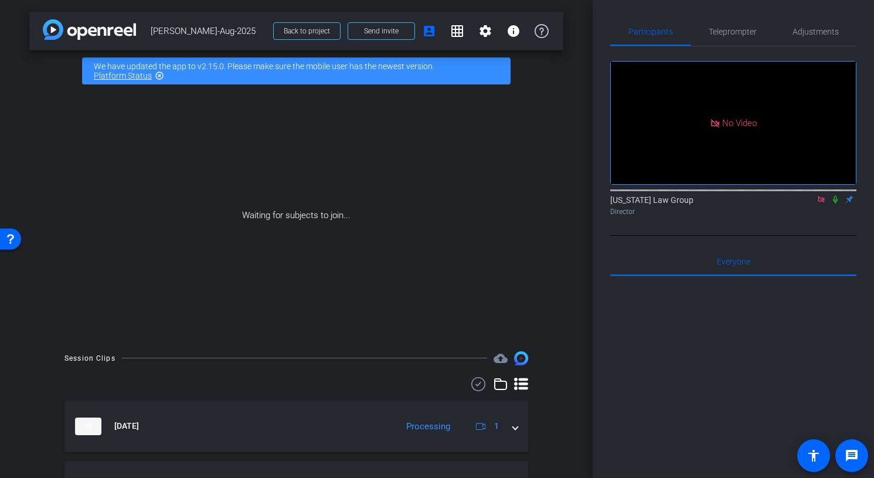
click at [563, 341] on div "arrow_back Scott-Aug-2025 Back to project Send invite account_box grid_on setti…" at bounding box center [296, 239] width 592 height 478
click at [568, 76] on div "arrow_back Scott-Aug-2025 Back to project Send invite account_box grid_on setti…" at bounding box center [296, 239] width 592 height 478
click at [568, 209] on div "arrow_back Scott-Aug-2025 Back to project Send invite account_box grid_on setti…" at bounding box center [296, 239] width 592 height 478
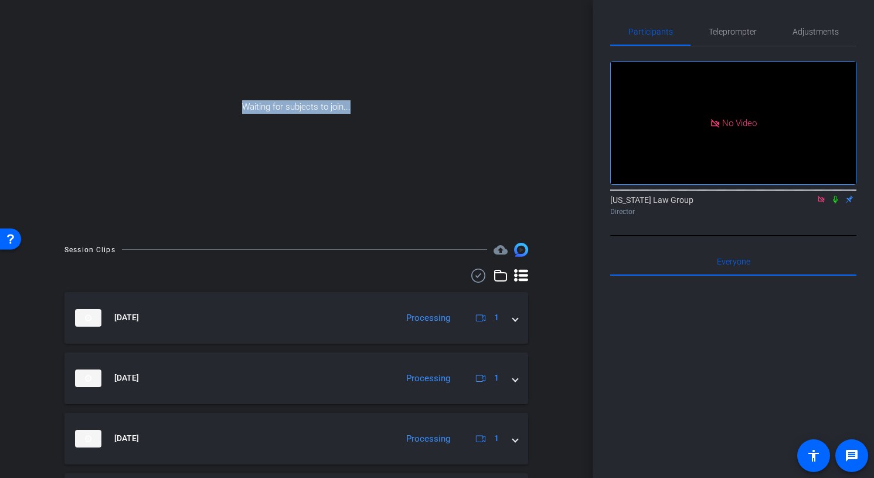
scroll to position [257, 0]
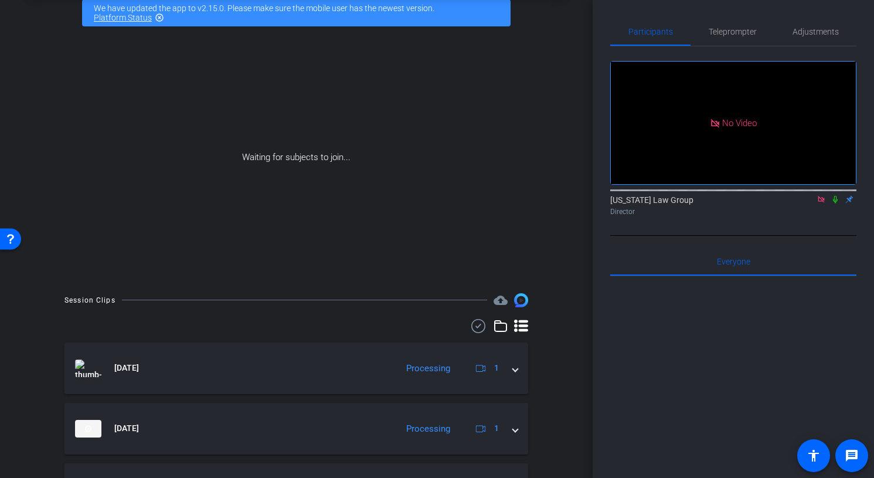
scroll to position [56, 0]
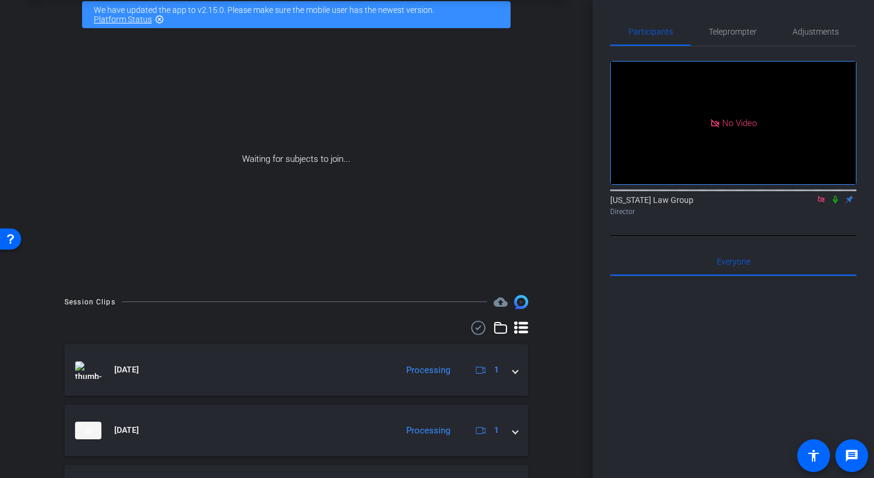
click at [576, 58] on div "arrow_back Scott-Aug-2025 Back to project Send invite account_box grid_on setti…" at bounding box center [296, 183] width 592 height 478
